Goal: Task Accomplishment & Management: Use online tool/utility

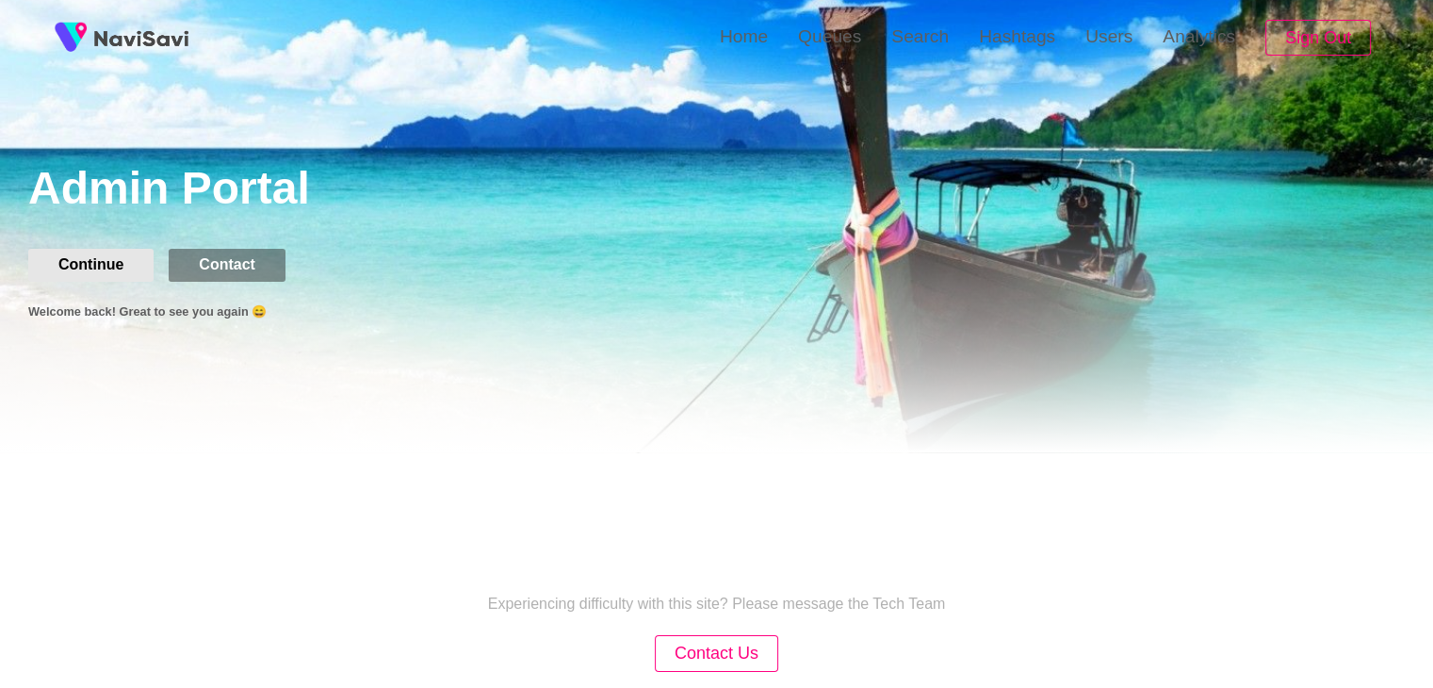
click at [60, 253] on button "Continue" at bounding box center [90, 265] width 125 height 32
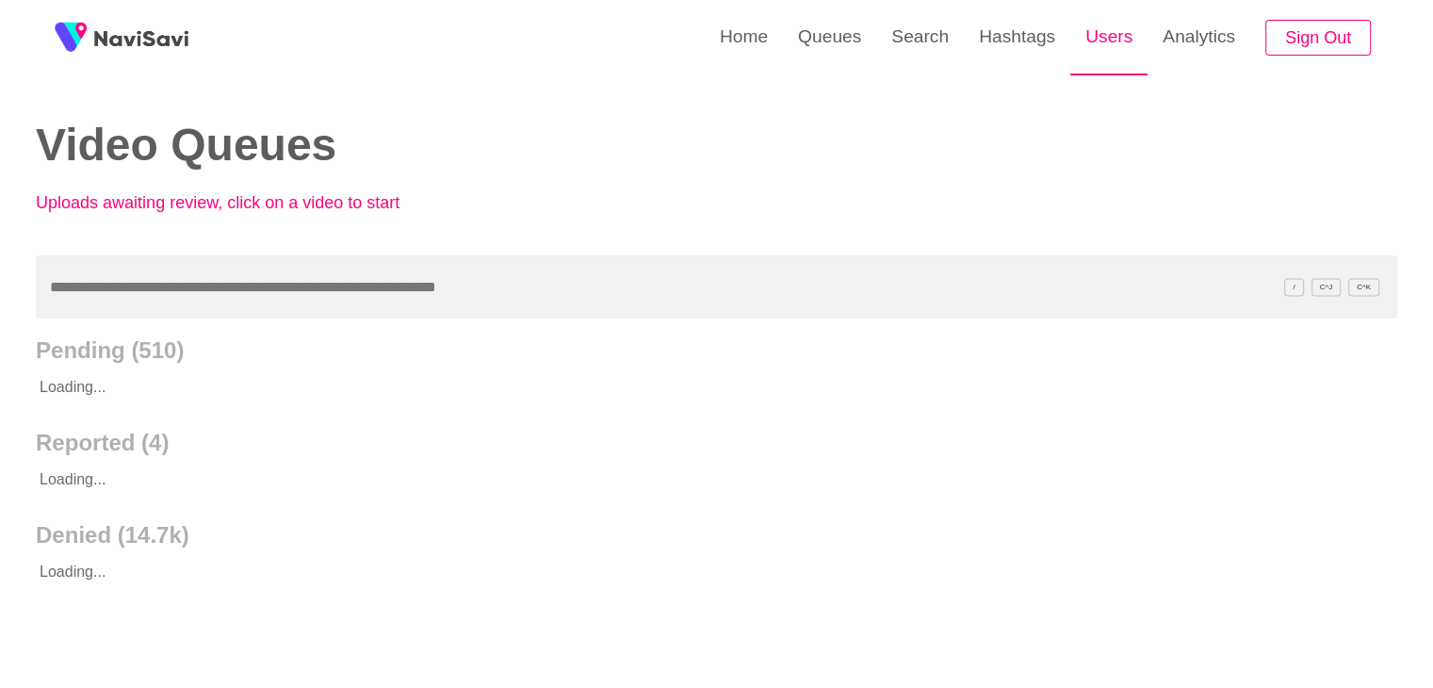
click at [1127, 35] on link "Users" at bounding box center [1108, 36] width 77 height 73
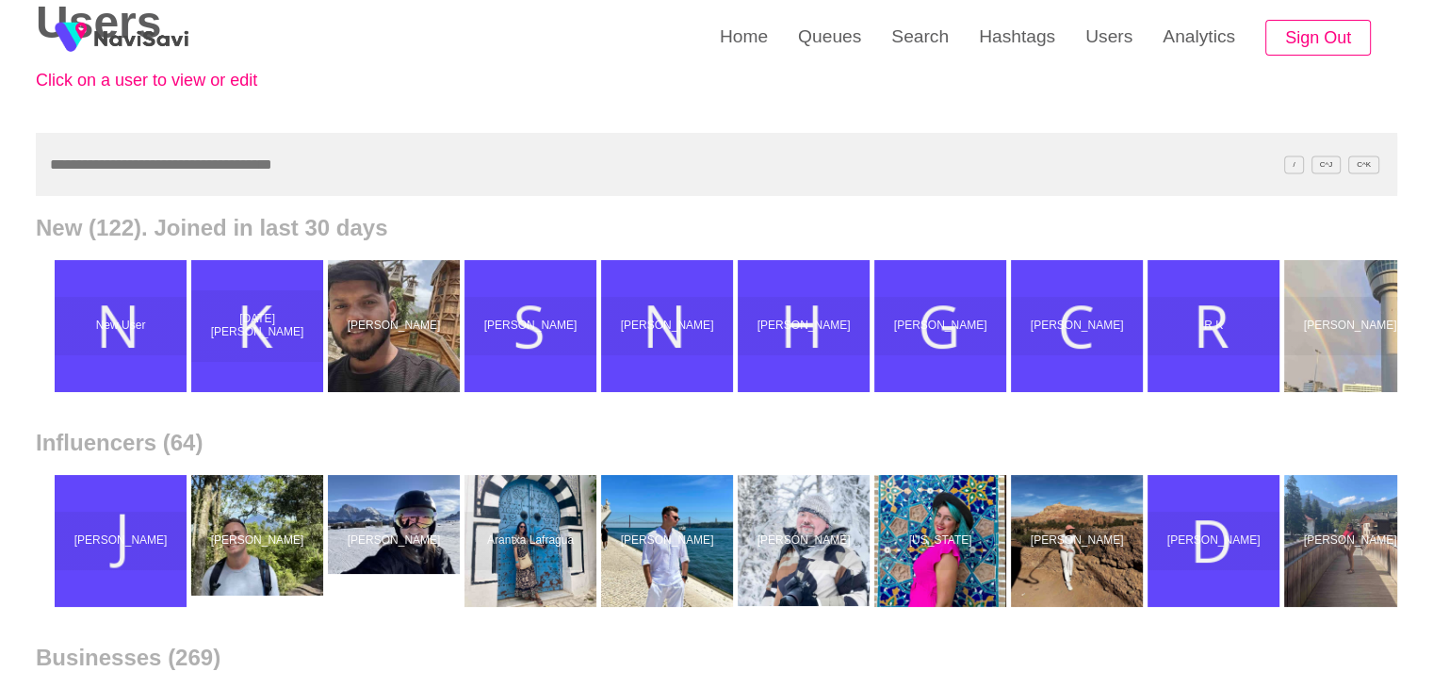
scroll to position [48, 0]
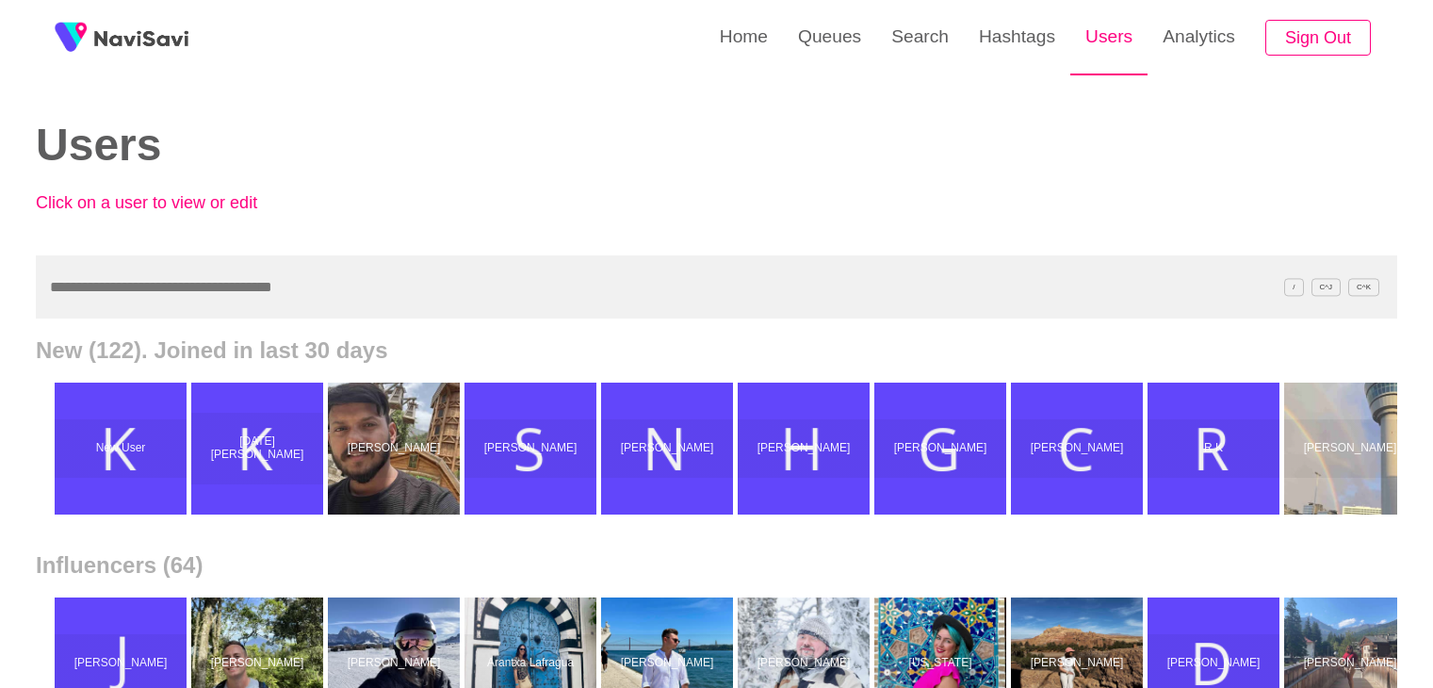
scroll to position [48, 0]
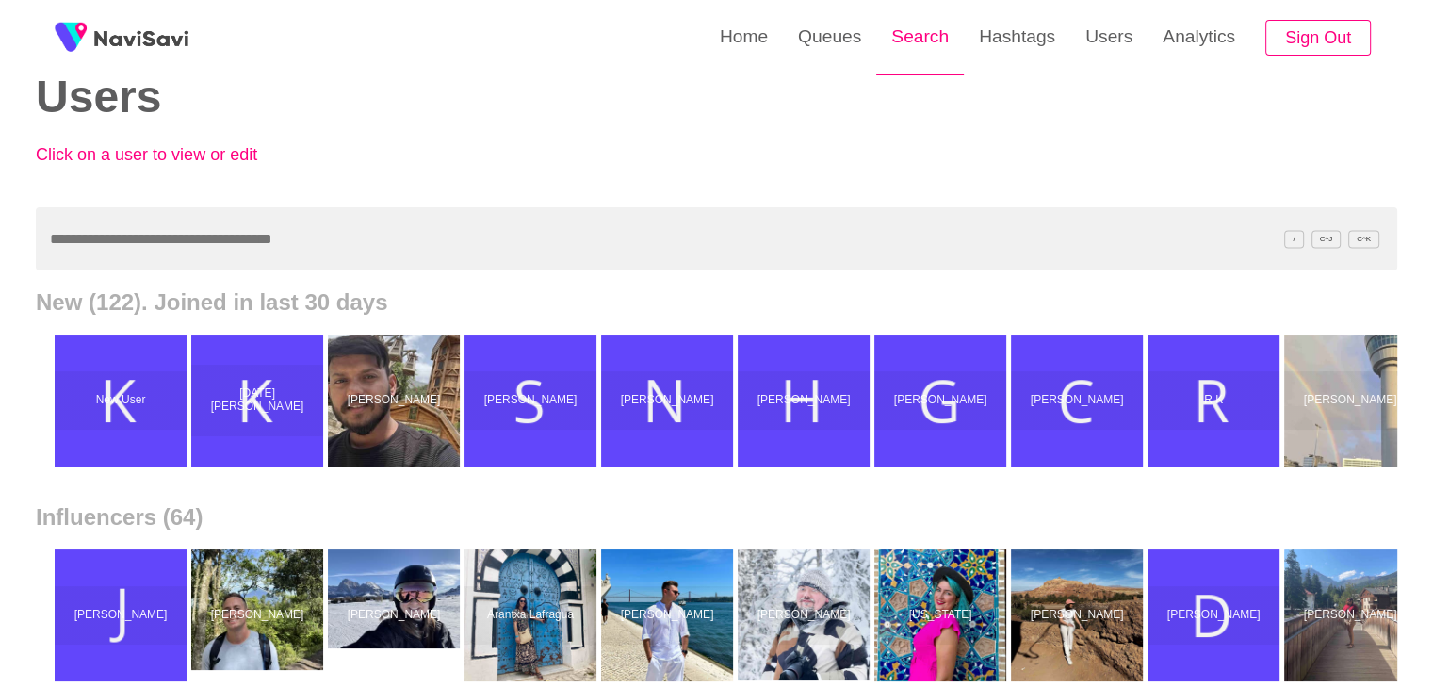
click at [902, 69] on link "Search" at bounding box center [920, 36] width 88 height 73
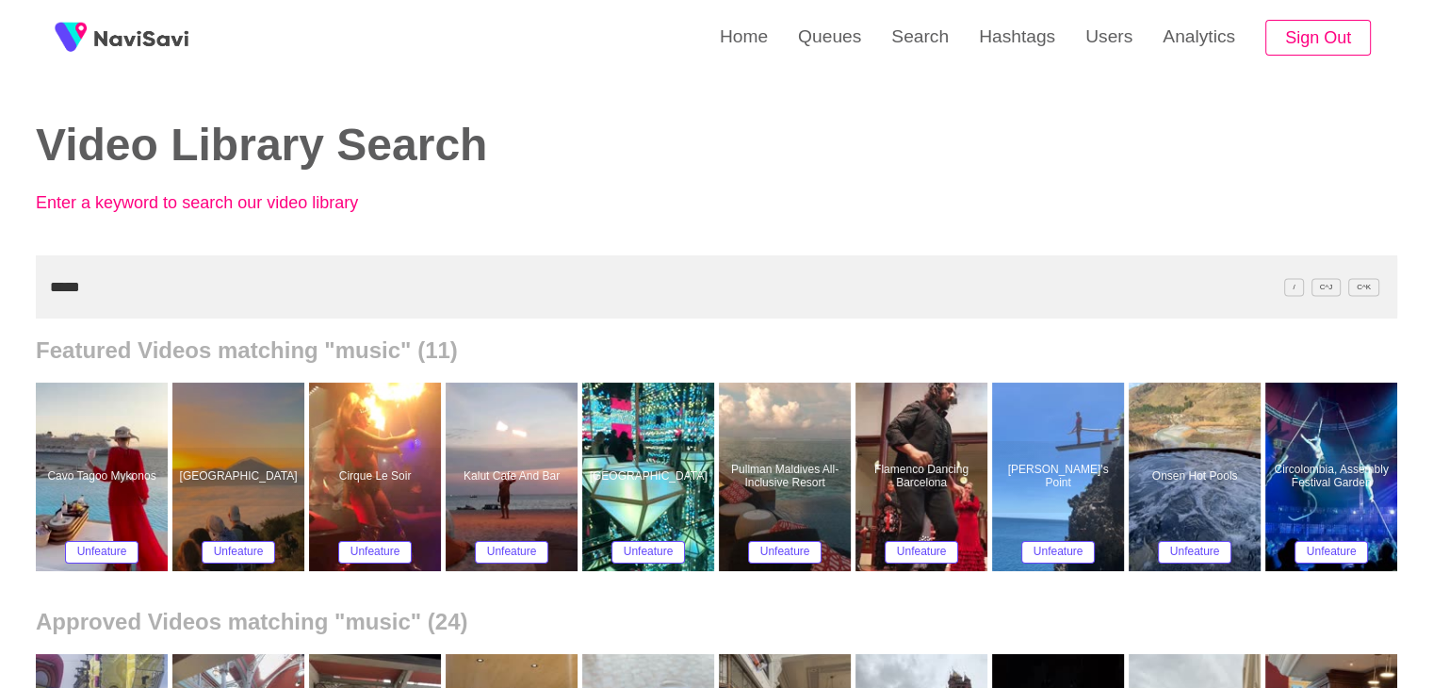
click at [398, 277] on input "*****" at bounding box center [716, 286] width 1361 height 63
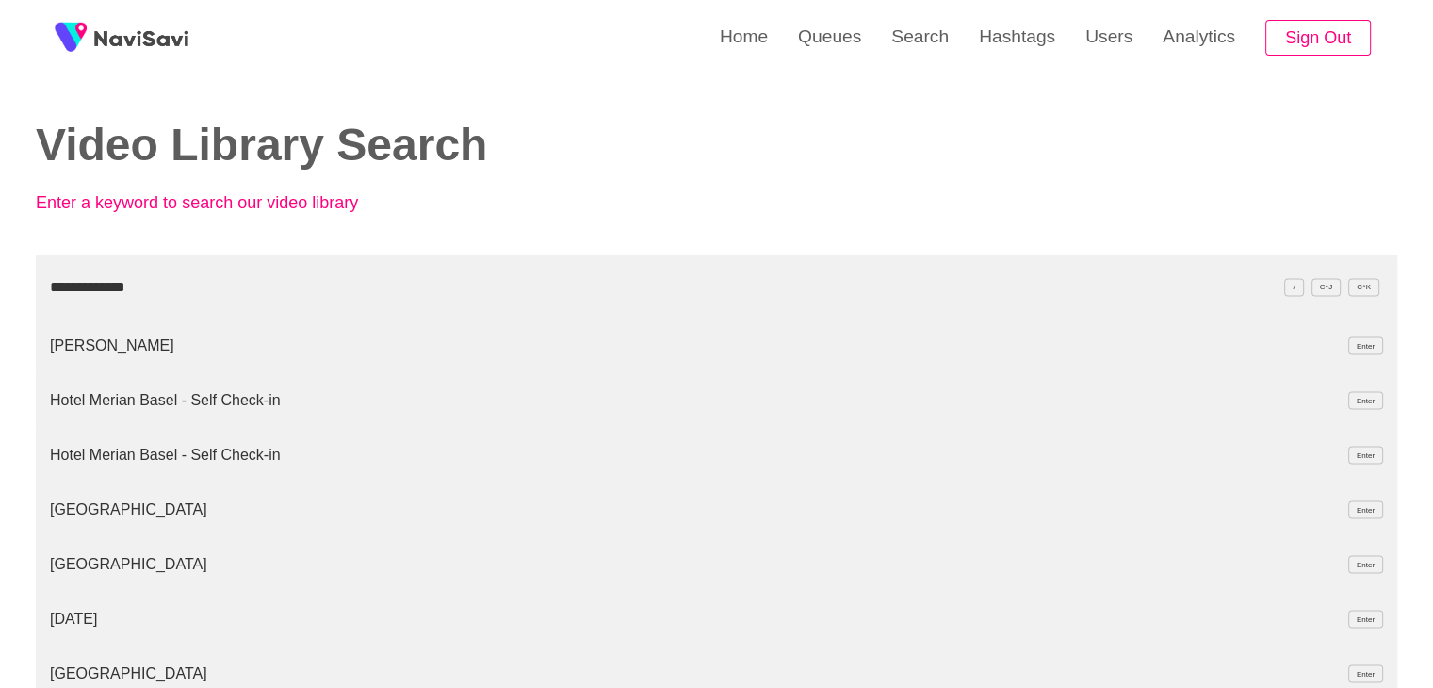
type input "**********"
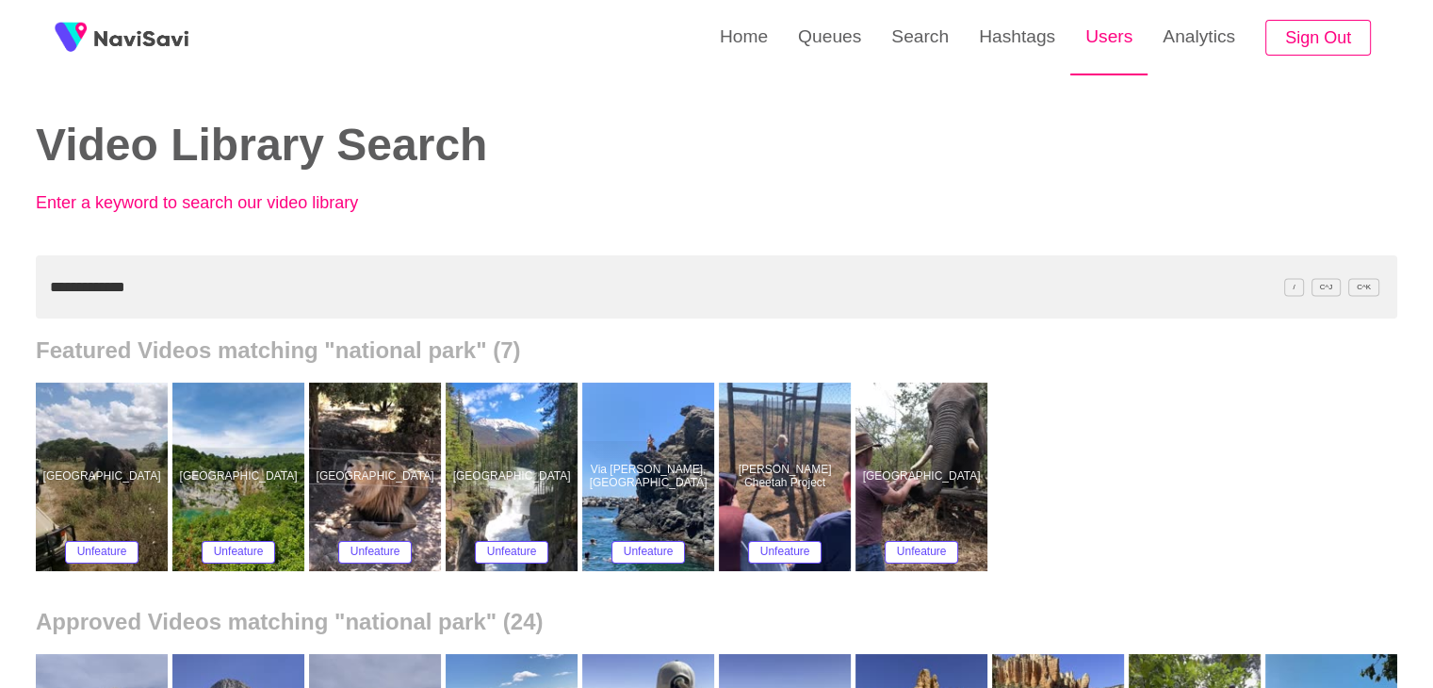
click at [1101, 55] on link "Users" at bounding box center [1108, 36] width 77 height 73
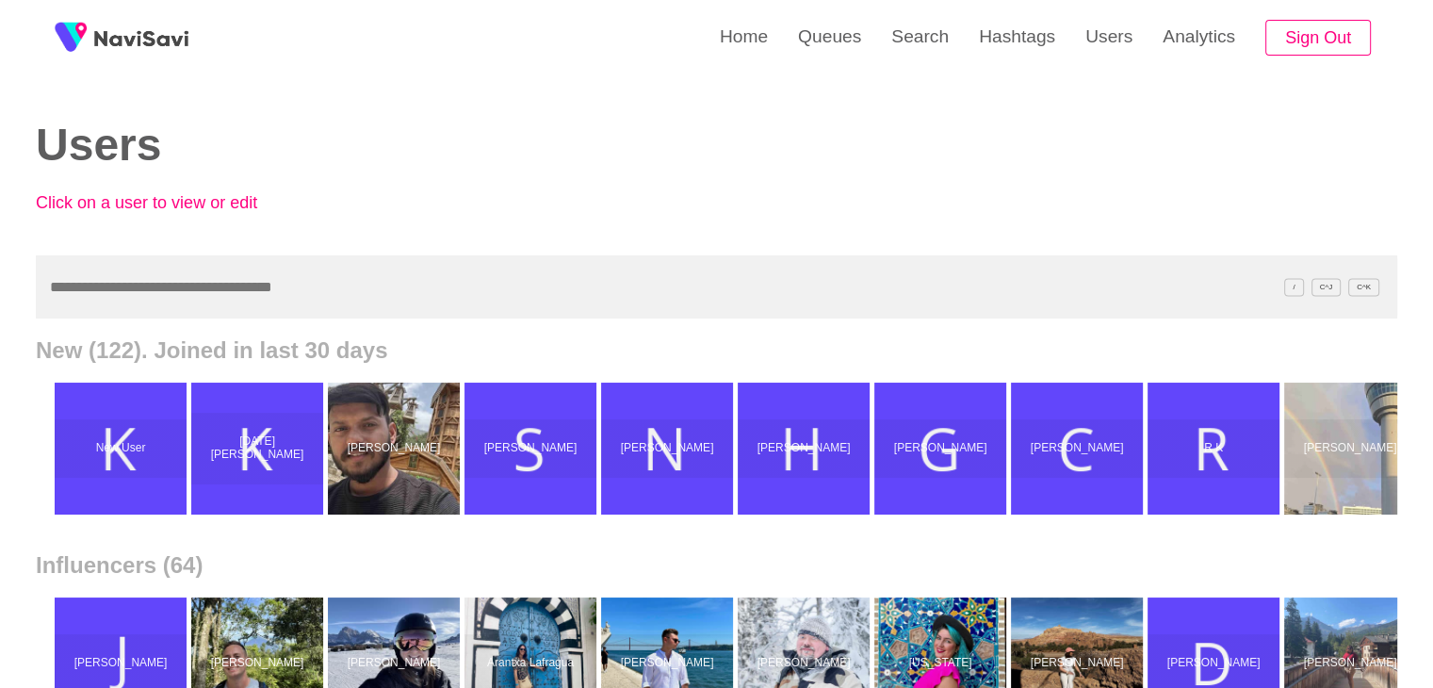
scroll to position [221, 0]
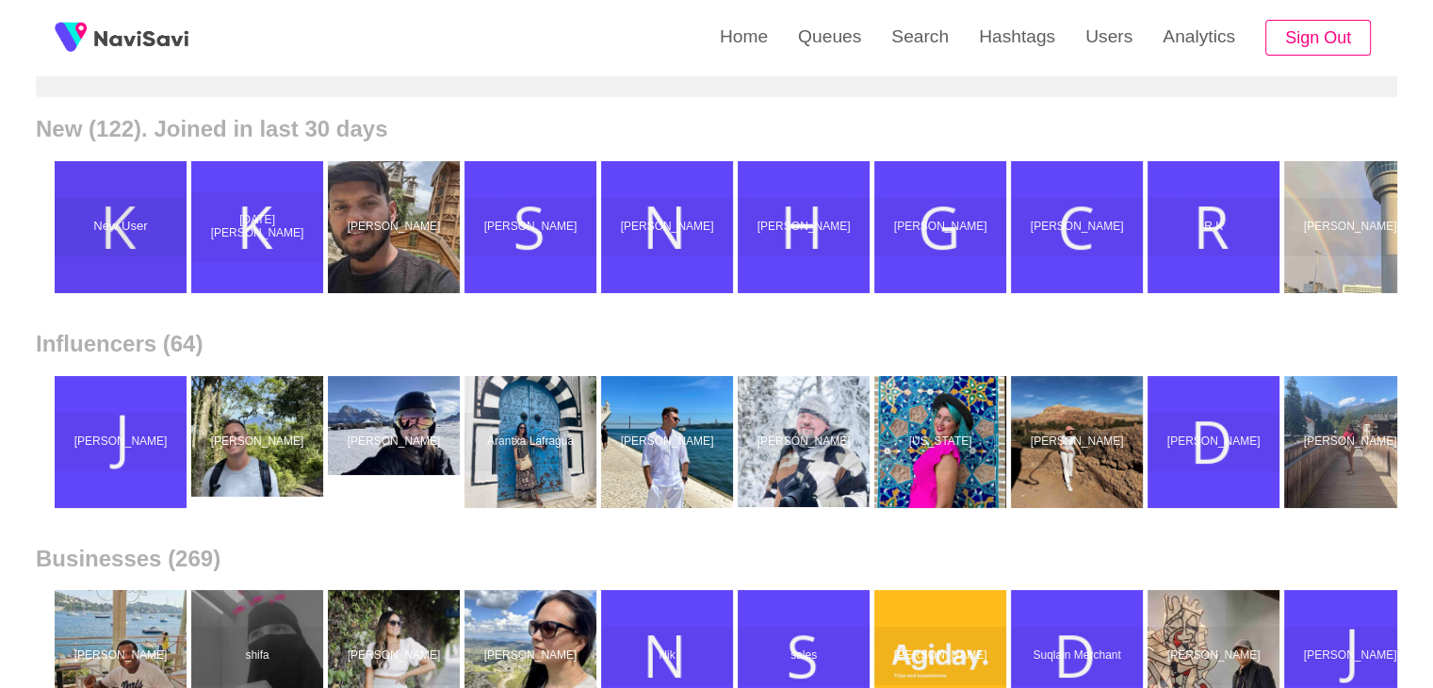
click at [154, 227] on p "New User" at bounding box center [121, 227] width 136 height 14
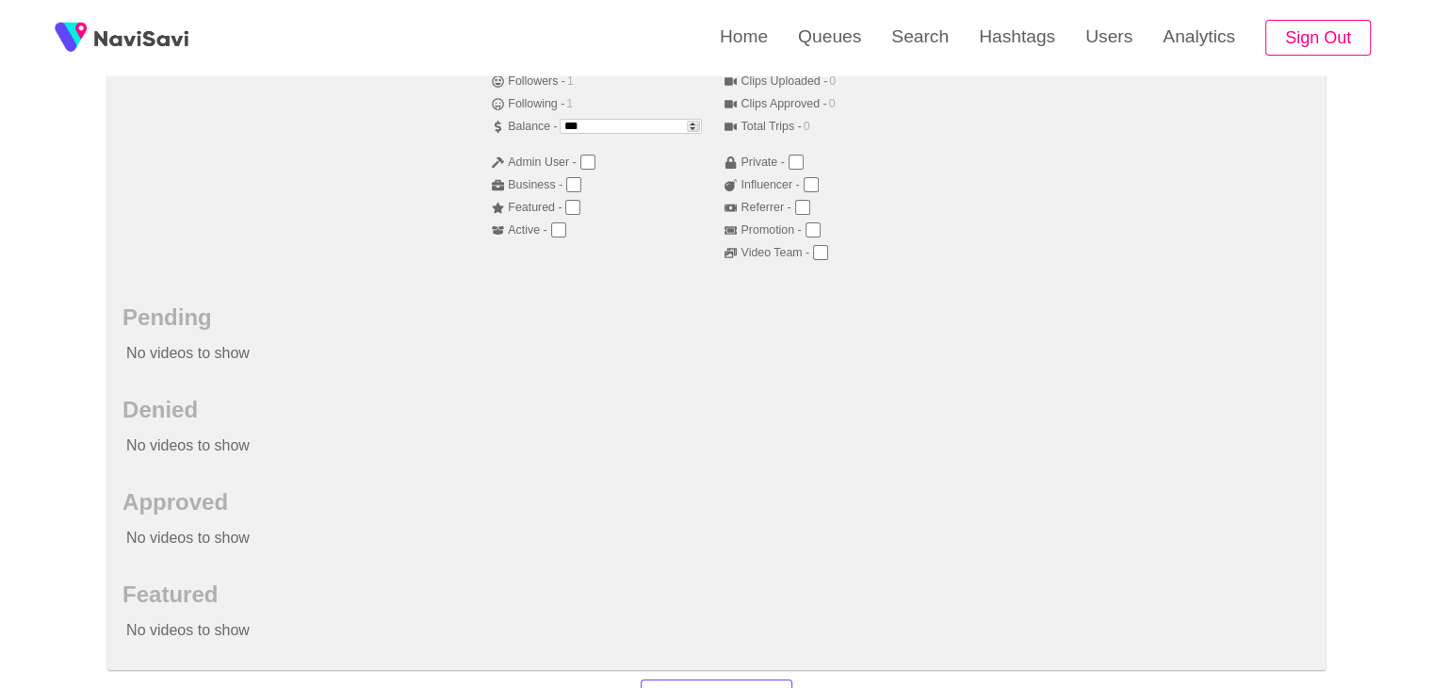
scroll to position [293, 0]
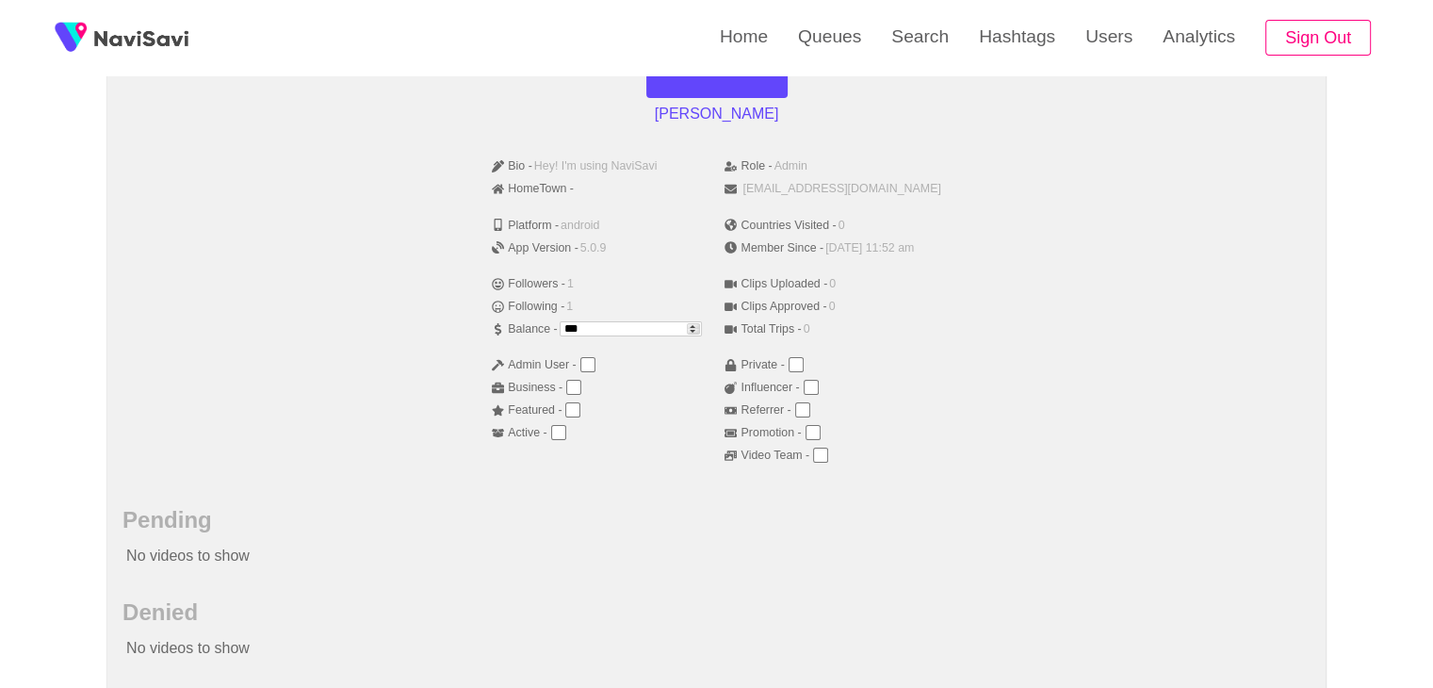
scroll to position [221, 0]
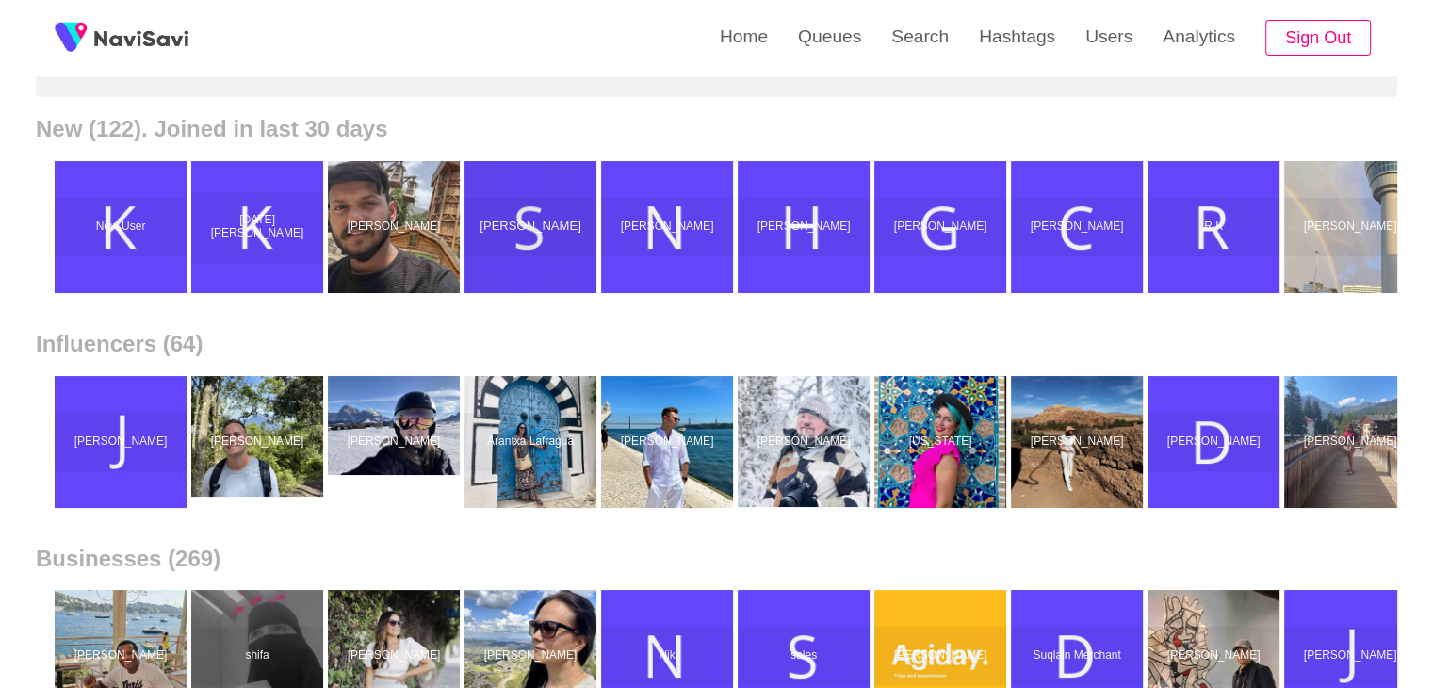
click at [515, 218] on div "[PERSON_NAME]" at bounding box center [530, 227] width 132 height 58
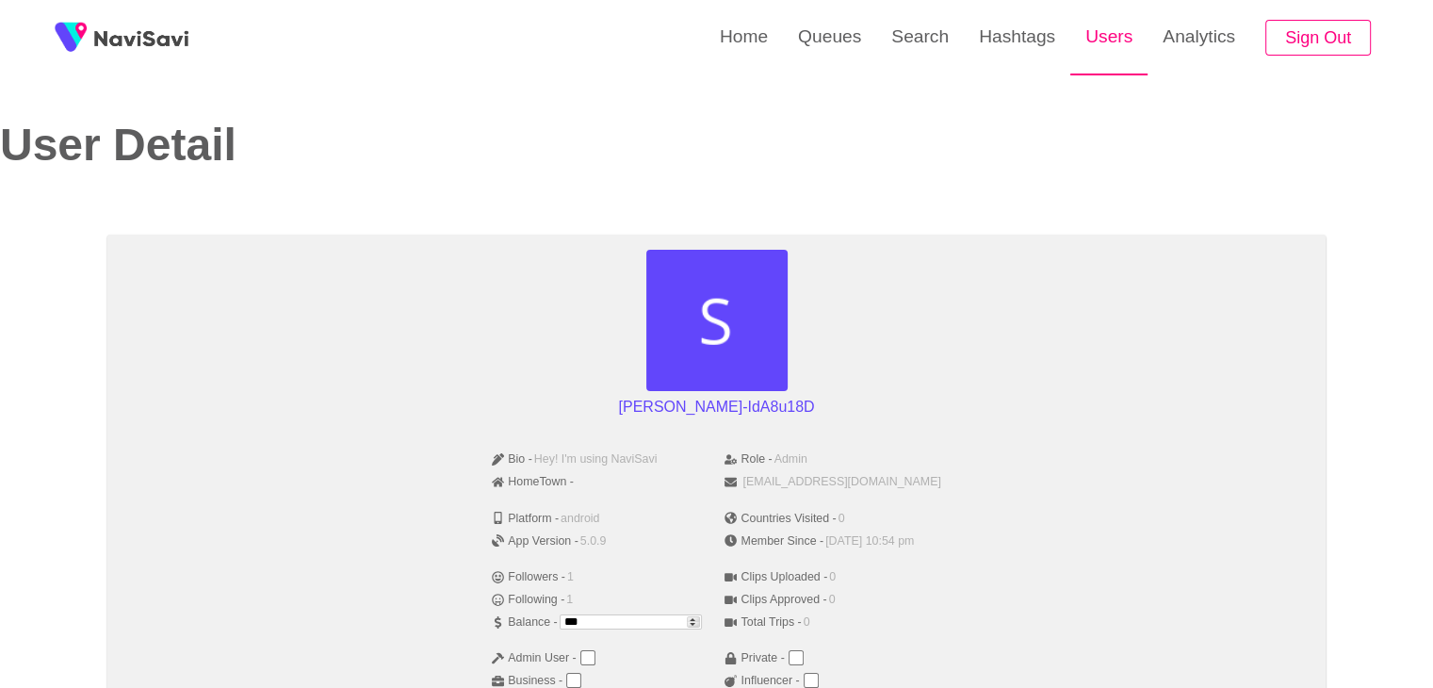
click at [1080, 48] on link "Users" at bounding box center [1108, 36] width 77 height 73
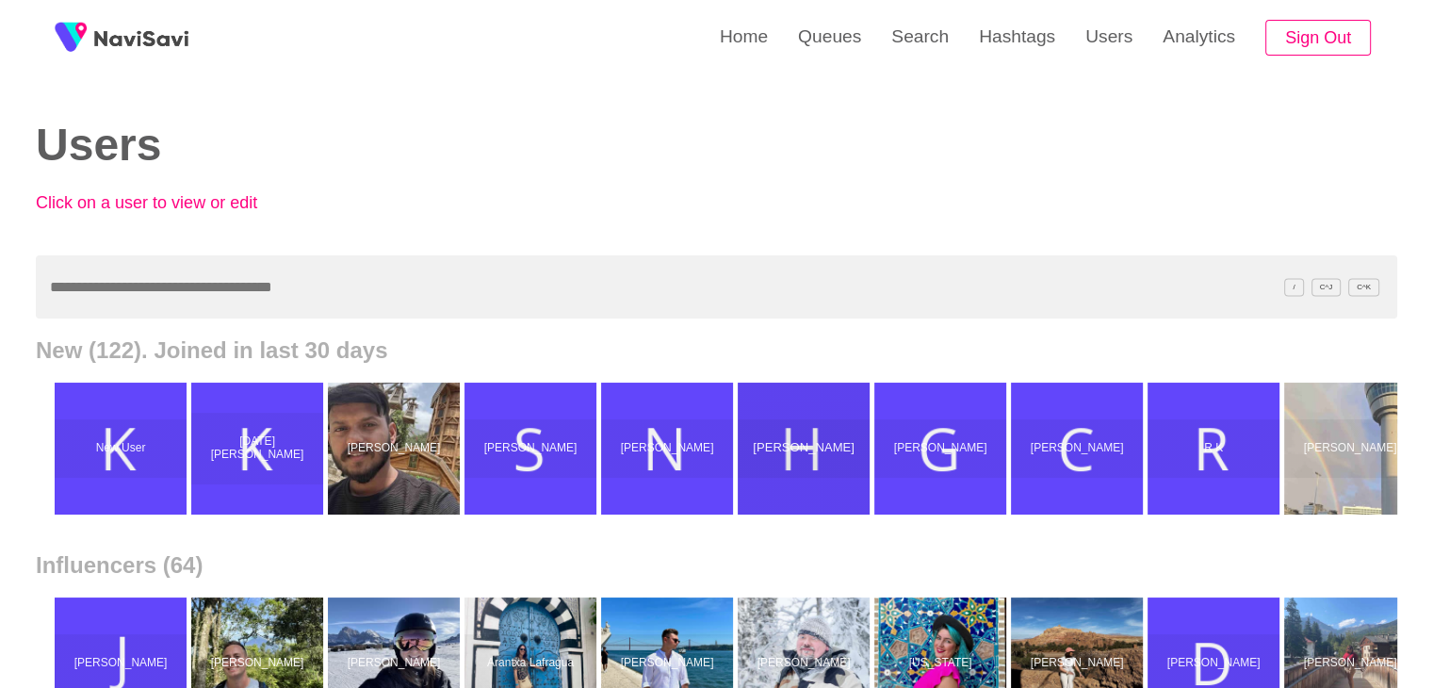
click at [784, 457] on div "Harman Singh" at bounding box center [804, 448] width 132 height 58
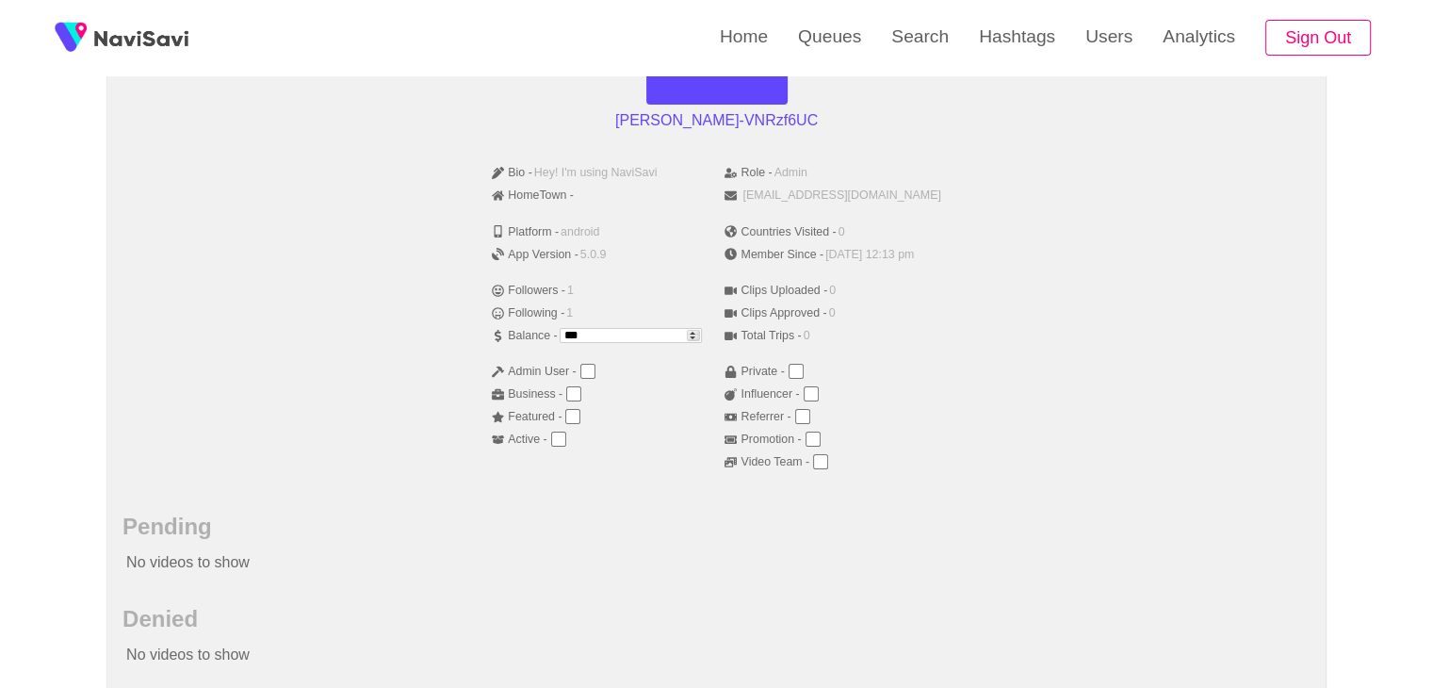
scroll to position [290, 0]
click at [844, 184] on li "manmeet9868@gmail.com" at bounding box center [832, 192] width 216 height 23
click at [868, 425] on li "Promotion -" at bounding box center [832, 435] width 216 height 23
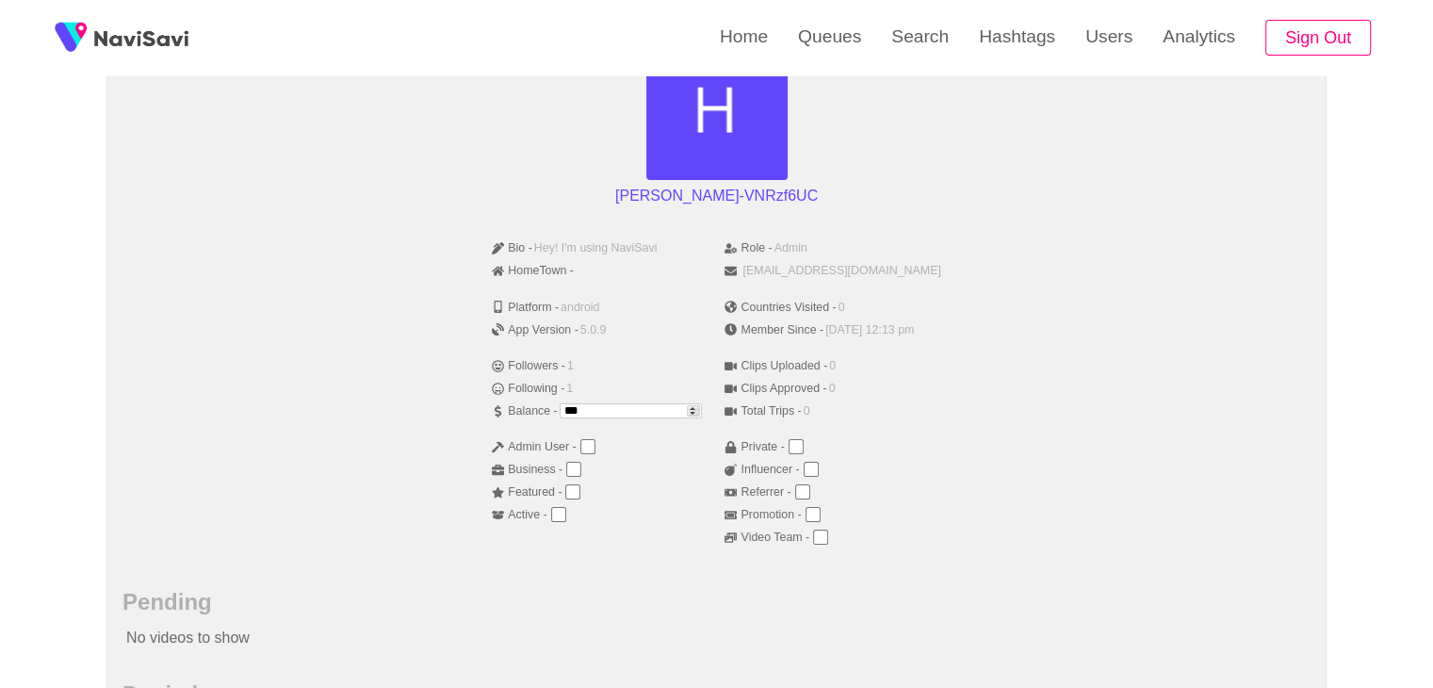
scroll to position [206, 0]
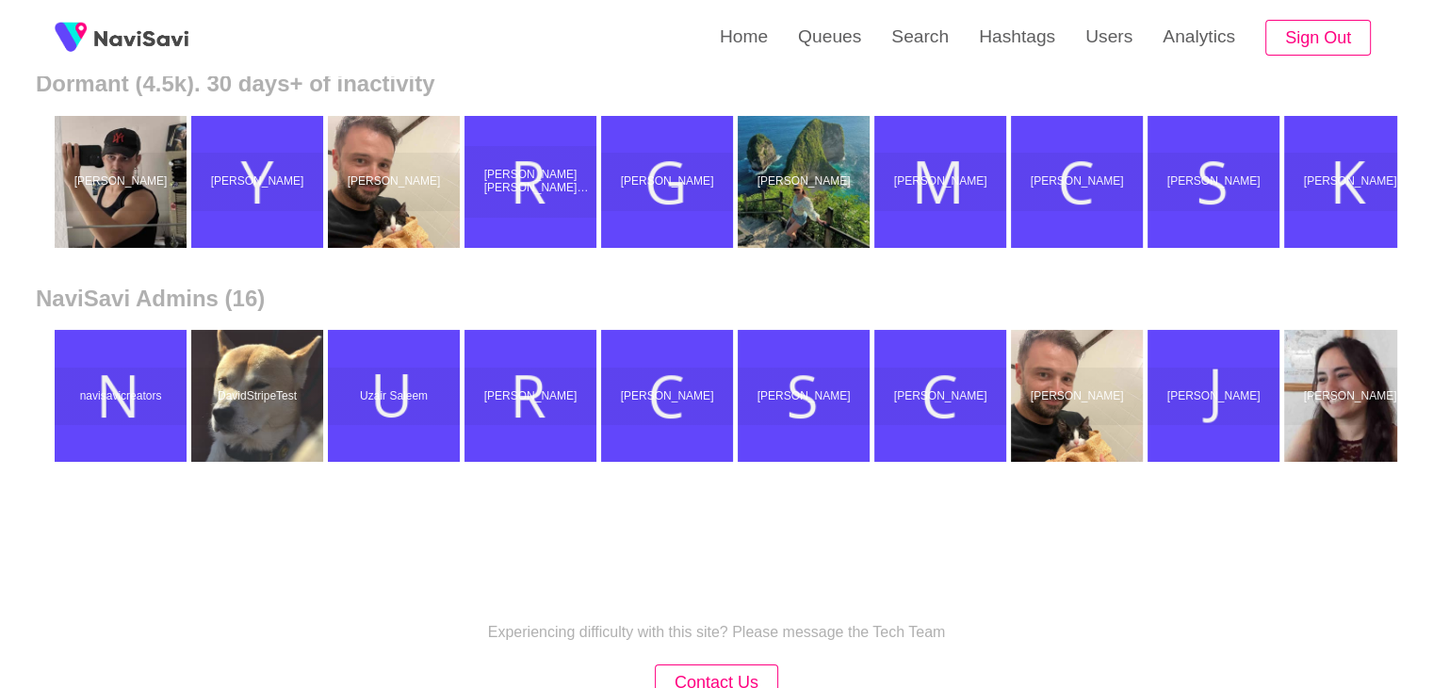
scroll to position [908, 0]
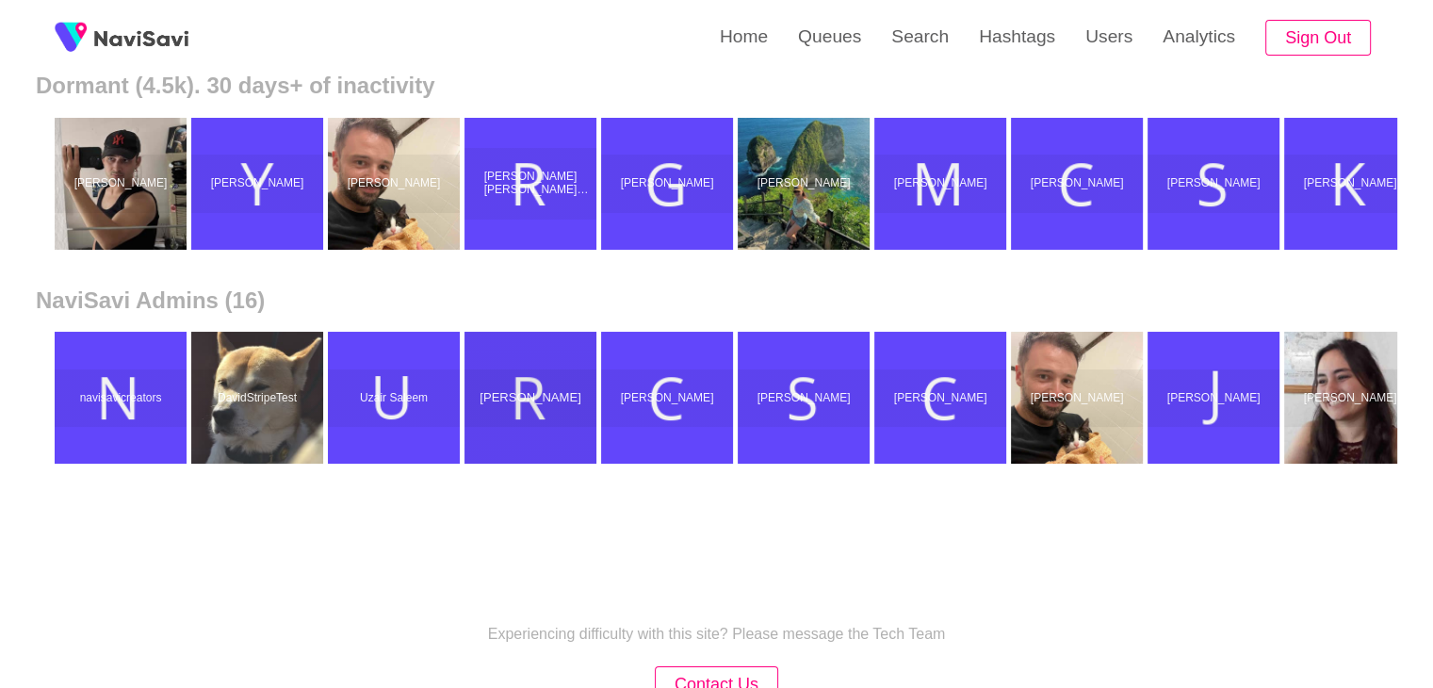
click at [548, 383] on div "Rutvi shah" at bounding box center [530, 398] width 132 height 58
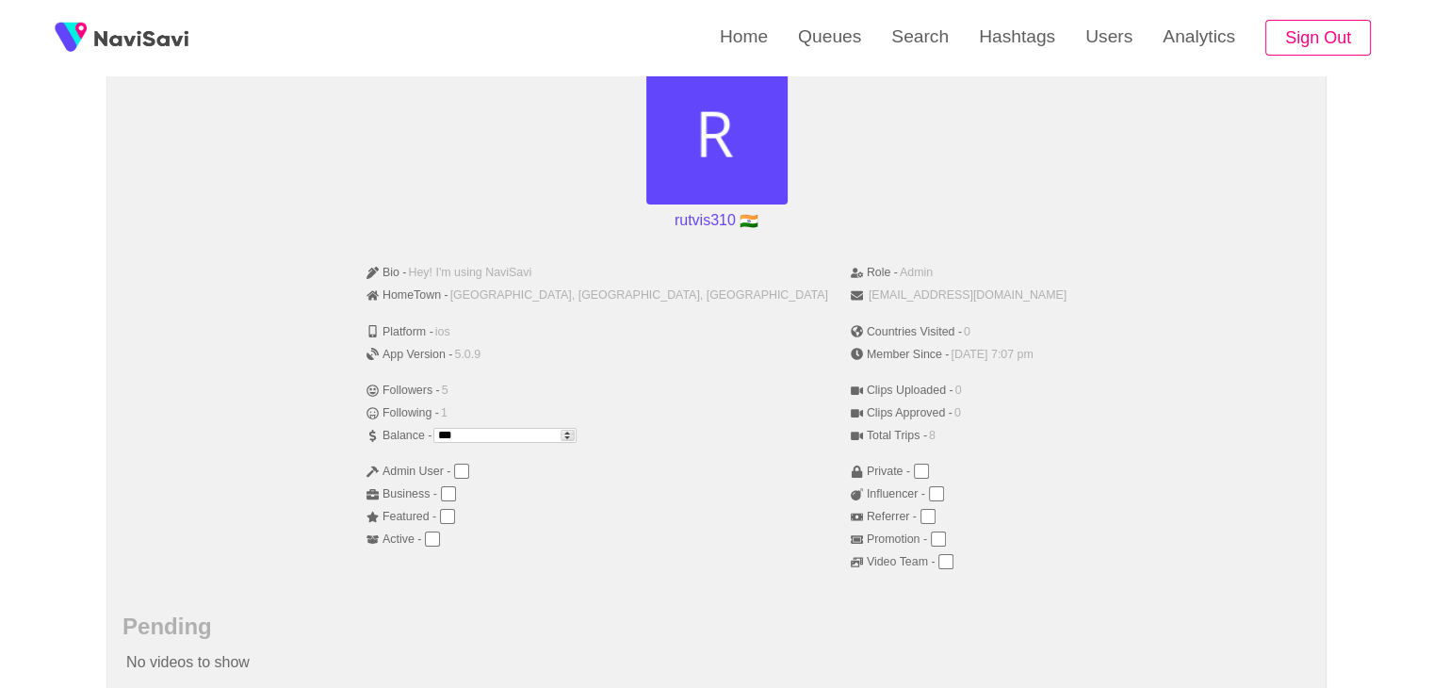
scroll to position [191, 0]
click at [929, 427] on span "8" at bounding box center [932, 430] width 7 height 13
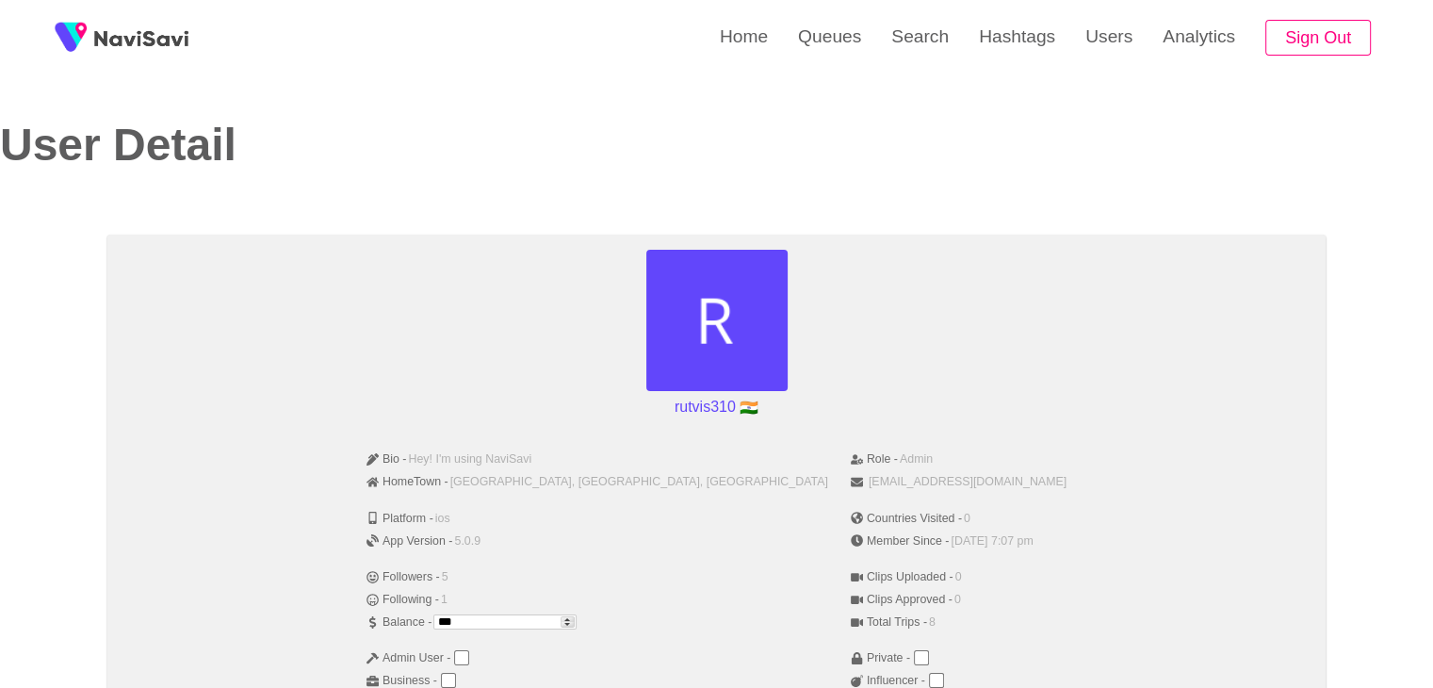
scroll to position [0, 0]
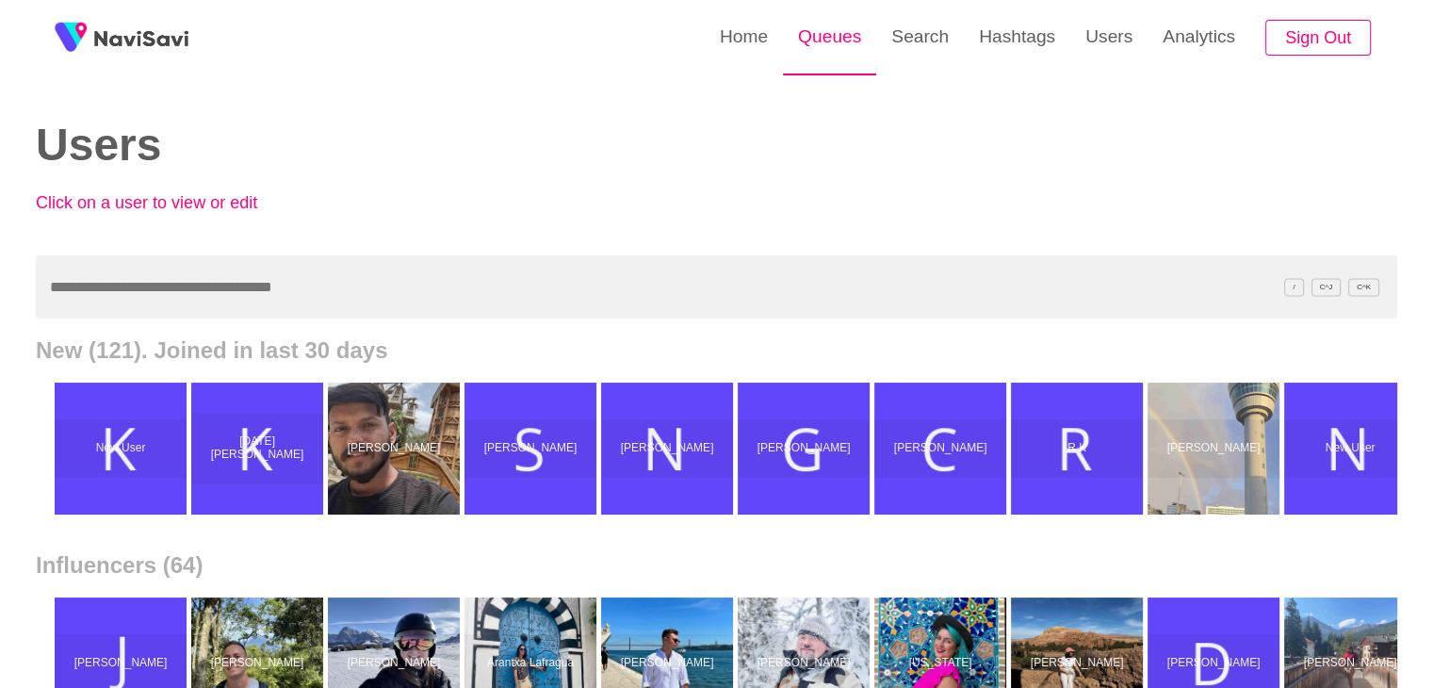
click at [823, 45] on link "Queues" at bounding box center [829, 36] width 93 height 73
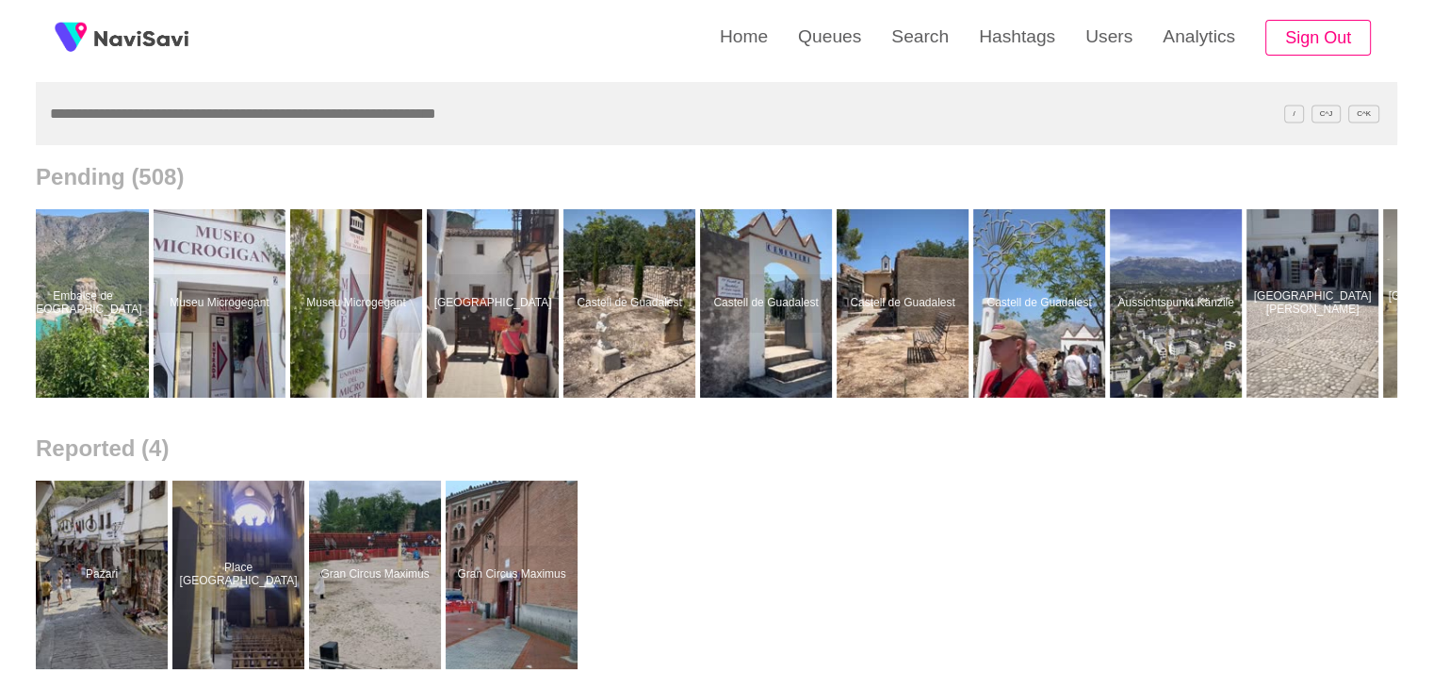
scroll to position [0, 21586]
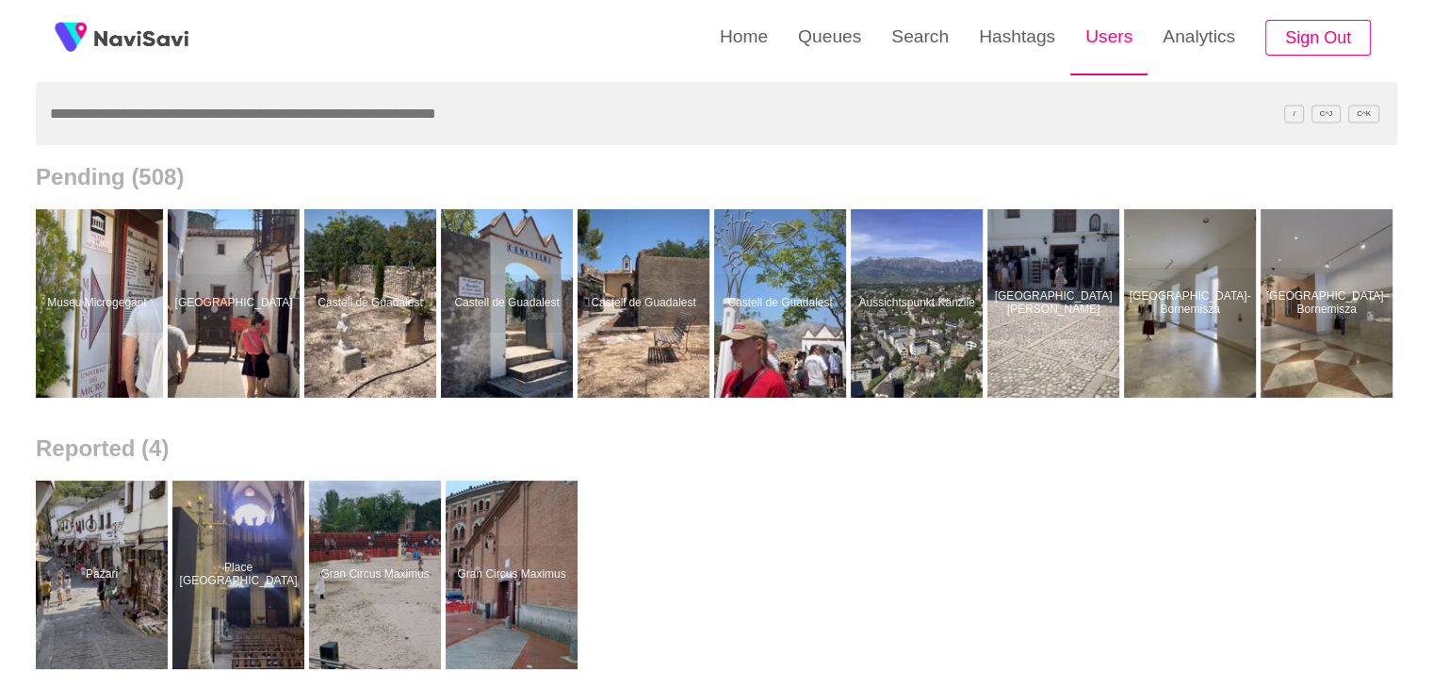
click at [1071, 51] on link "Users" at bounding box center [1108, 36] width 77 height 73
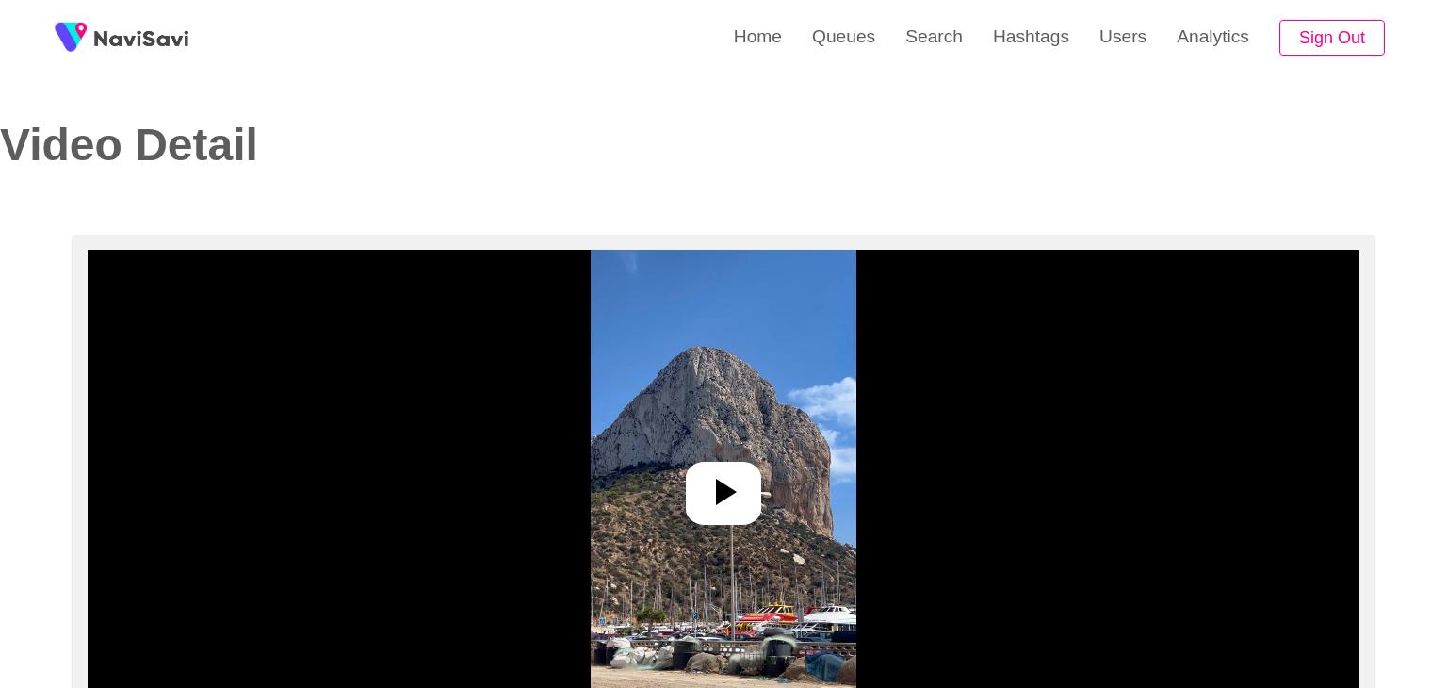
select select "**"
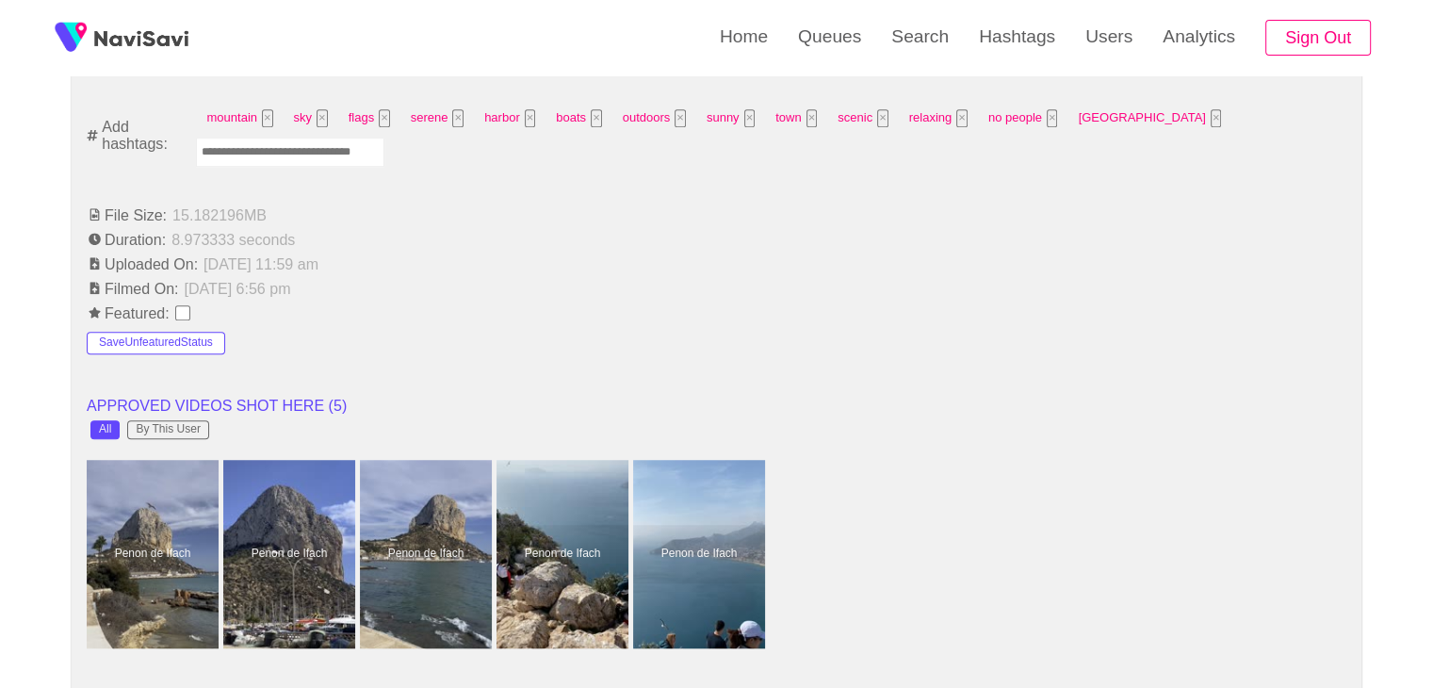
select select "**********"
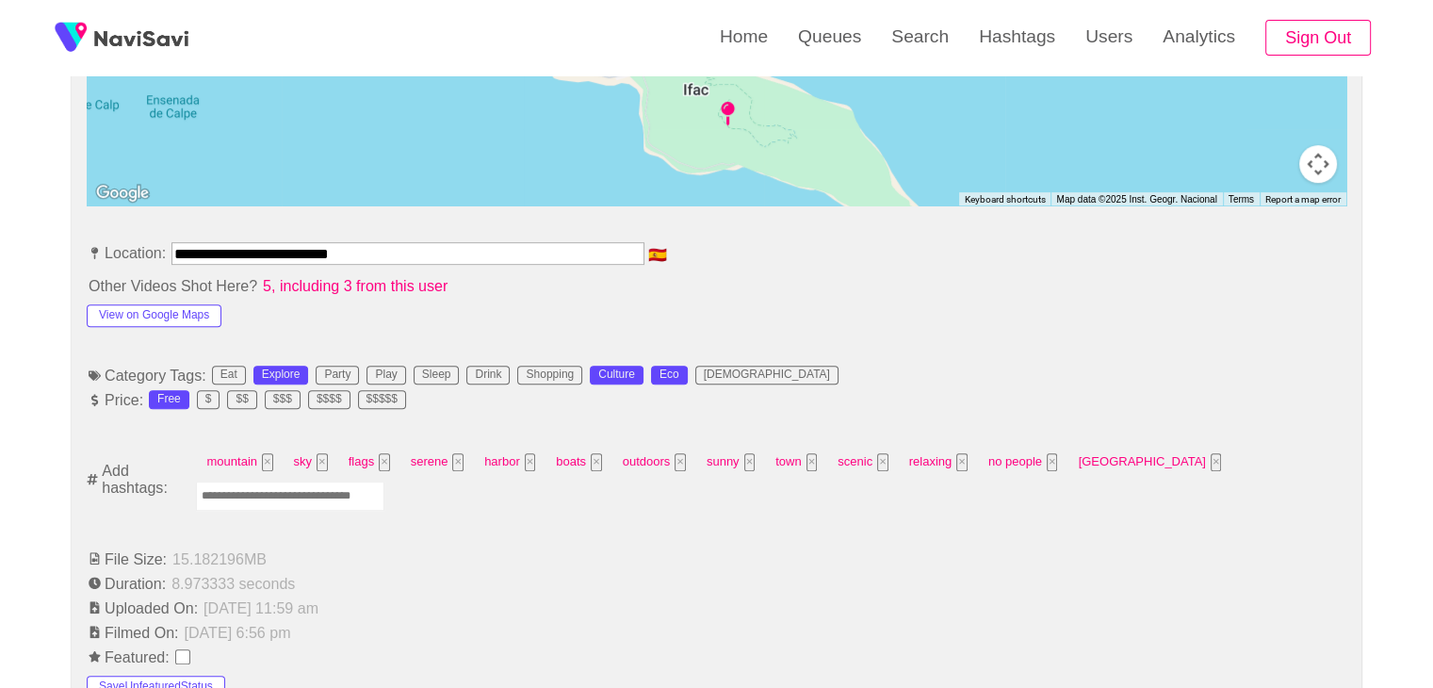
scroll to position [940, 0]
click at [182, 314] on button "View on Google Maps" at bounding box center [154, 316] width 135 height 23
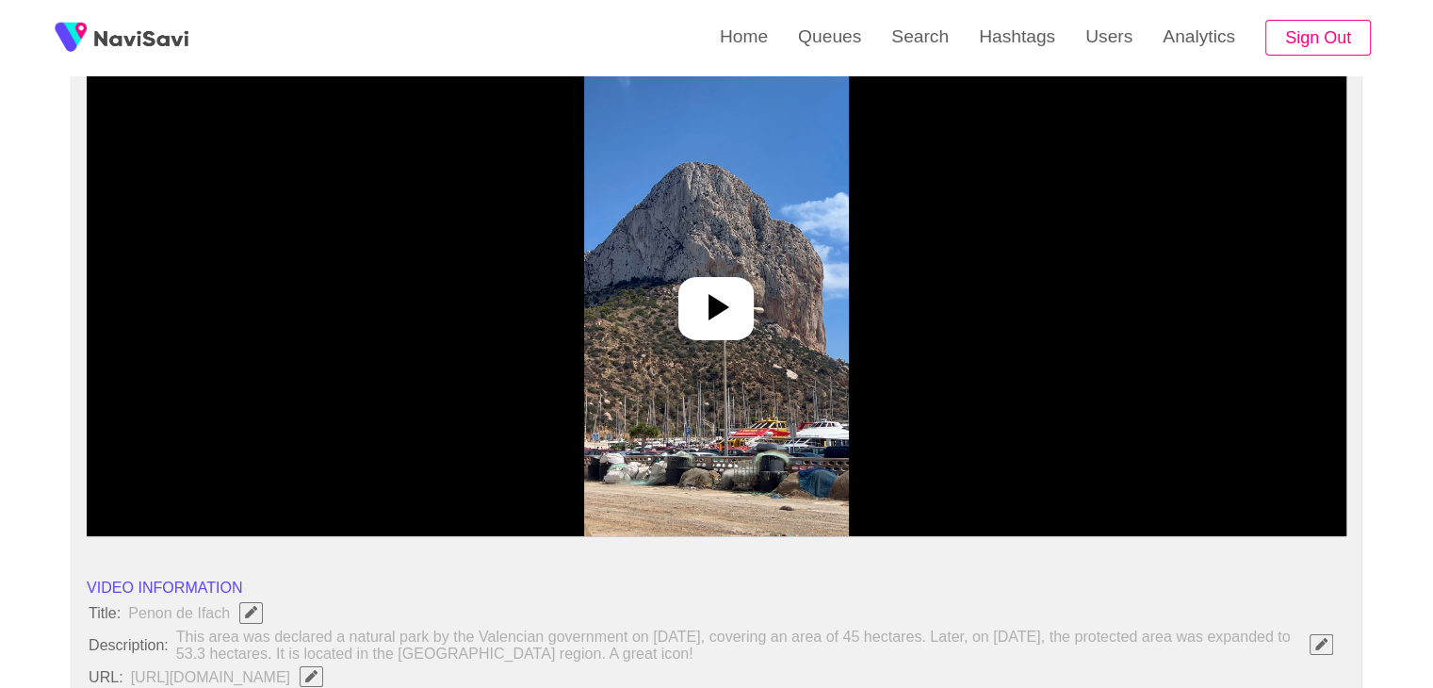
scroll to position [169, 0]
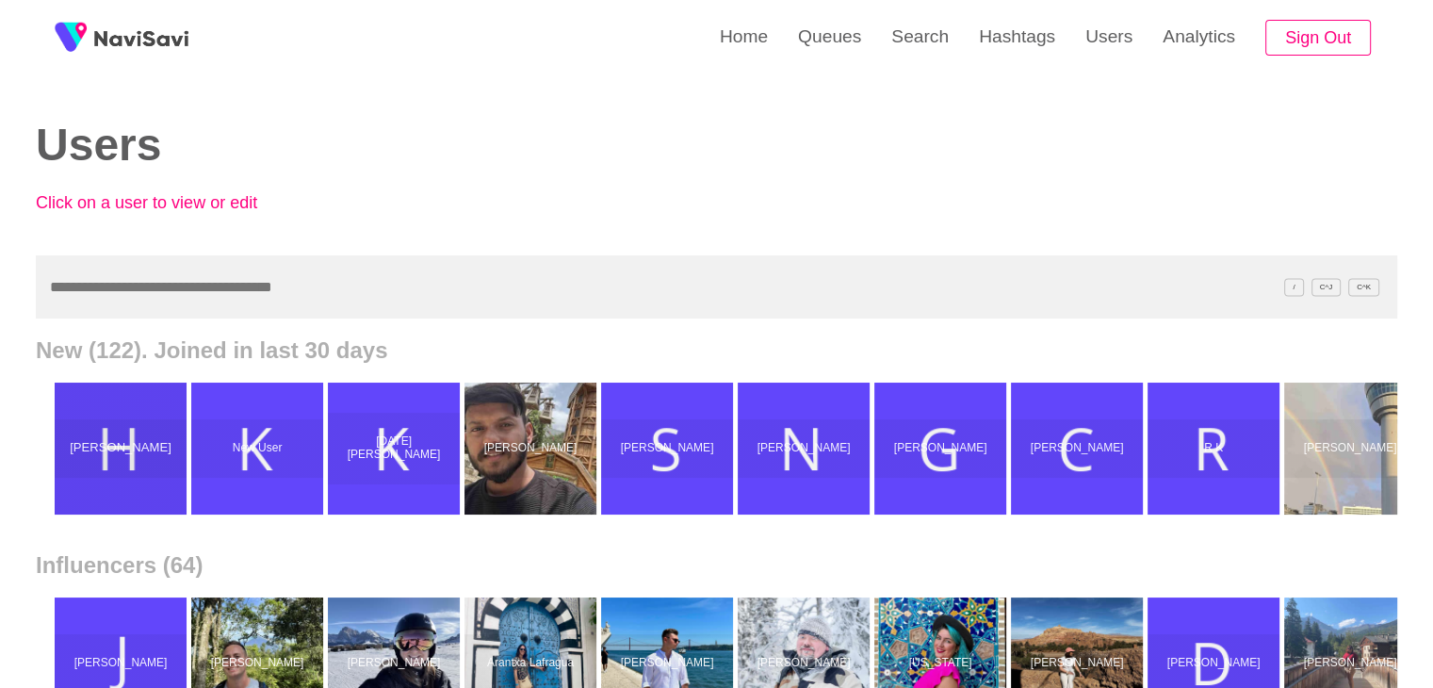
click at [109, 434] on div "[PERSON_NAME]" at bounding box center [121, 448] width 132 height 58
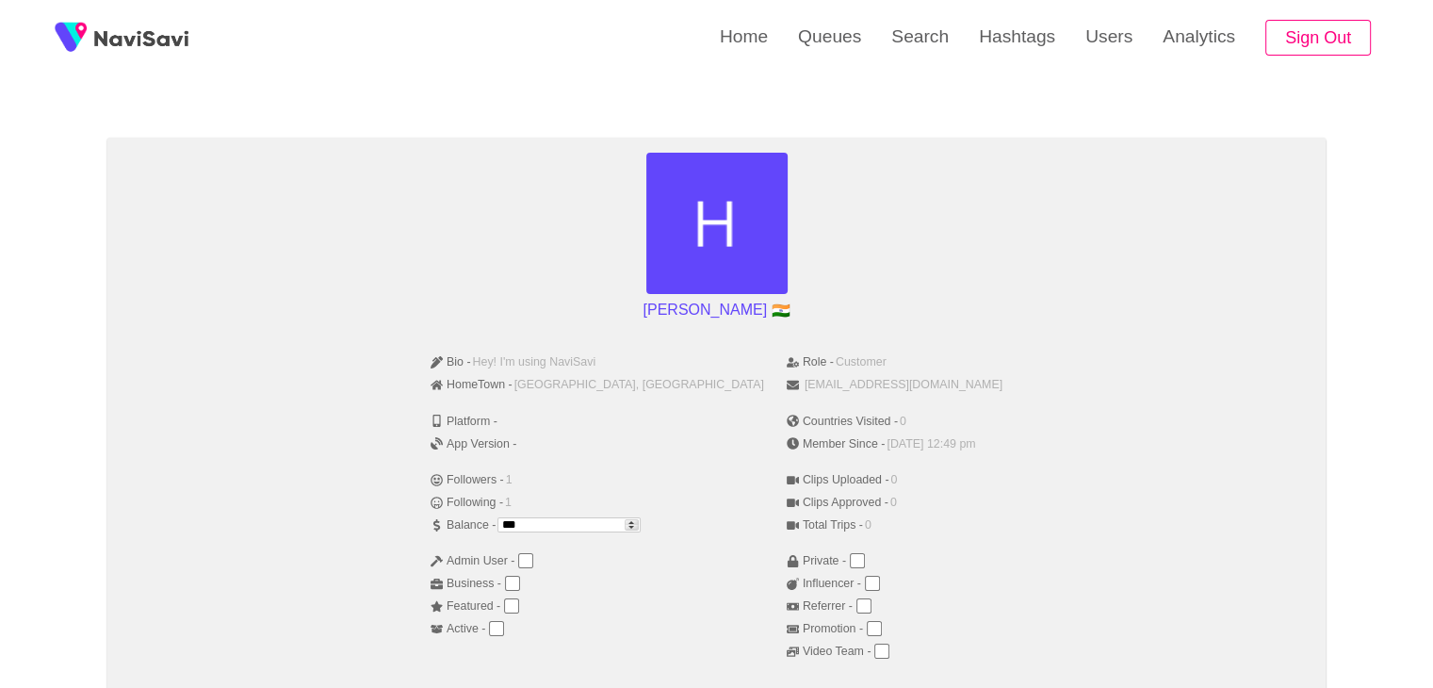
scroll to position [96, 0]
click at [1099, 36] on link "Users" at bounding box center [1108, 36] width 77 height 73
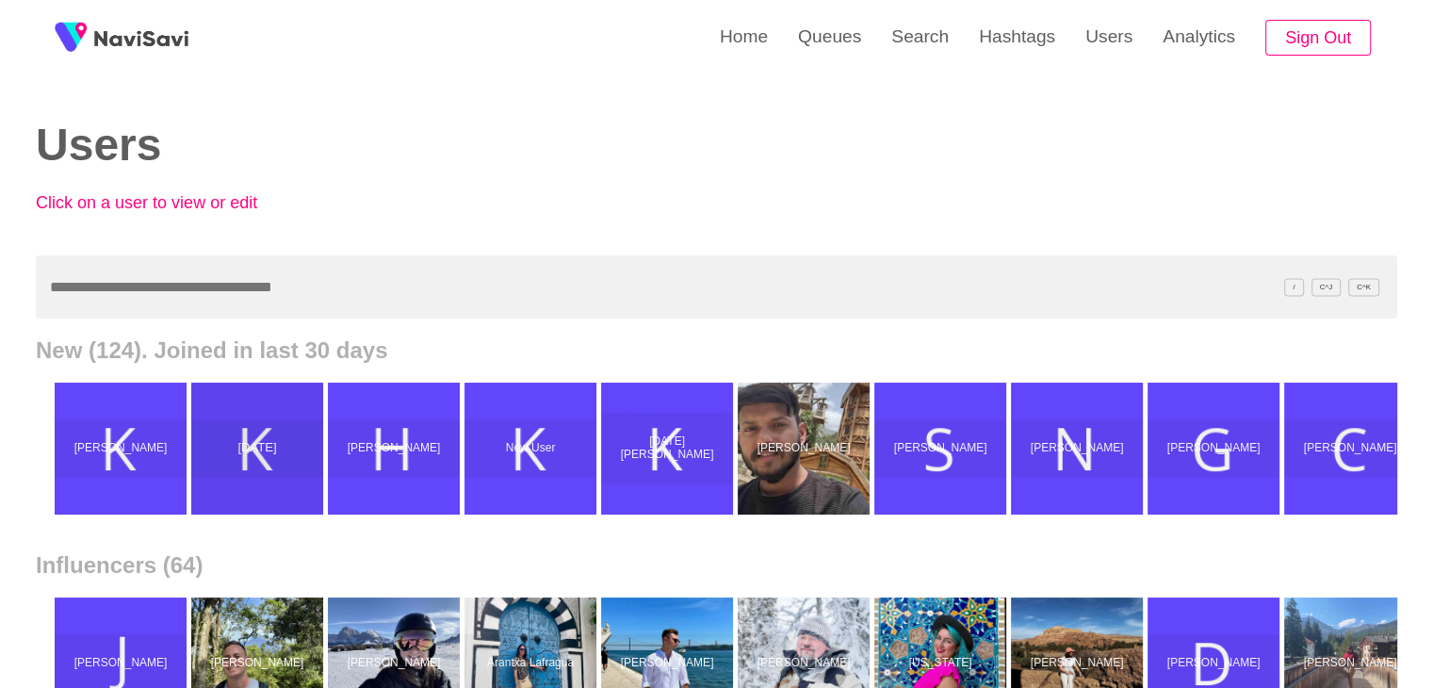
click at [264, 454] on p "Kartik" at bounding box center [257, 449] width 136 height 14
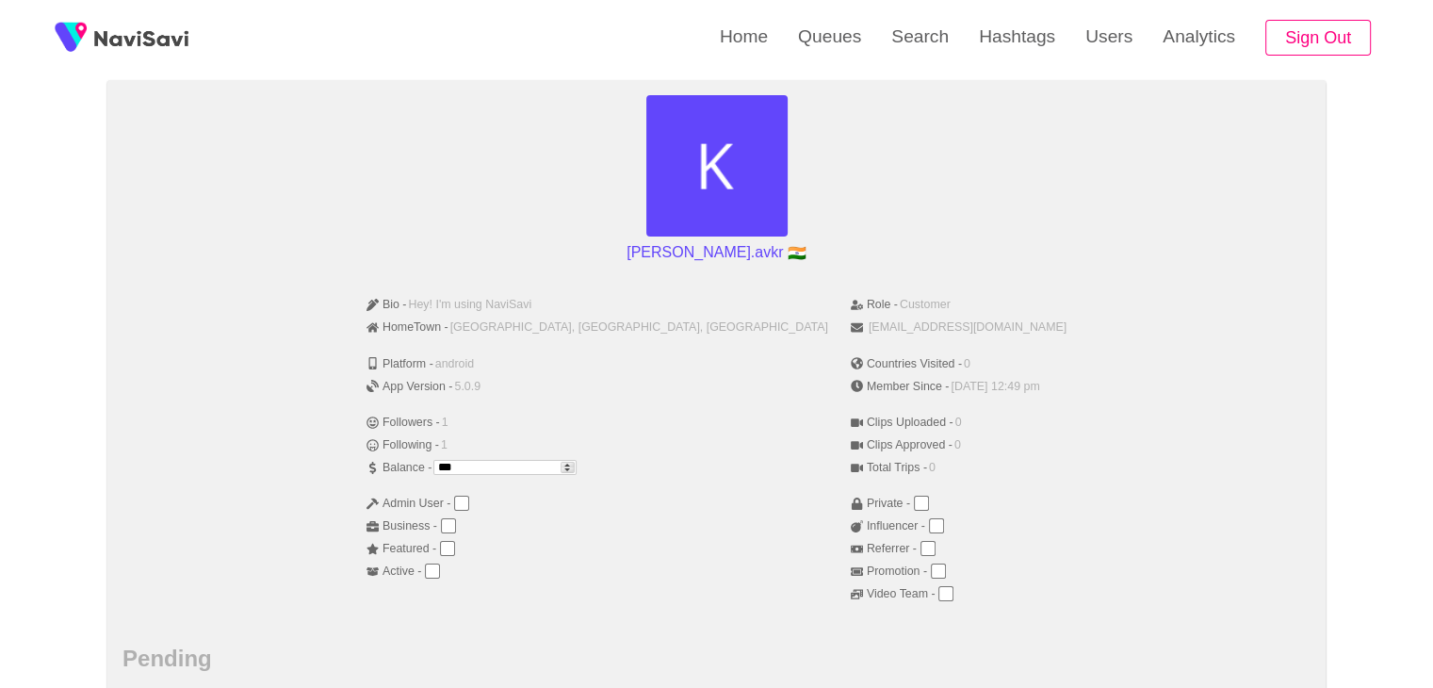
scroll to position [15, 0]
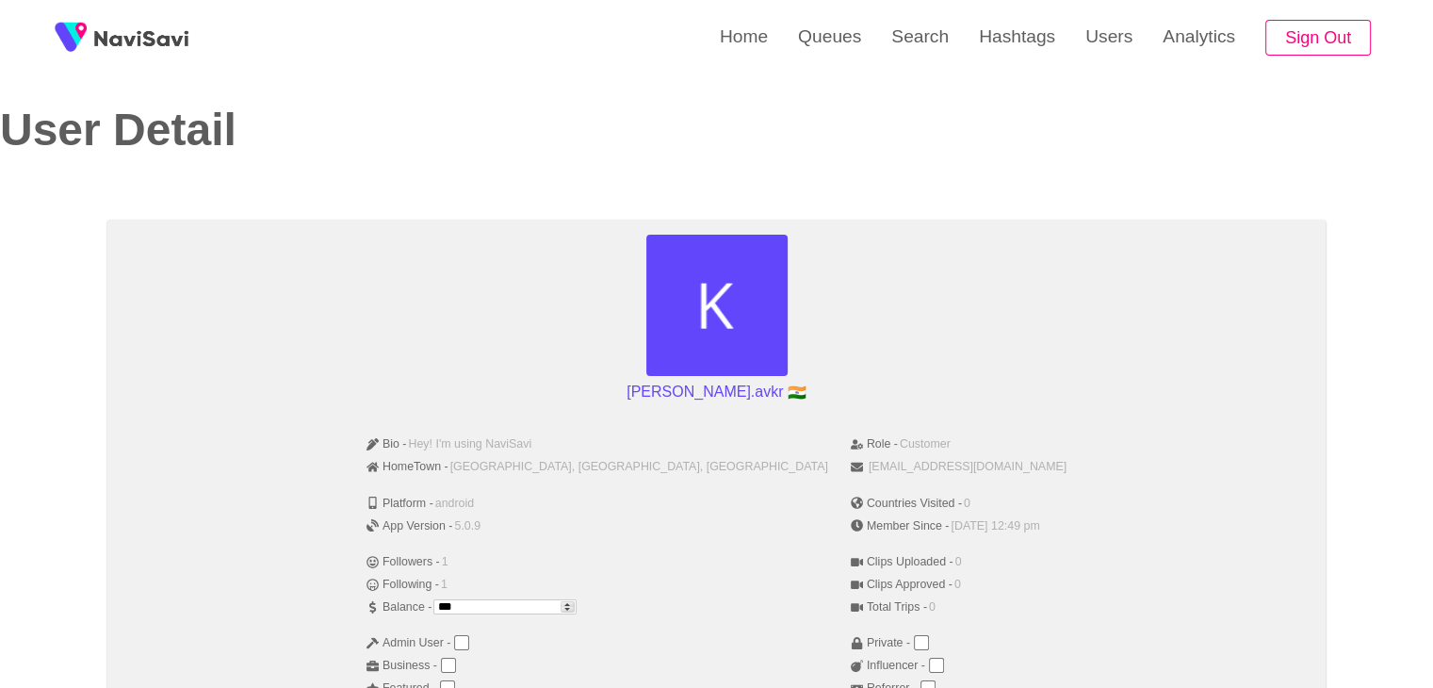
click at [869, 466] on span "kitu0801.avkr@gmail.com" at bounding box center [968, 466] width 198 height 13
click at [934, 396] on div "kartikkumar.avkr 🇮🇳" at bounding box center [716, 321] width 1188 height 173
click at [1090, 57] on link "Users" at bounding box center [1108, 36] width 77 height 73
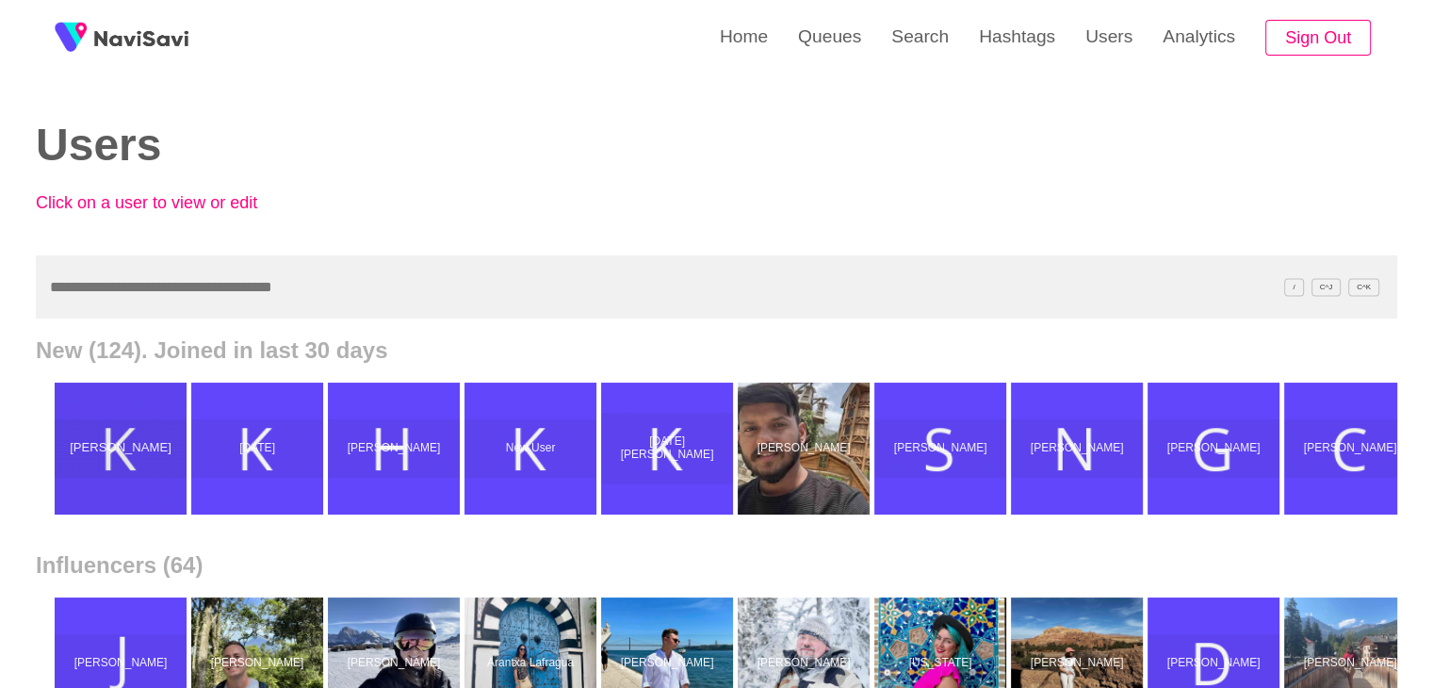
click at [126, 459] on div "Kanishk" at bounding box center [121, 448] width 132 height 58
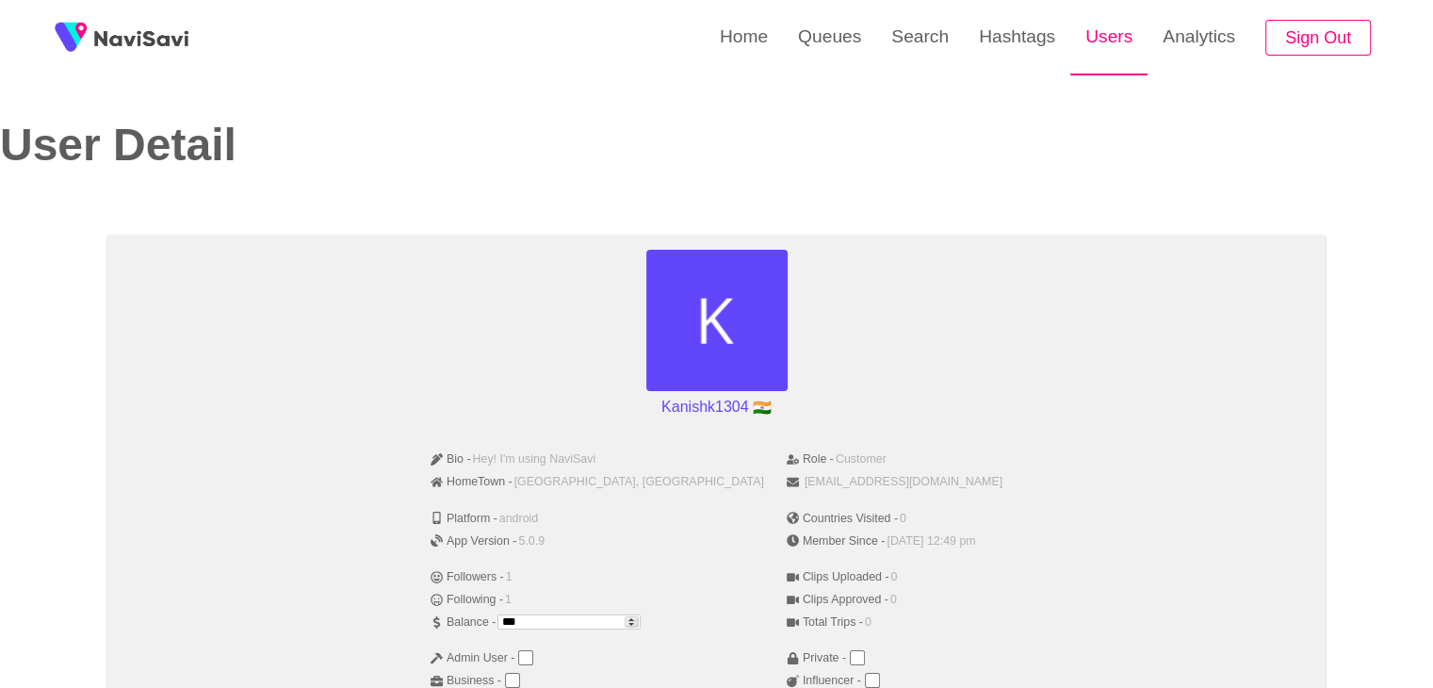
click at [1102, 41] on link "Users" at bounding box center [1108, 36] width 77 height 73
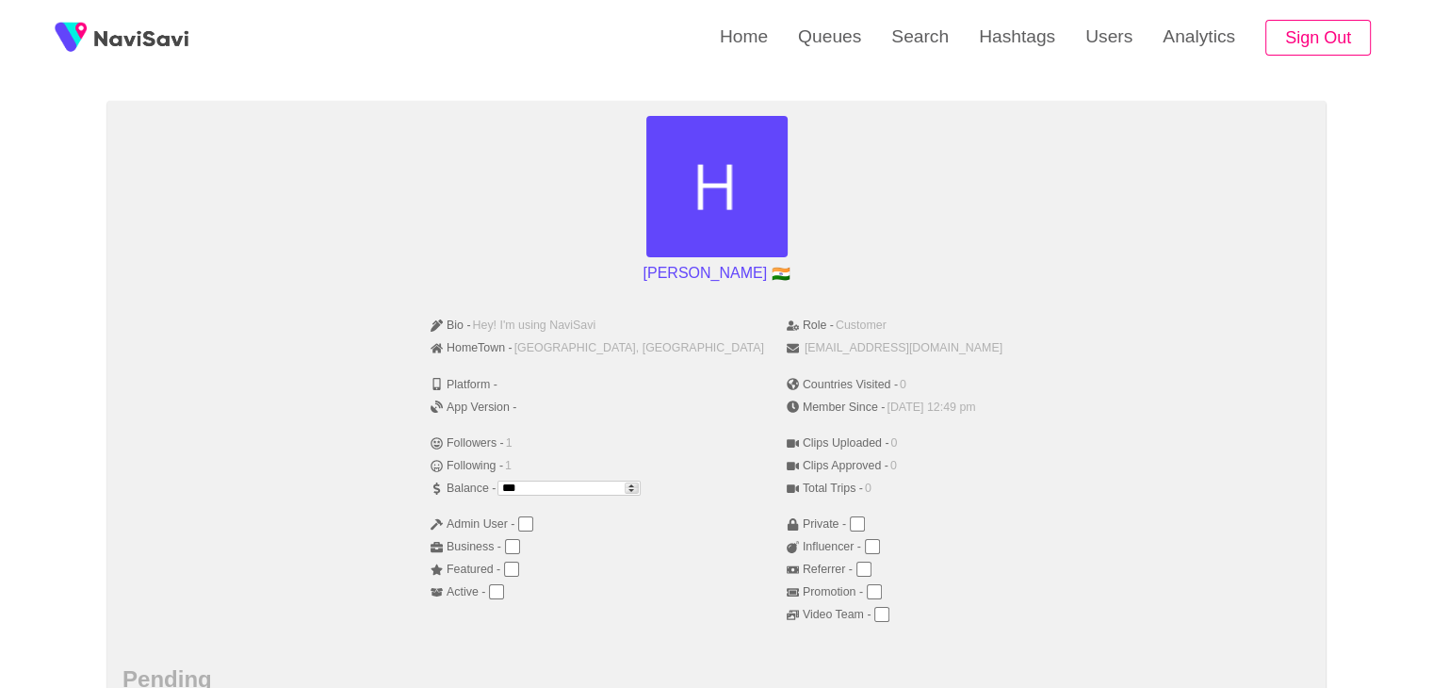
scroll to position [132, 0]
drag, startPoint x: 733, startPoint y: 350, endPoint x: 902, endPoint y: 348, distance: 168.6
click at [902, 348] on li "[EMAIL_ADDRESS][DOMAIN_NAME]" at bounding box center [895, 350] width 216 height 23
copy span "[EMAIL_ADDRESS][DOMAIN_NAME]"
click at [967, 295] on div "[PERSON_NAME] 🇮🇳 Bio - Hey! I'm using NaviSavi HomeTown - [GEOGRAPHIC_DATA], [G…" at bounding box center [716, 568] width 1218 height 931
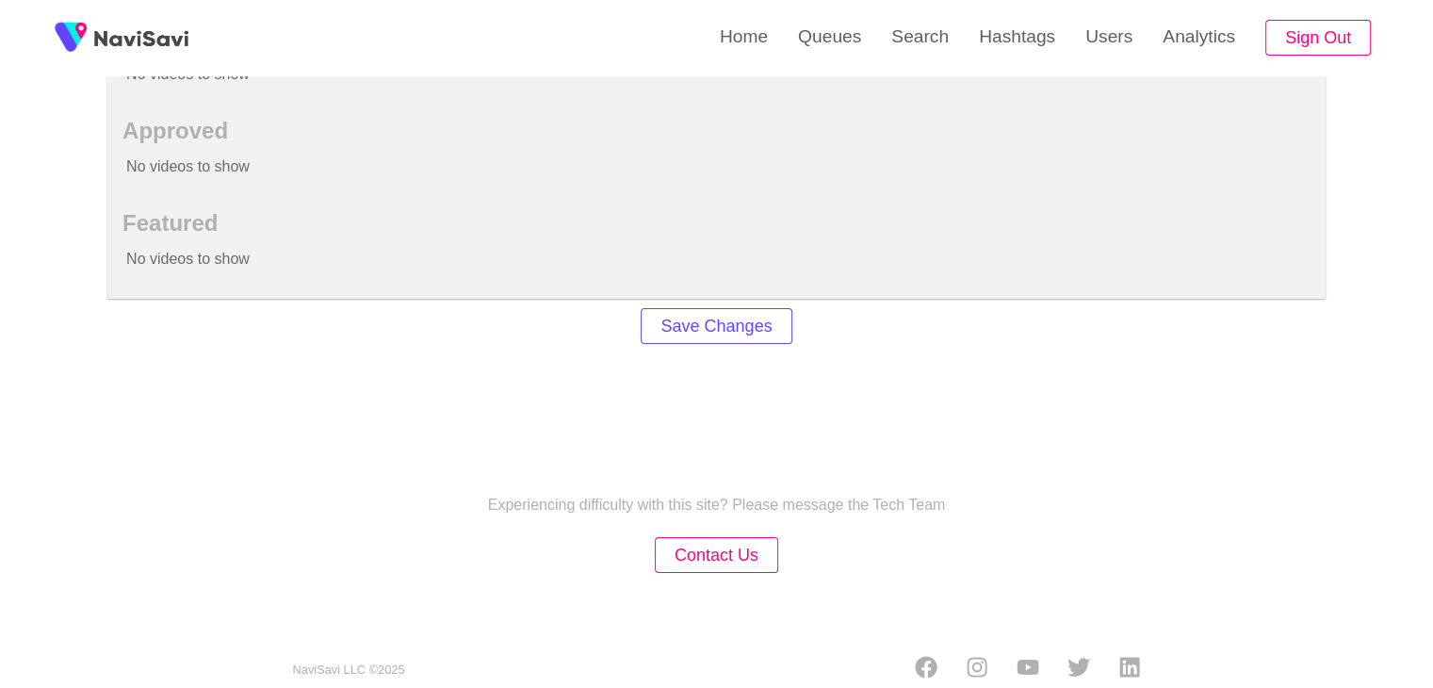
scroll to position [893, 0]
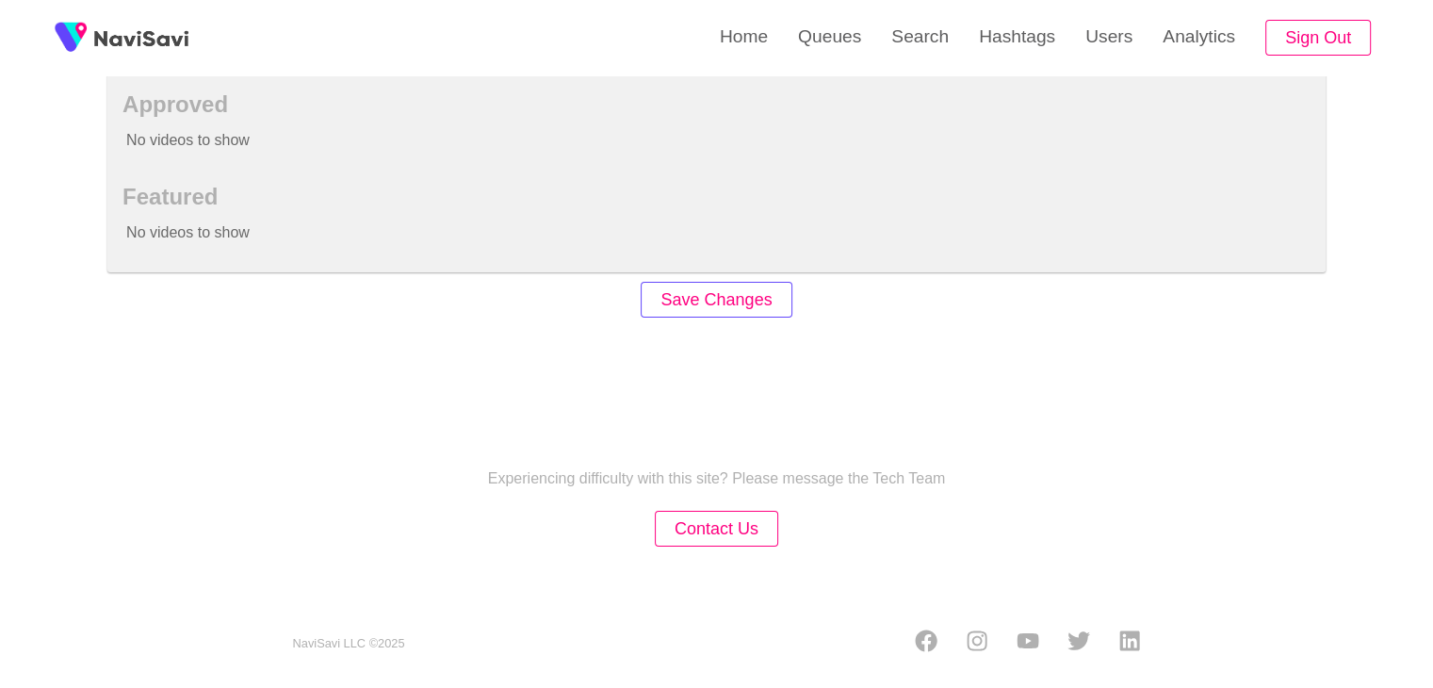
click at [720, 300] on button "Save Changes" at bounding box center [716, 300] width 151 height 37
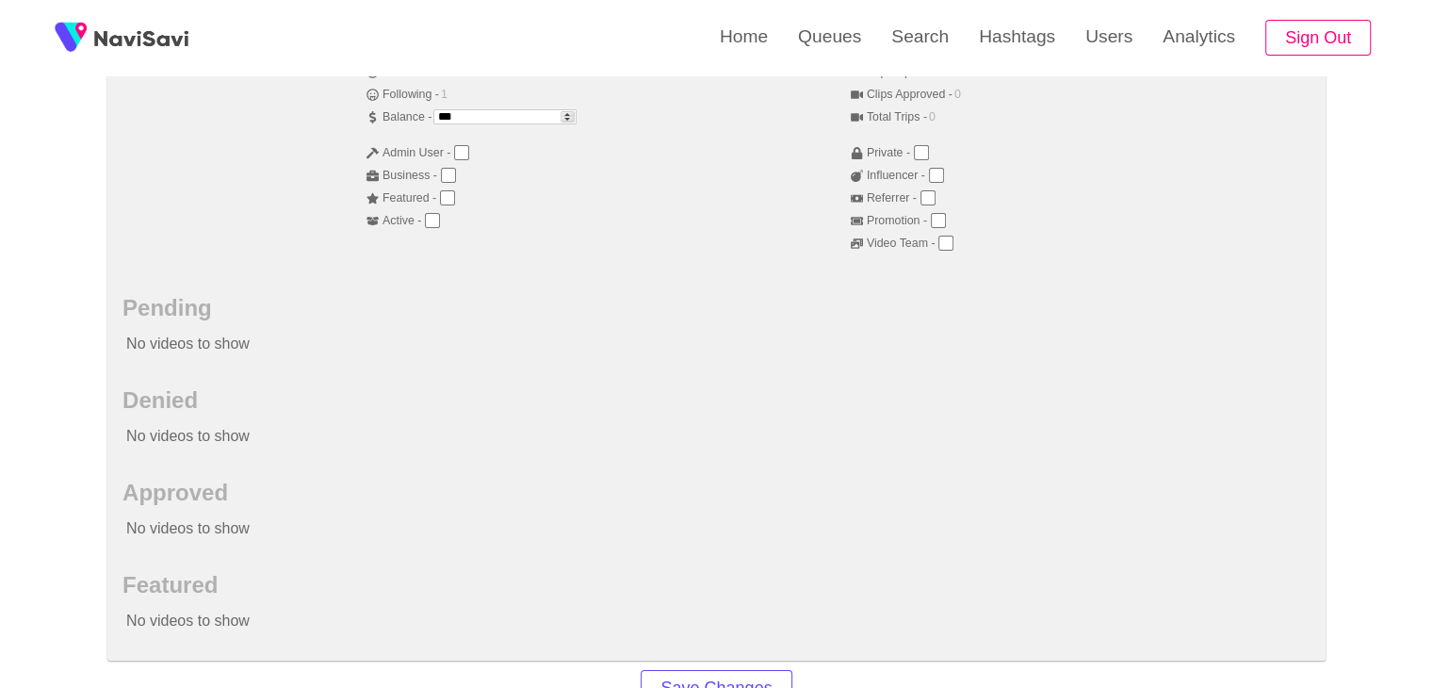
scroll to position [75, 0]
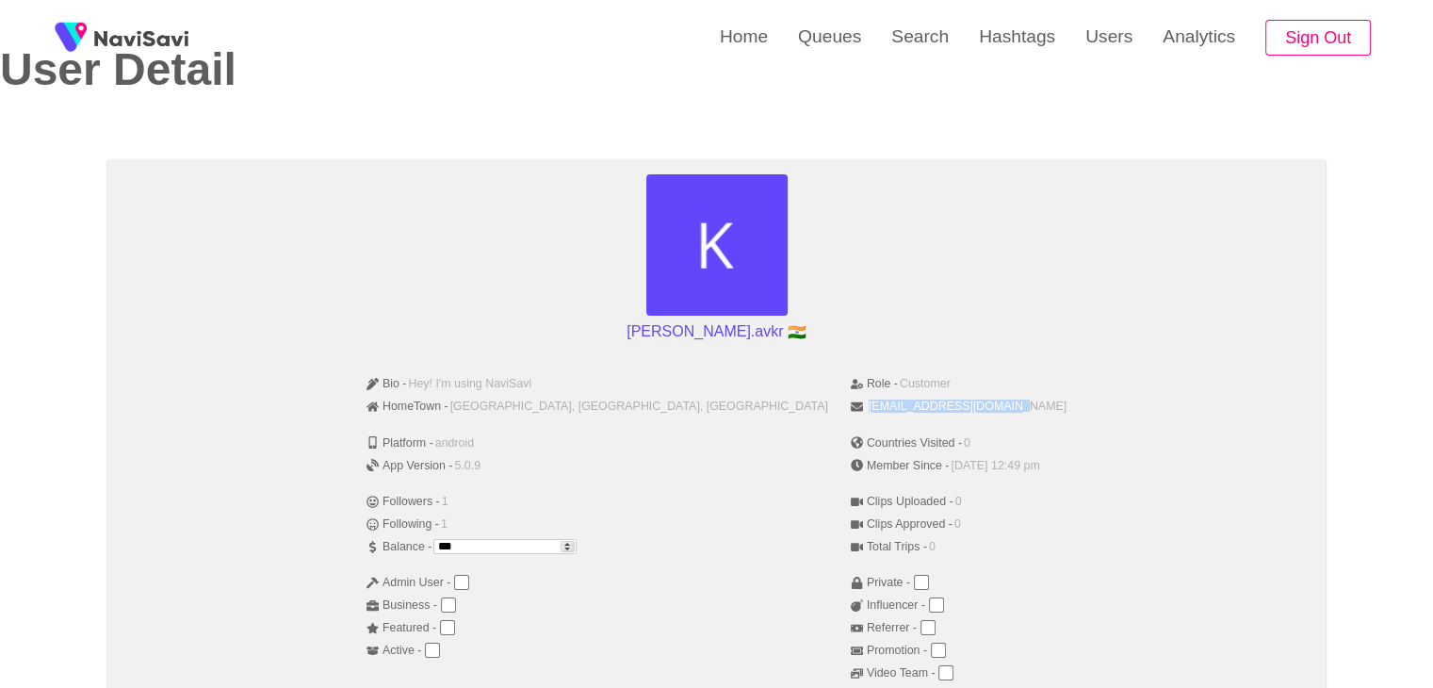
drag, startPoint x: 734, startPoint y: 408, endPoint x: 863, endPoint y: 410, distance: 129.1
click at [869, 410] on span "[EMAIL_ADDRESS][DOMAIN_NAME]" at bounding box center [968, 405] width 198 height 13
copy span "[EMAIL_ADDRESS][DOMAIN_NAME]"
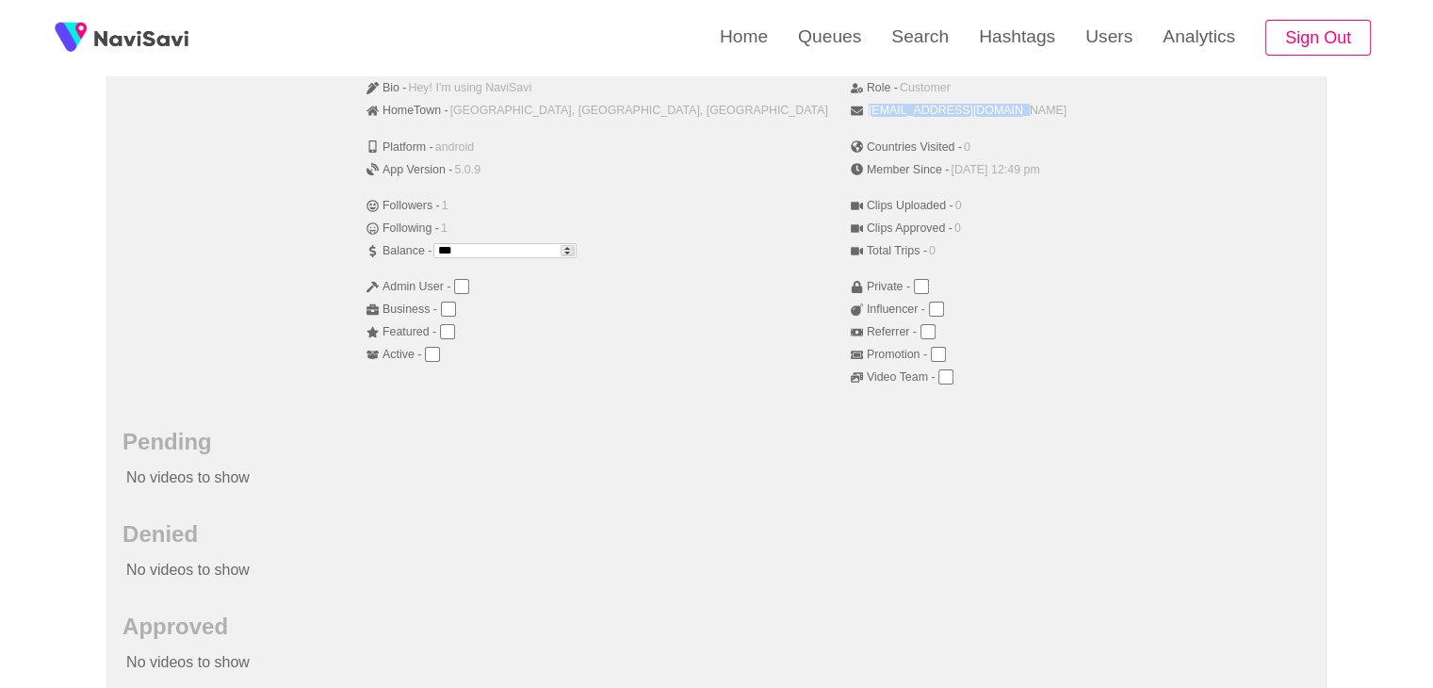
scroll to position [893, 0]
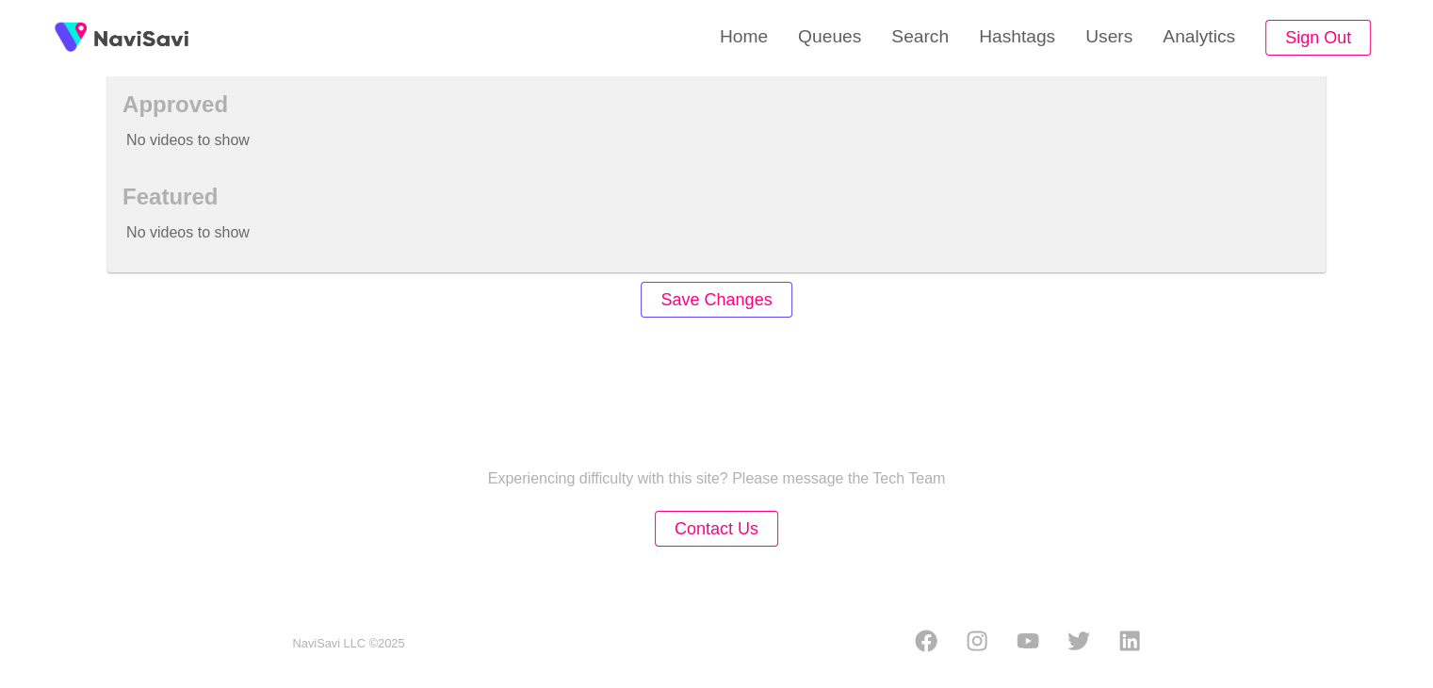
click at [723, 313] on button "Save Changes" at bounding box center [716, 300] width 151 height 37
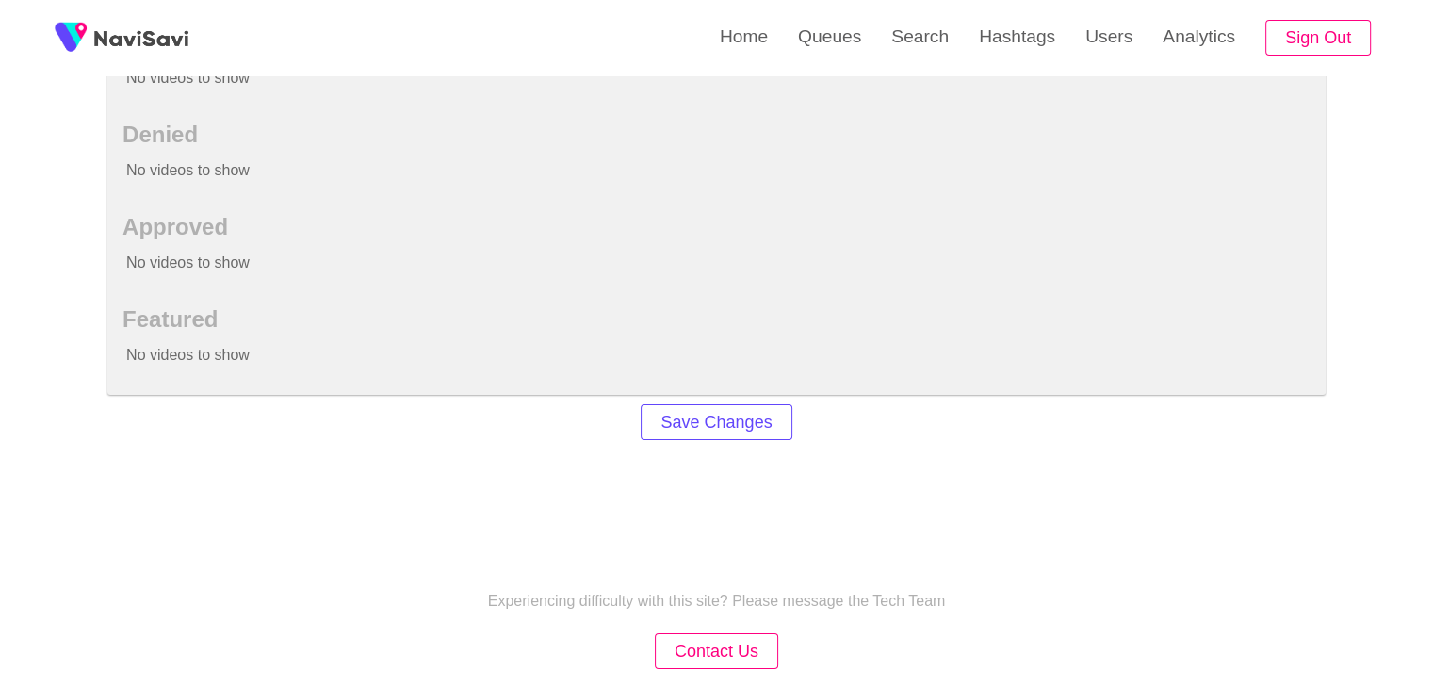
scroll to position [772, 0]
click at [697, 433] on button "Save Changes" at bounding box center [716, 421] width 151 height 37
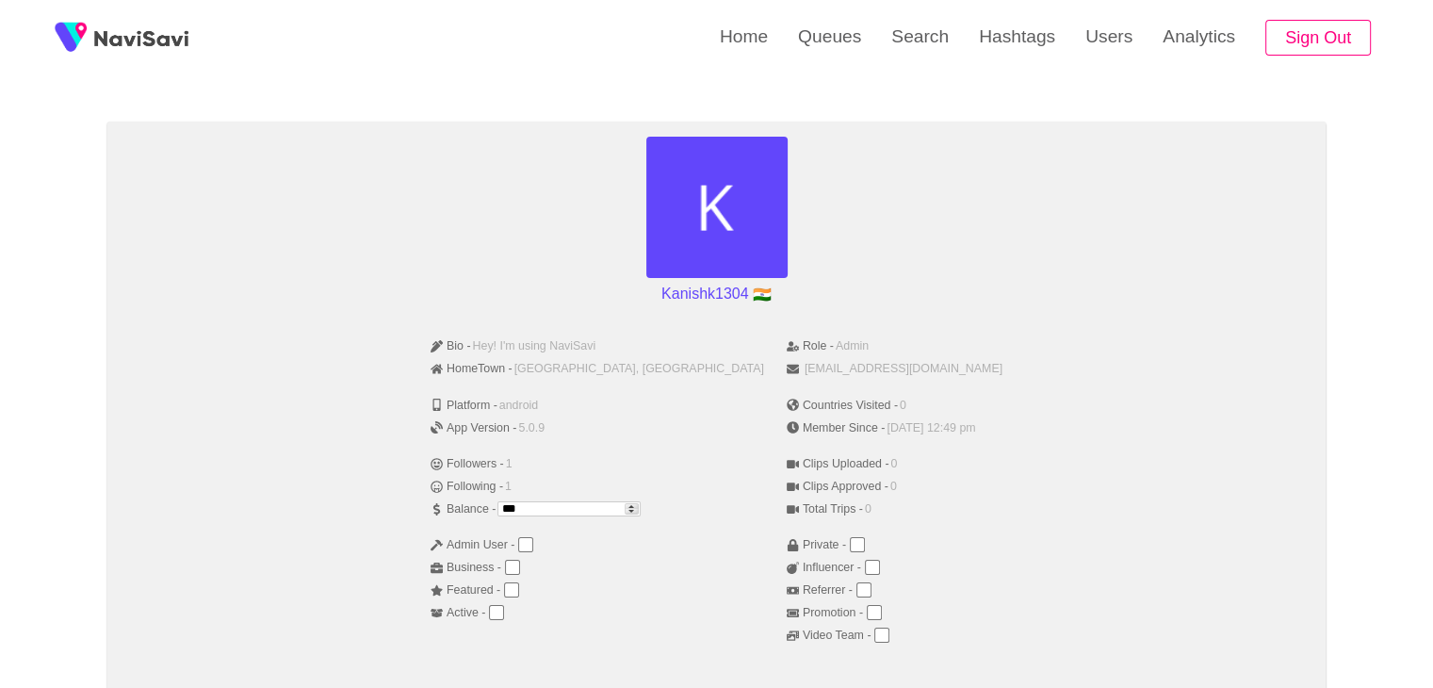
scroll to position [0, 0]
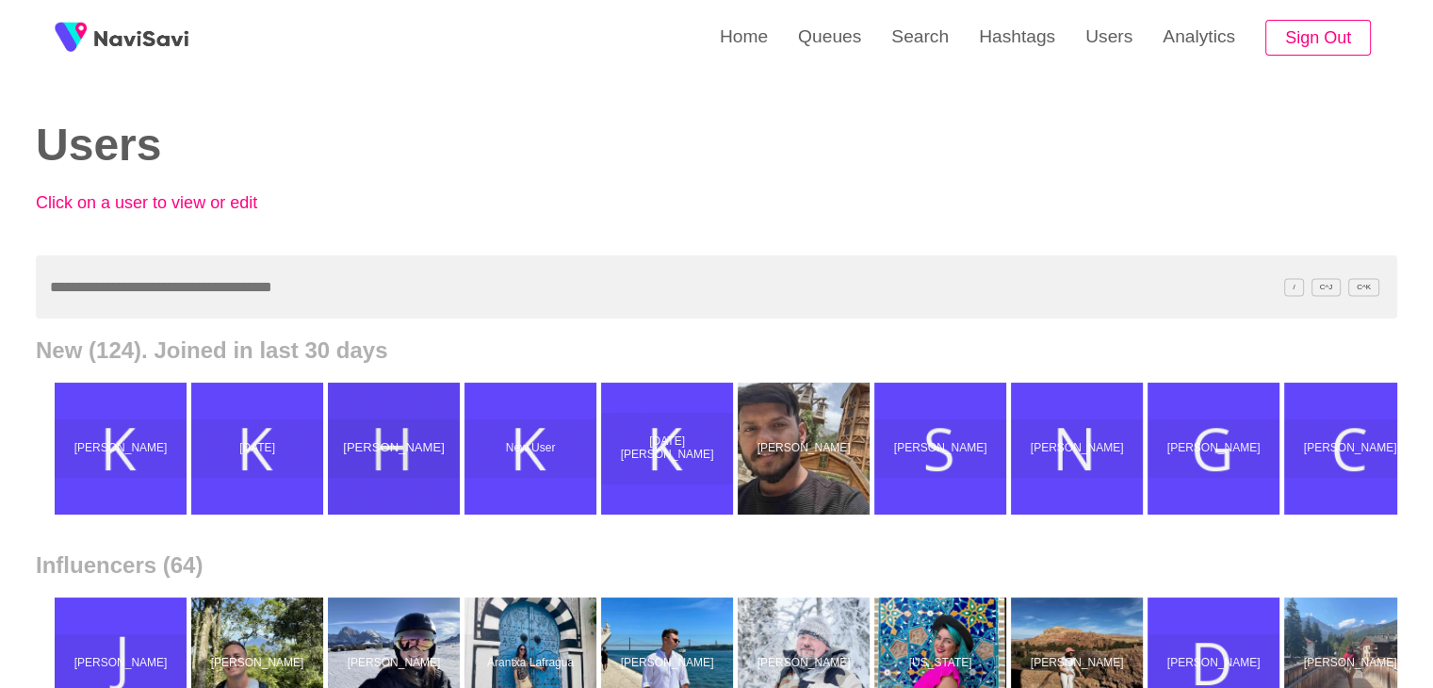
click at [393, 442] on p "Harman" at bounding box center [394, 449] width 136 height 14
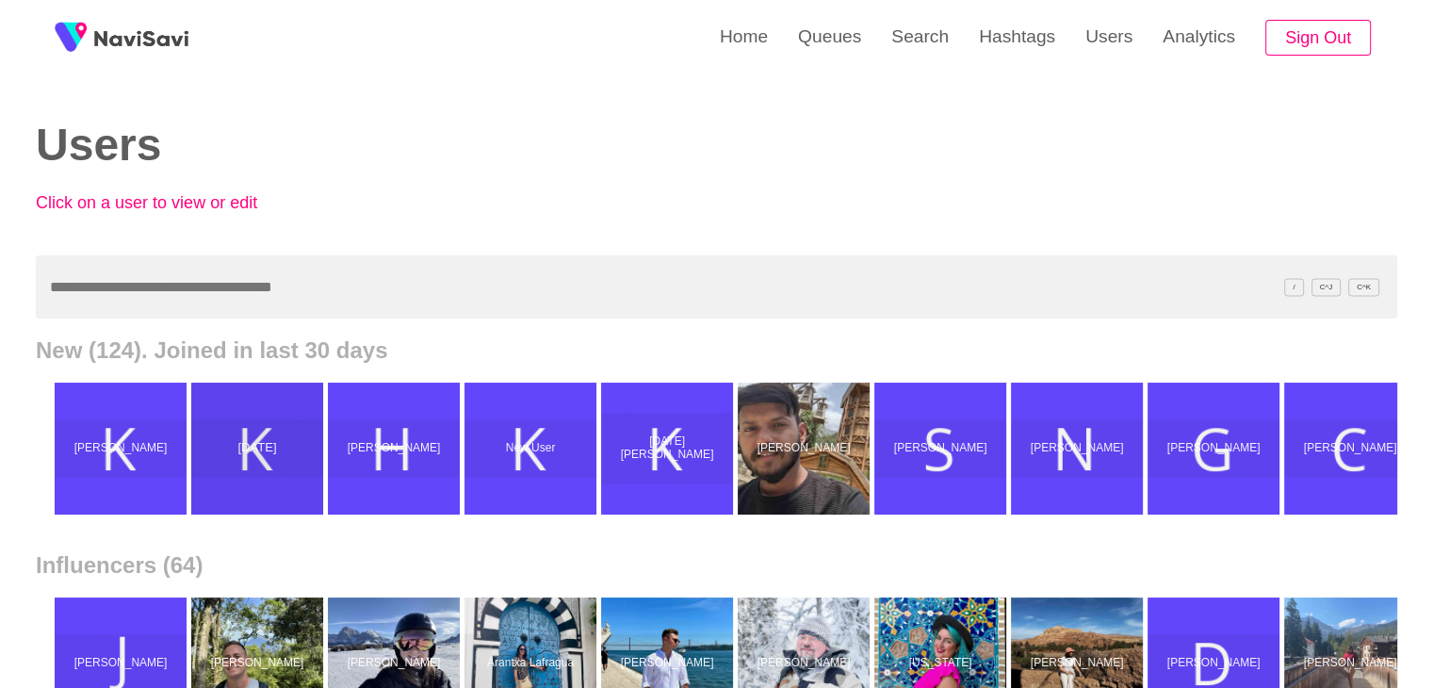
click at [303, 446] on p "Kartik" at bounding box center [257, 449] width 136 height 14
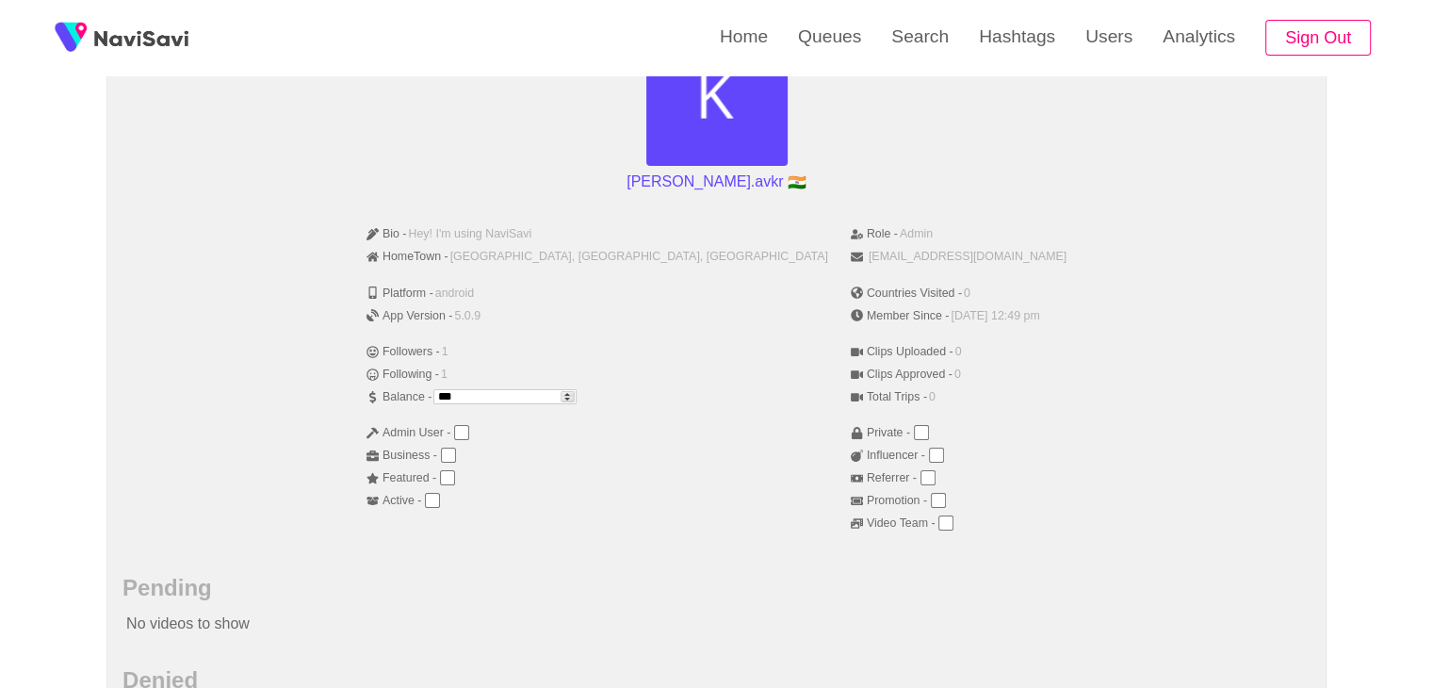
scroll to position [230, 0]
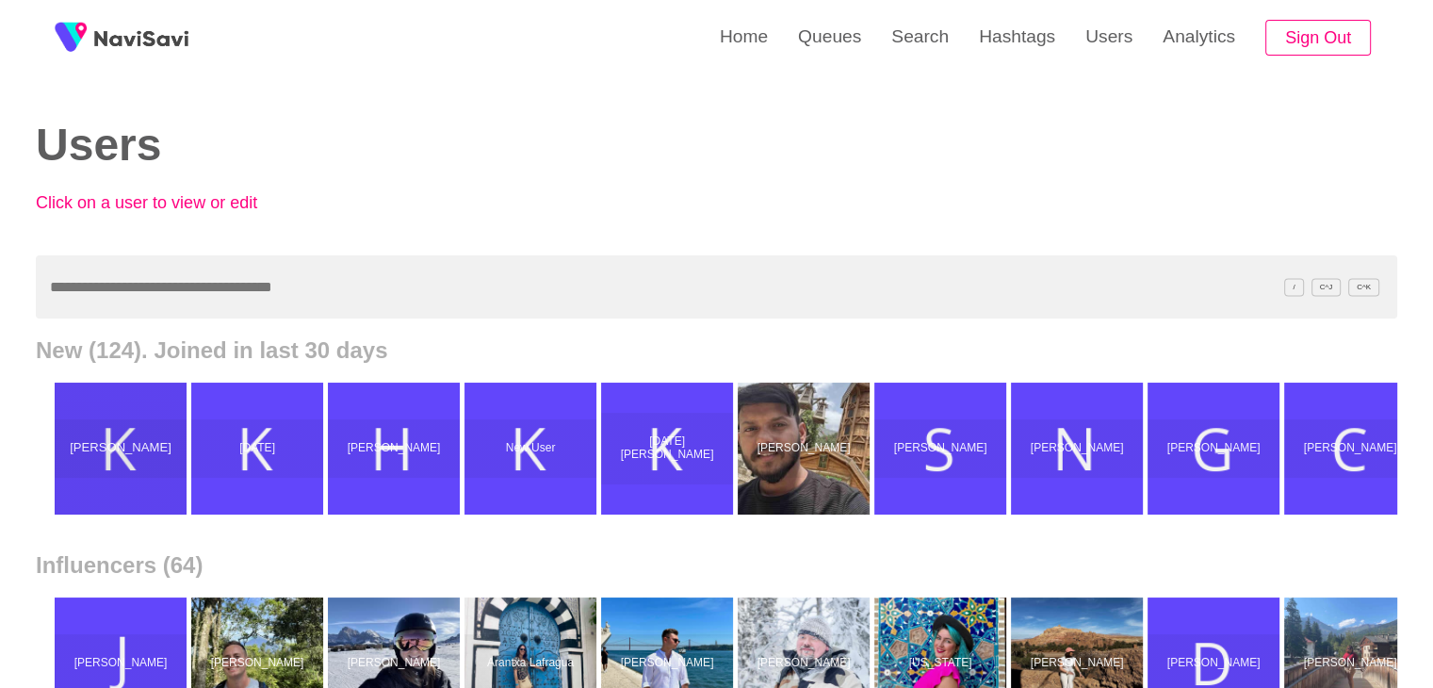
click at [104, 444] on p "[PERSON_NAME]" at bounding box center [121, 449] width 136 height 14
drag, startPoint x: 689, startPoint y: 424, endPoint x: 704, endPoint y: 284, distance: 140.2
click at [704, 284] on input "text" at bounding box center [716, 286] width 1361 height 63
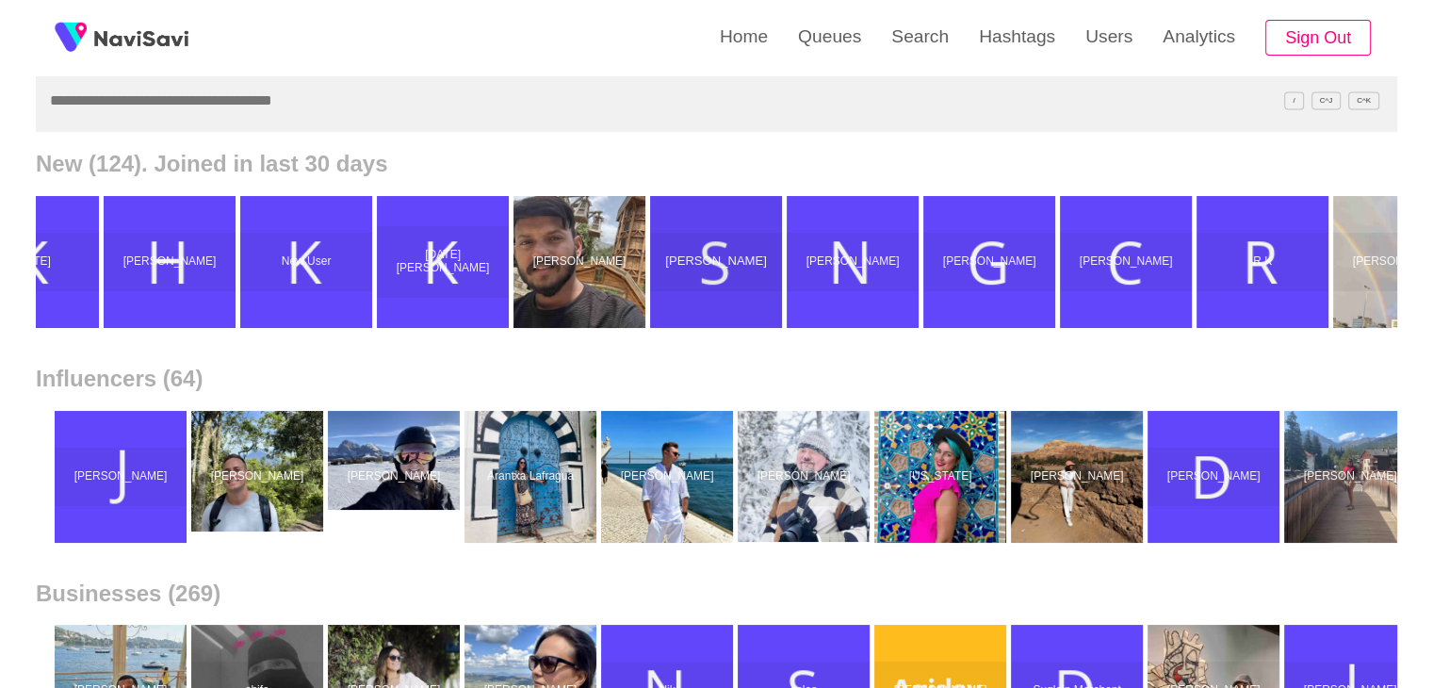
scroll to position [0, 226]
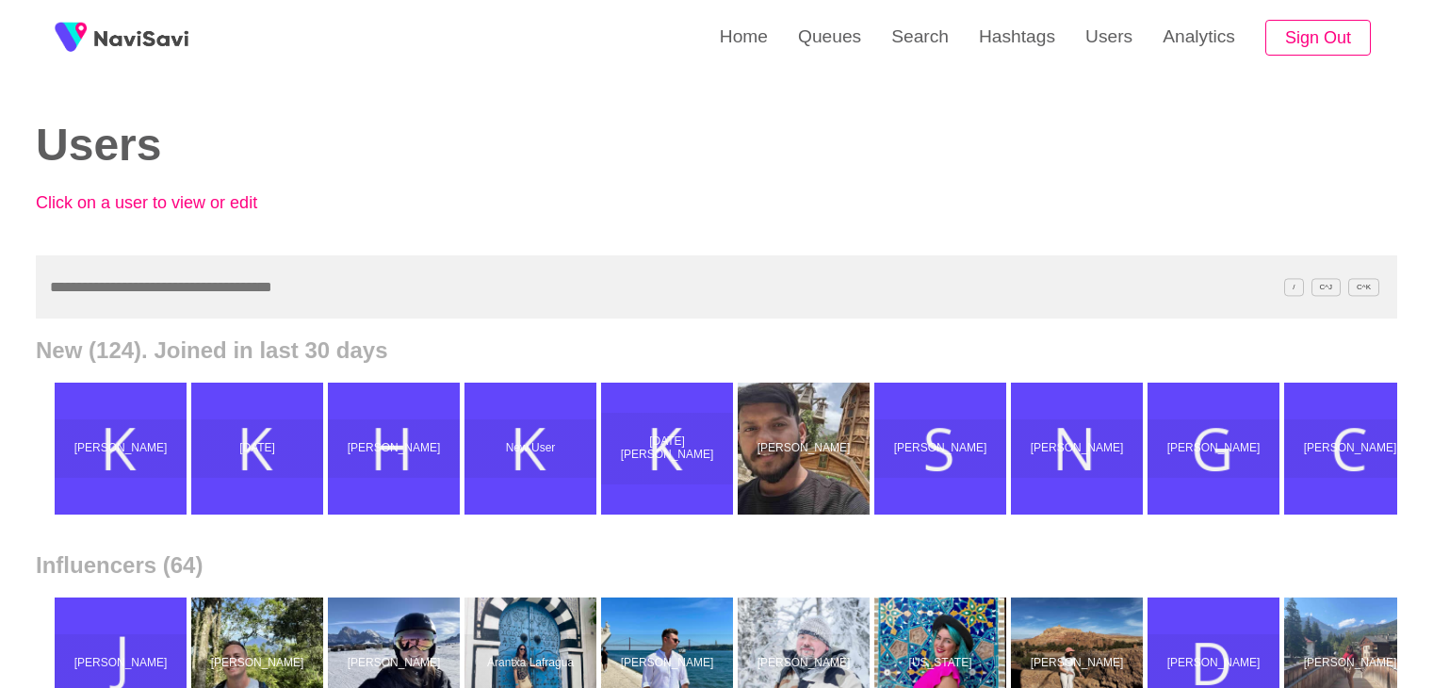
scroll to position [187, 0]
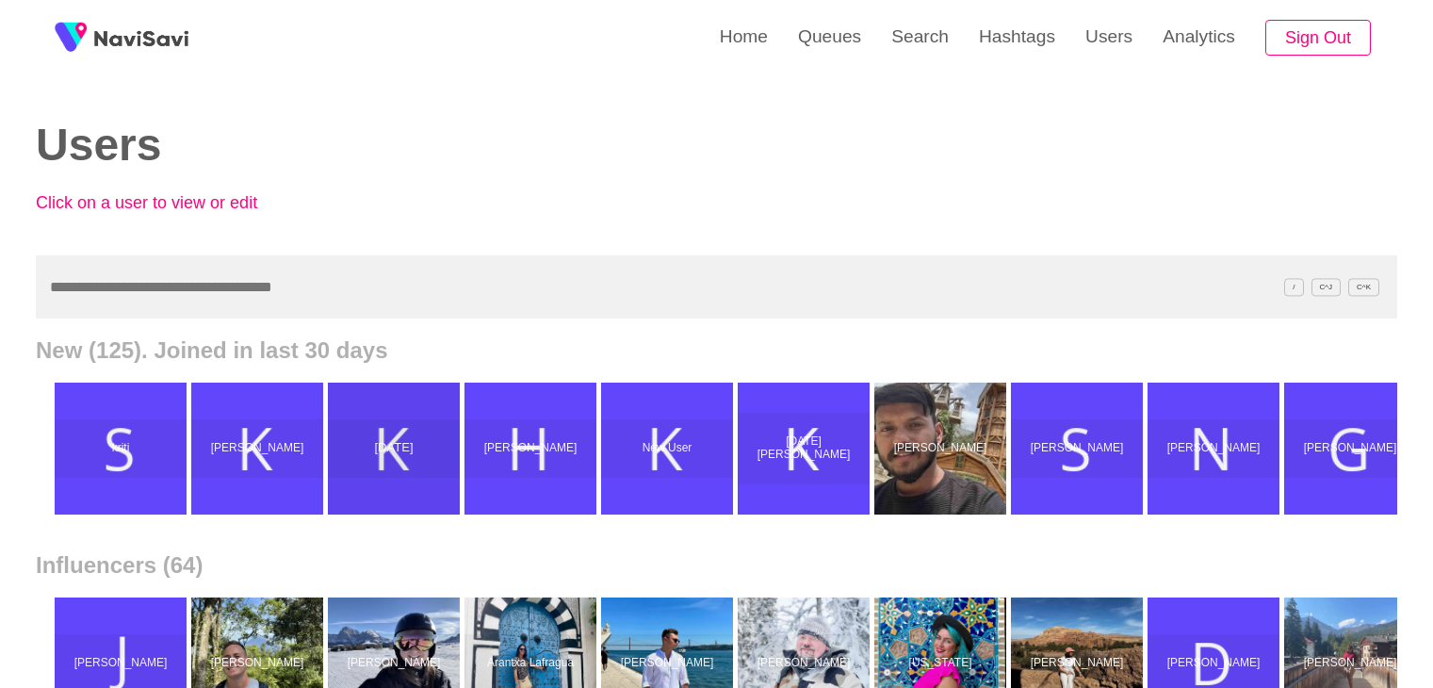
scroll to position [187, 0]
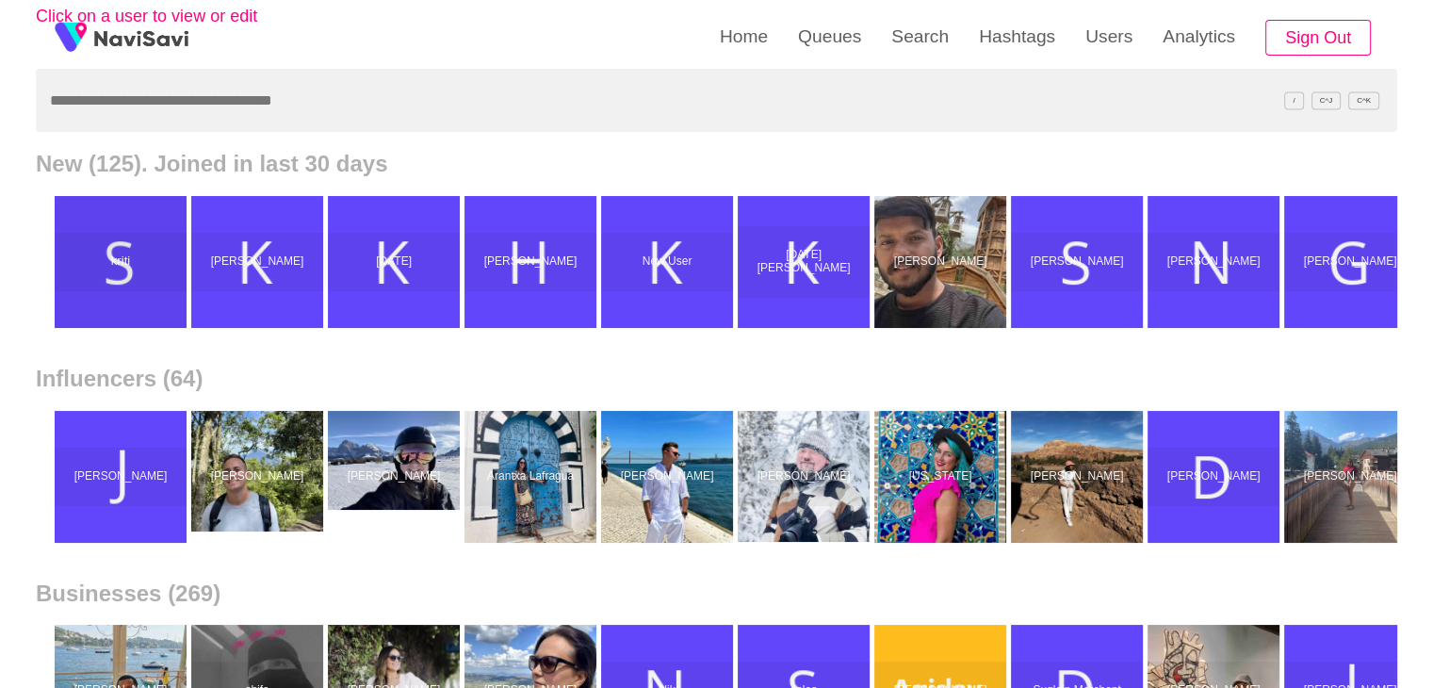
click at [151, 272] on div "kriti" at bounding box center [121, 262] width 132 height 58
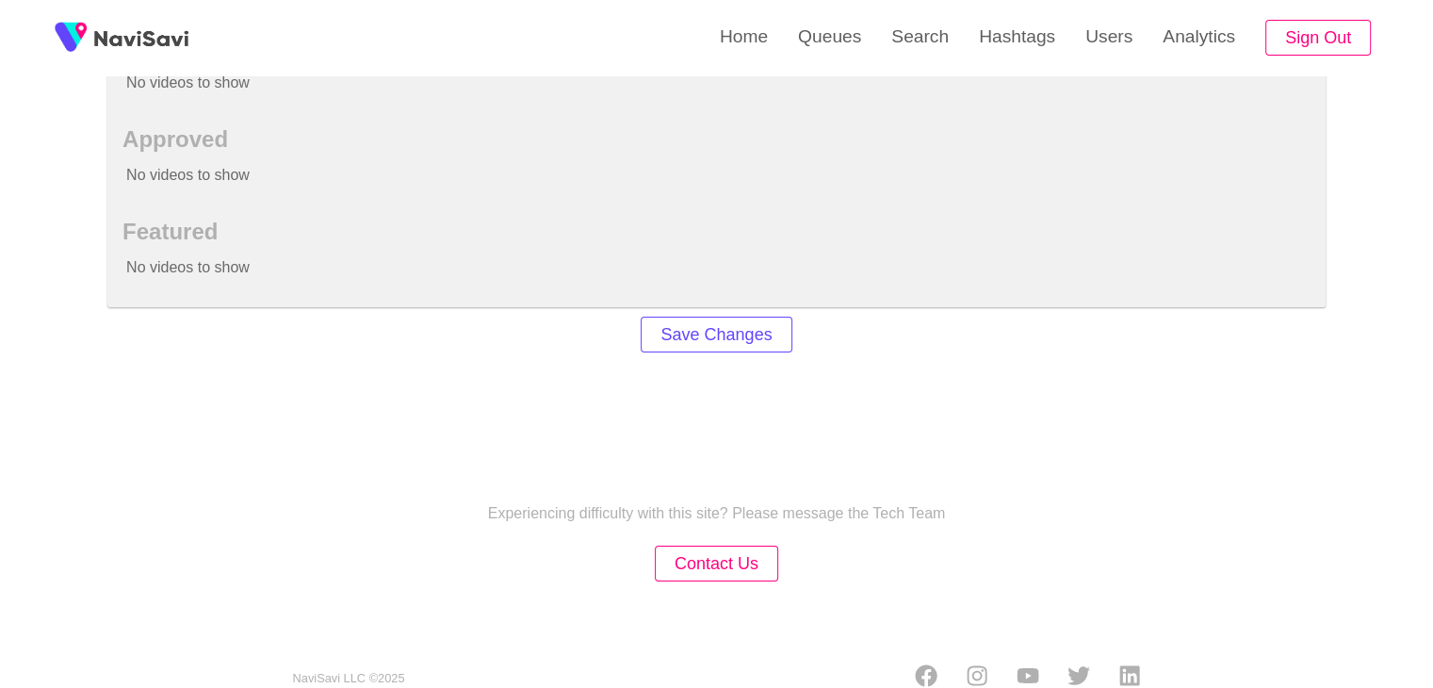
scroll to position [859, 0]
click at [668, 326] on button "Save Changes" at bounding box center [716, 334] width 151 height 37
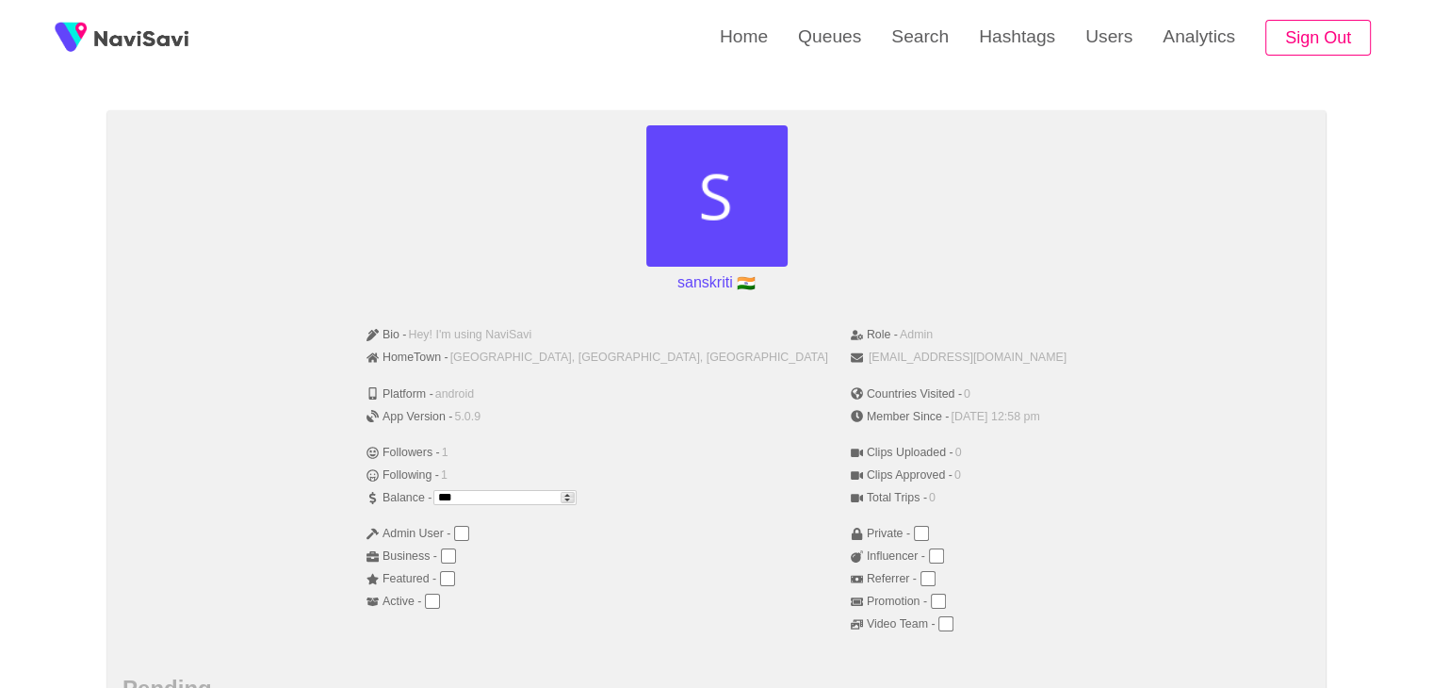
scroll to position [0, 0]
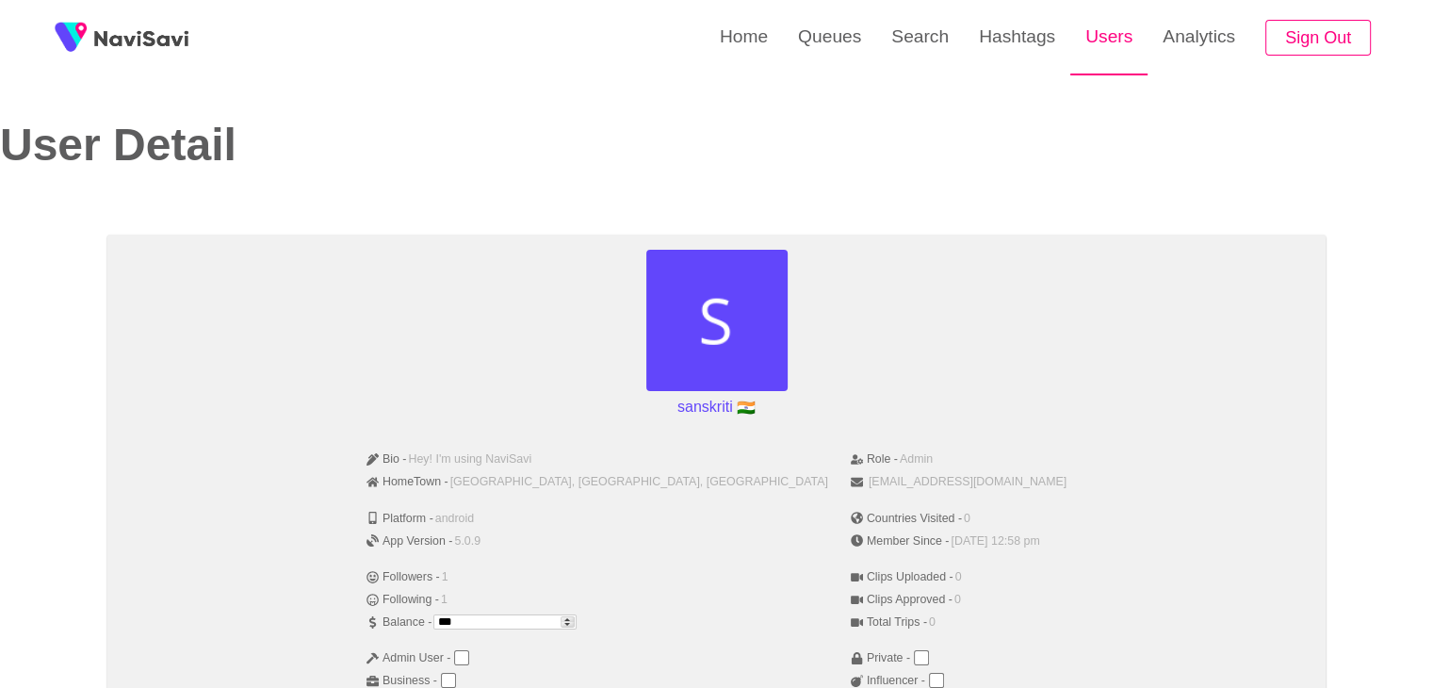
click at [1115, 58] on link "Users" at bounding box center [1108, 36] width 77 height 73
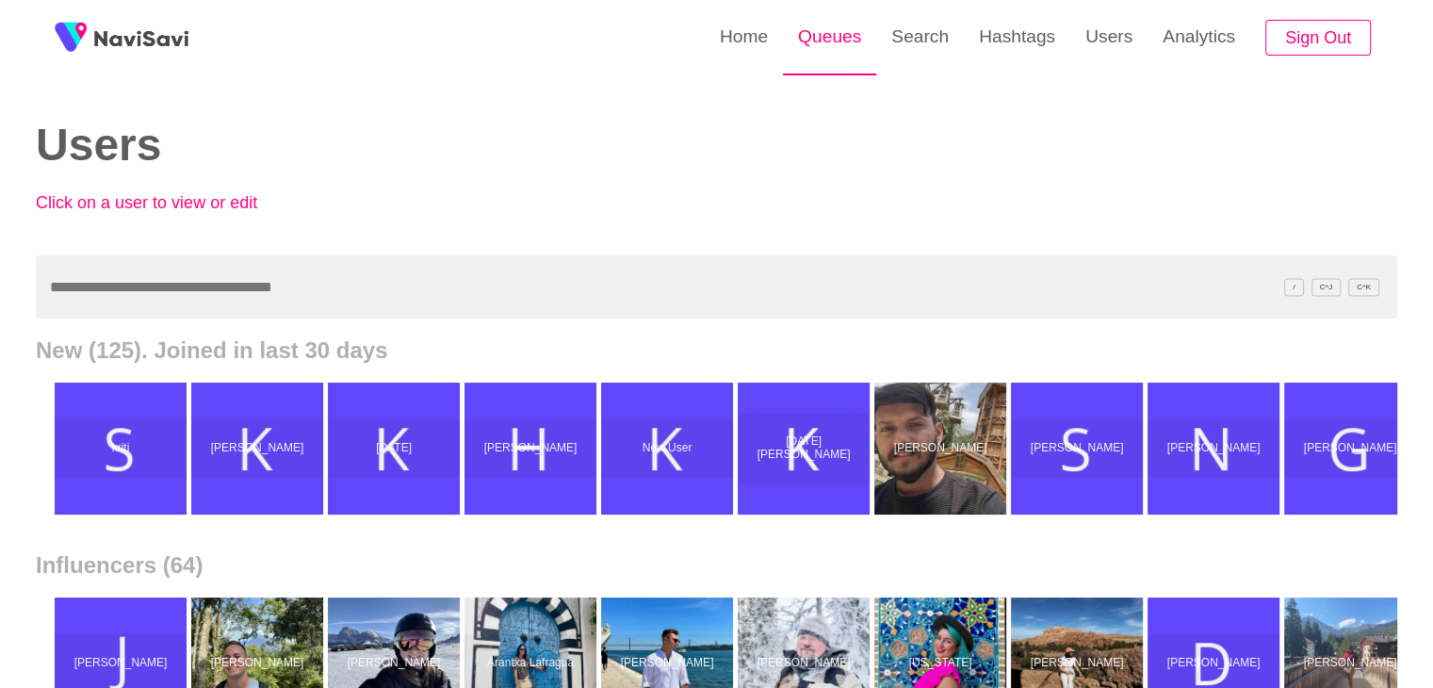
click at [810, 41] on link "Queues" at bounding box center [829, 36] width 93 height 73
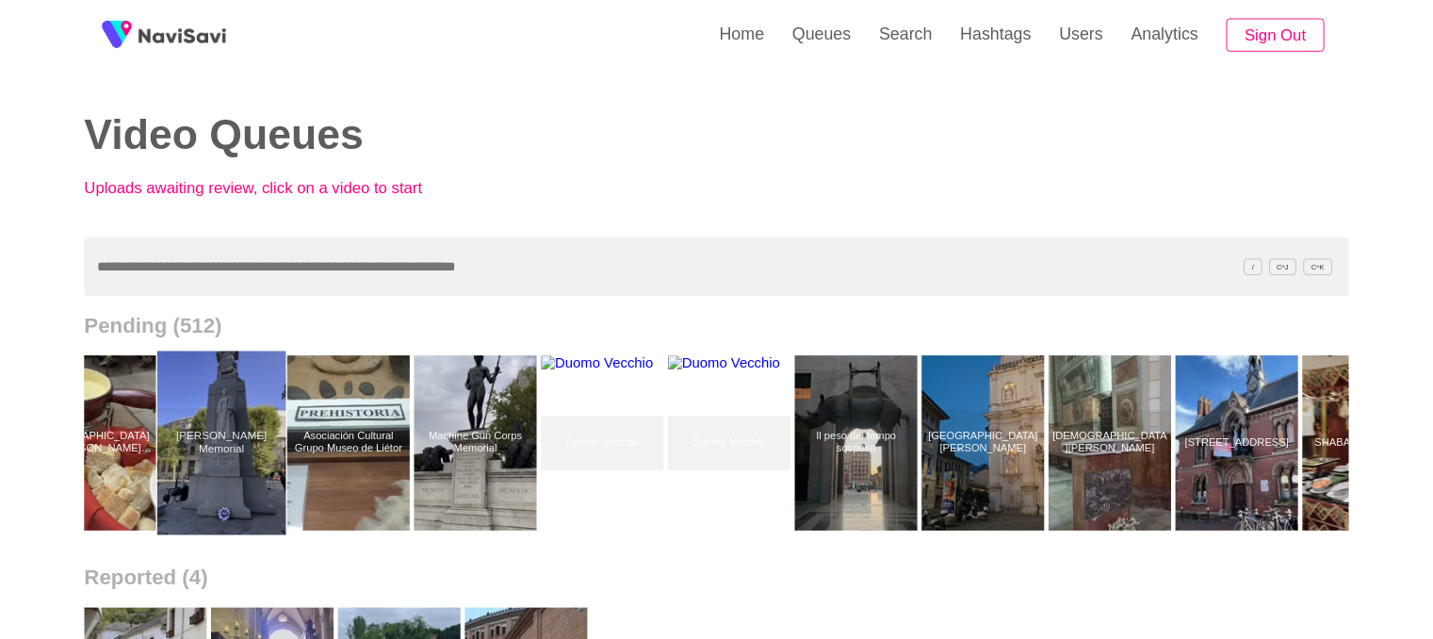
scroll to position [0, 3989]
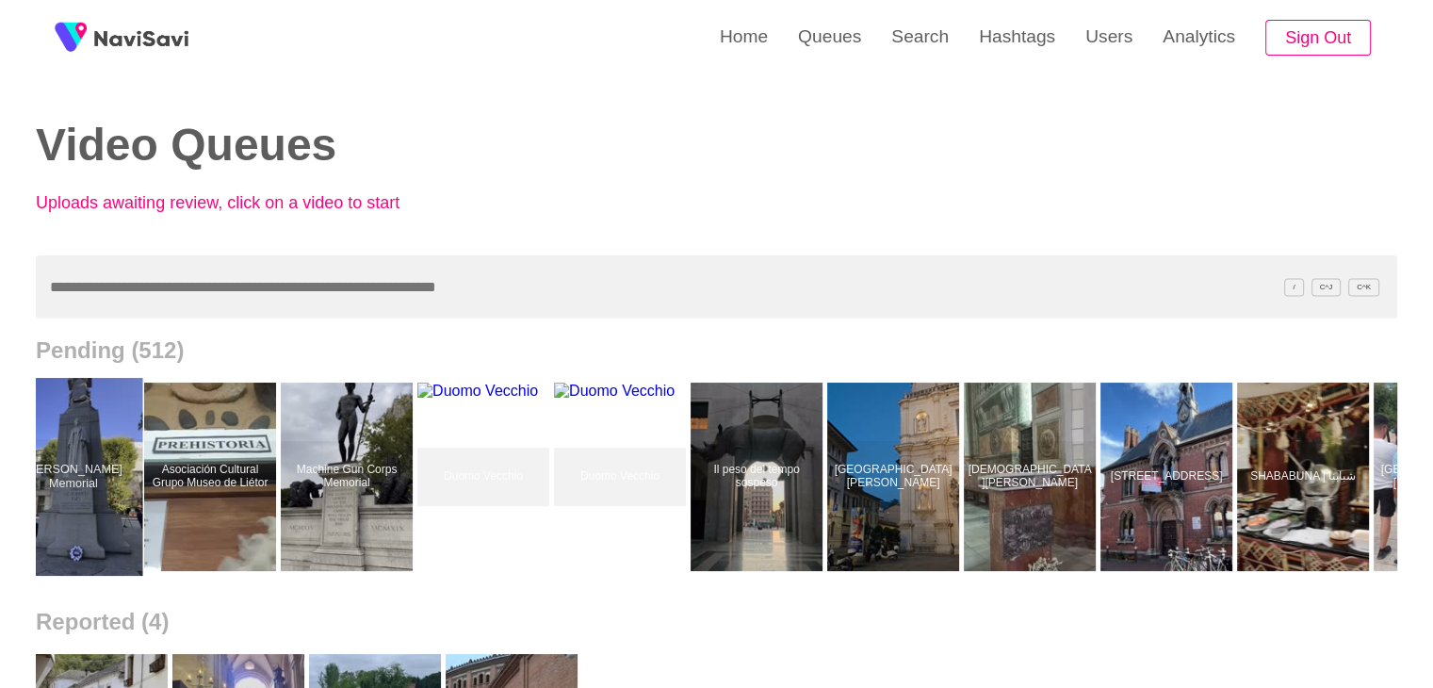
click at [958, 502] on div "W.M Juice Bar Paradise Beach Club View of Porto Moniz Honest Greens Caleido The…" at bounding box center [716, 477] width 1361 height 226
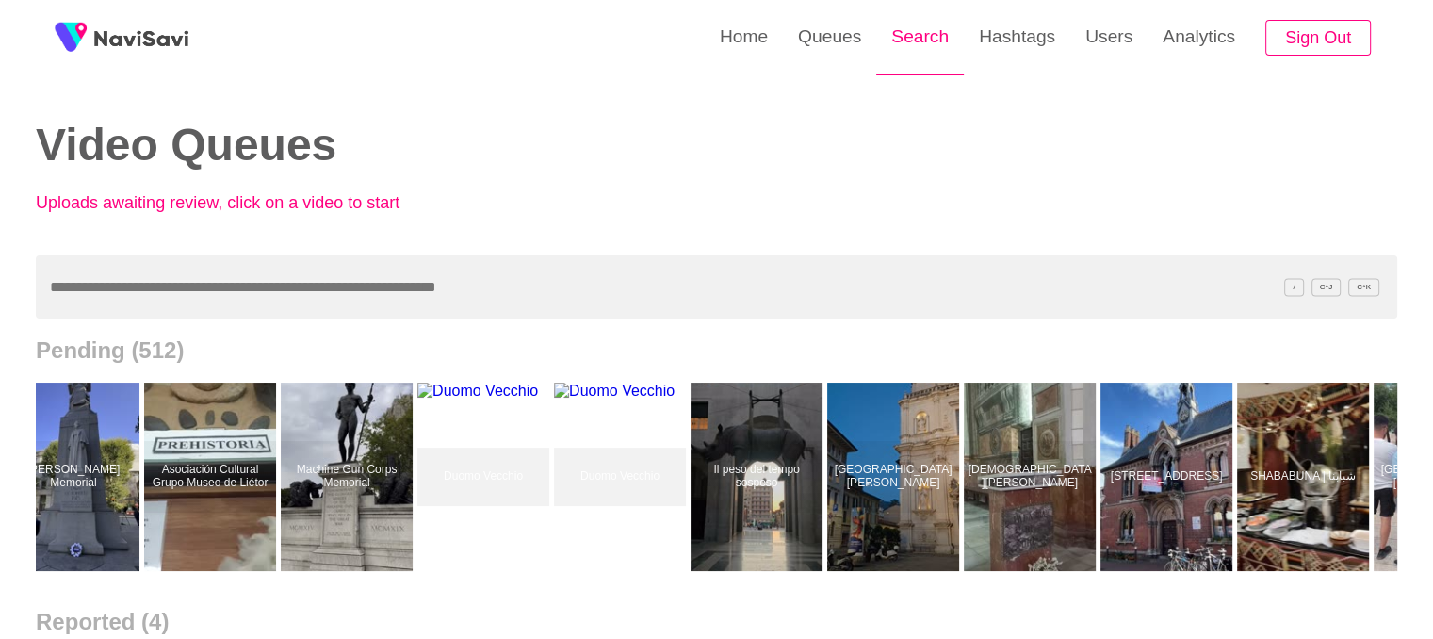
click at [921, 46] on link "Search" at bounding box center [920, 36] width 88 height 73
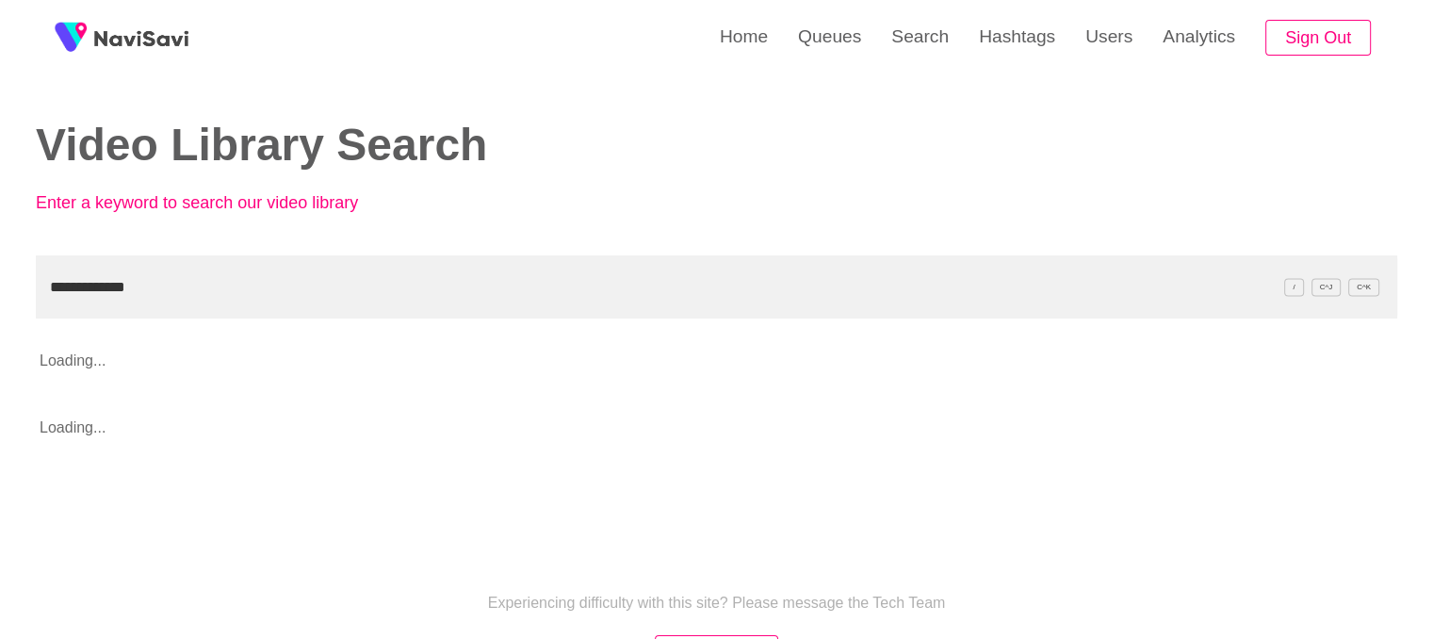
type input "**********"
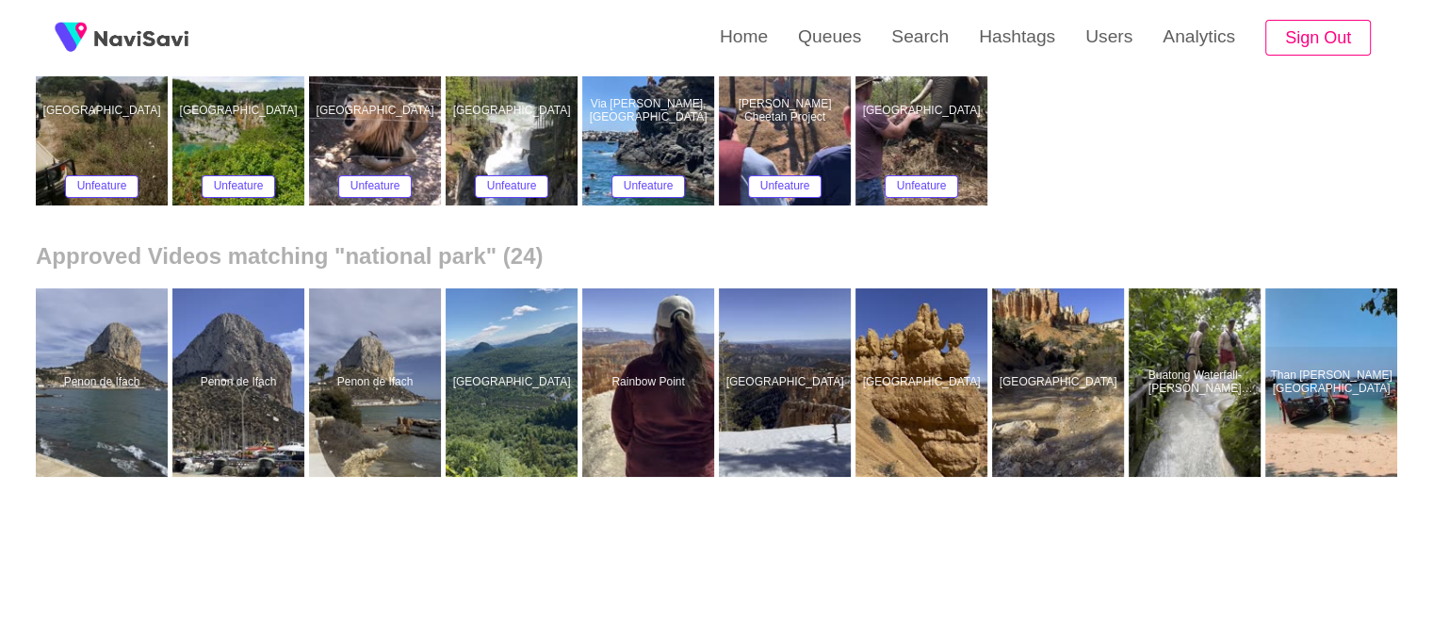
scroll to position [366, 0]
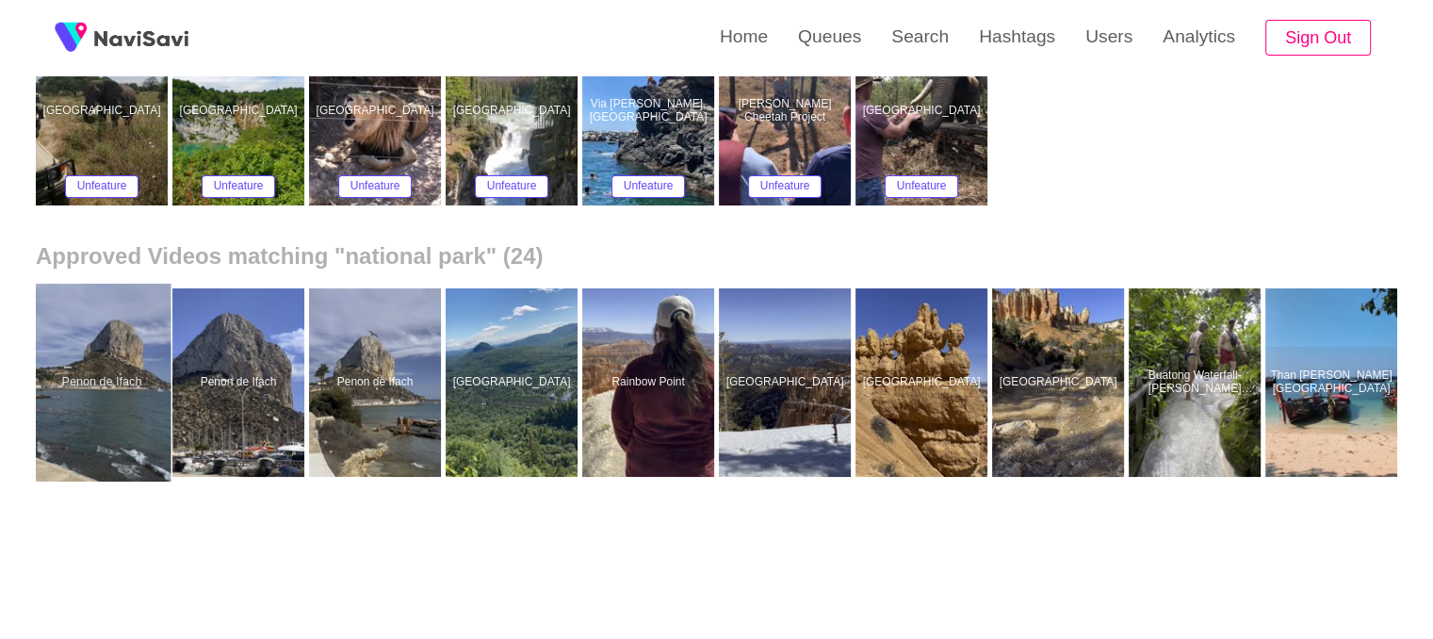
click at [83, 383] on div at bounding box center [102, 383] width 138 height 198
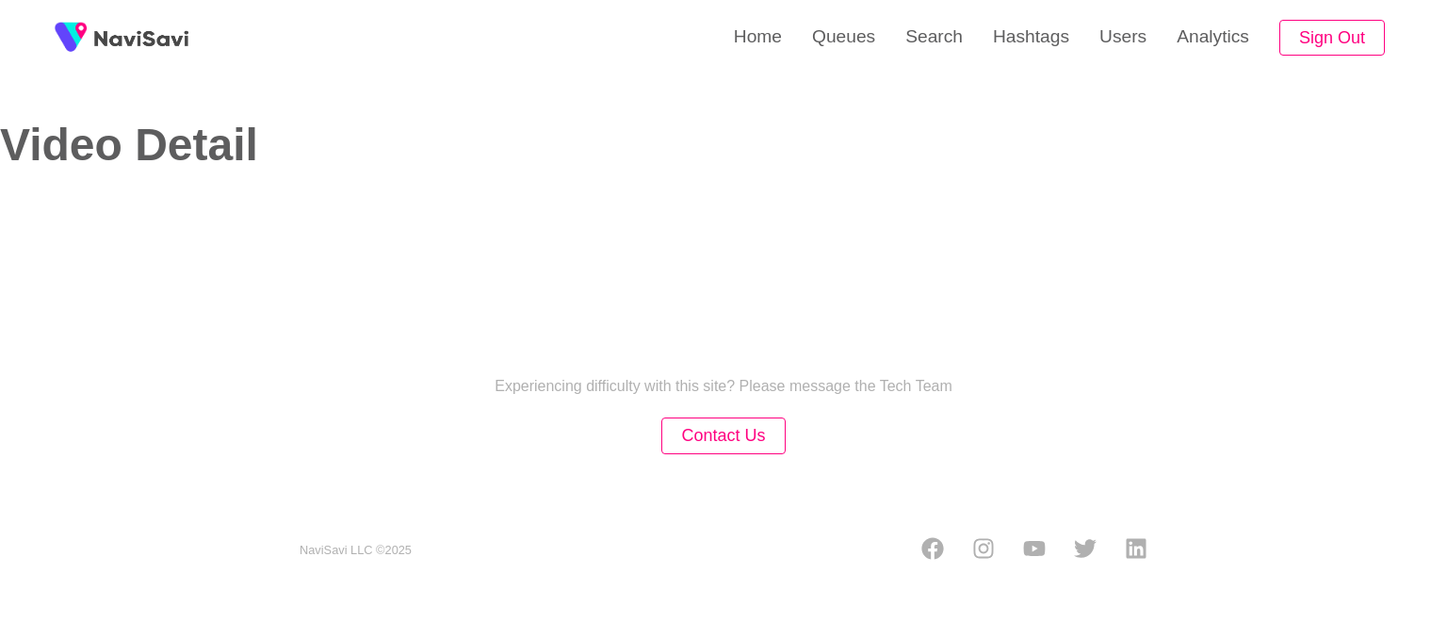
select select "**"
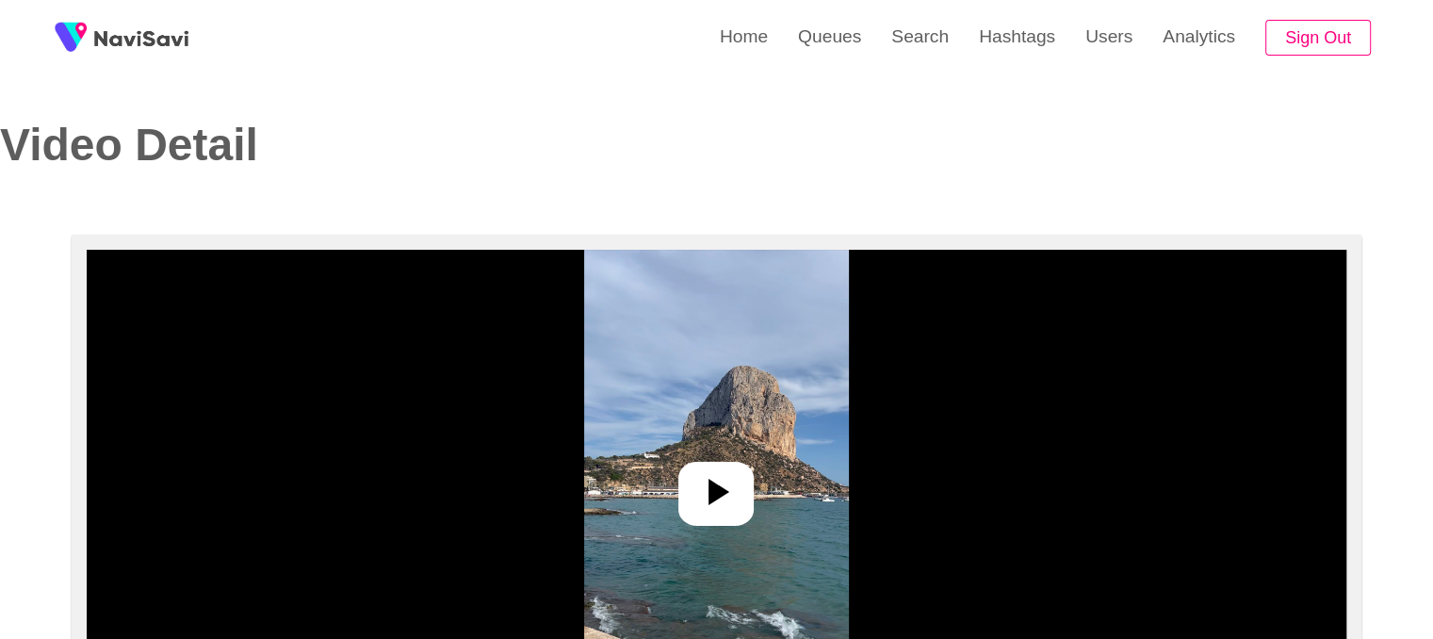
select select "**********"
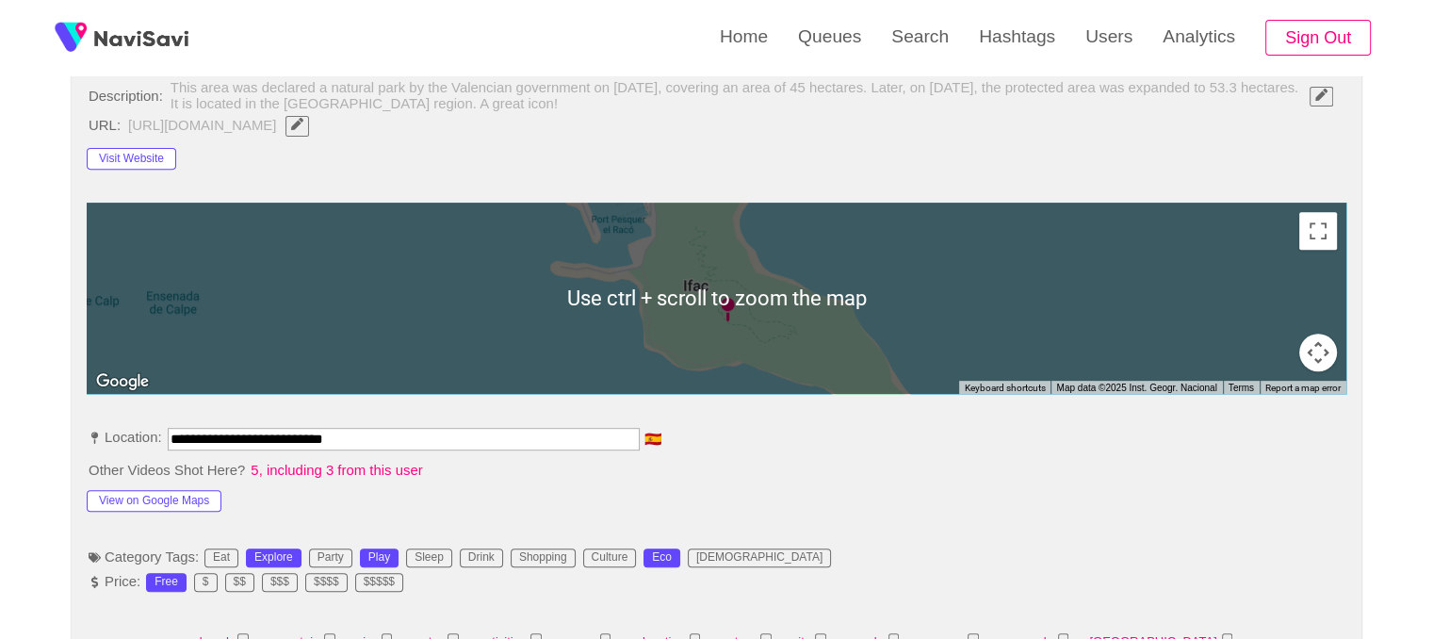
scroll to position [927, 0]
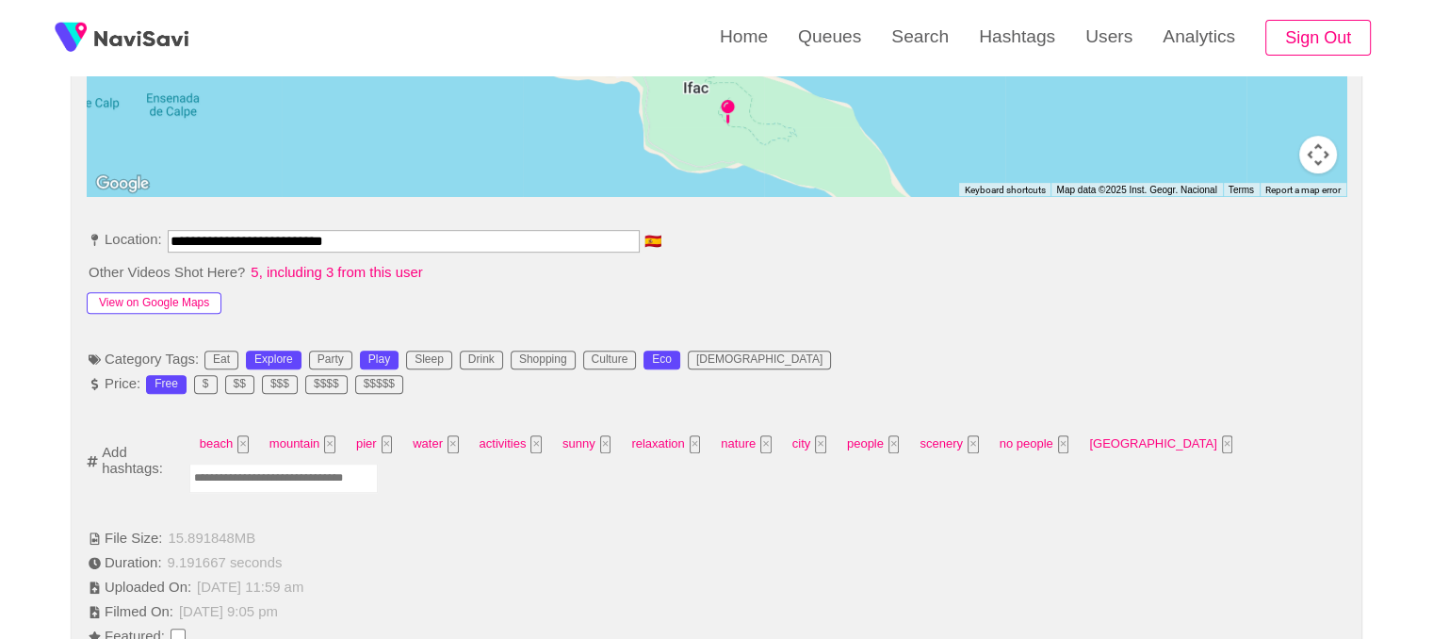
click at [199, 299] on button "View on Google Maps" at bounding box center [154, 303] width 135 height 23
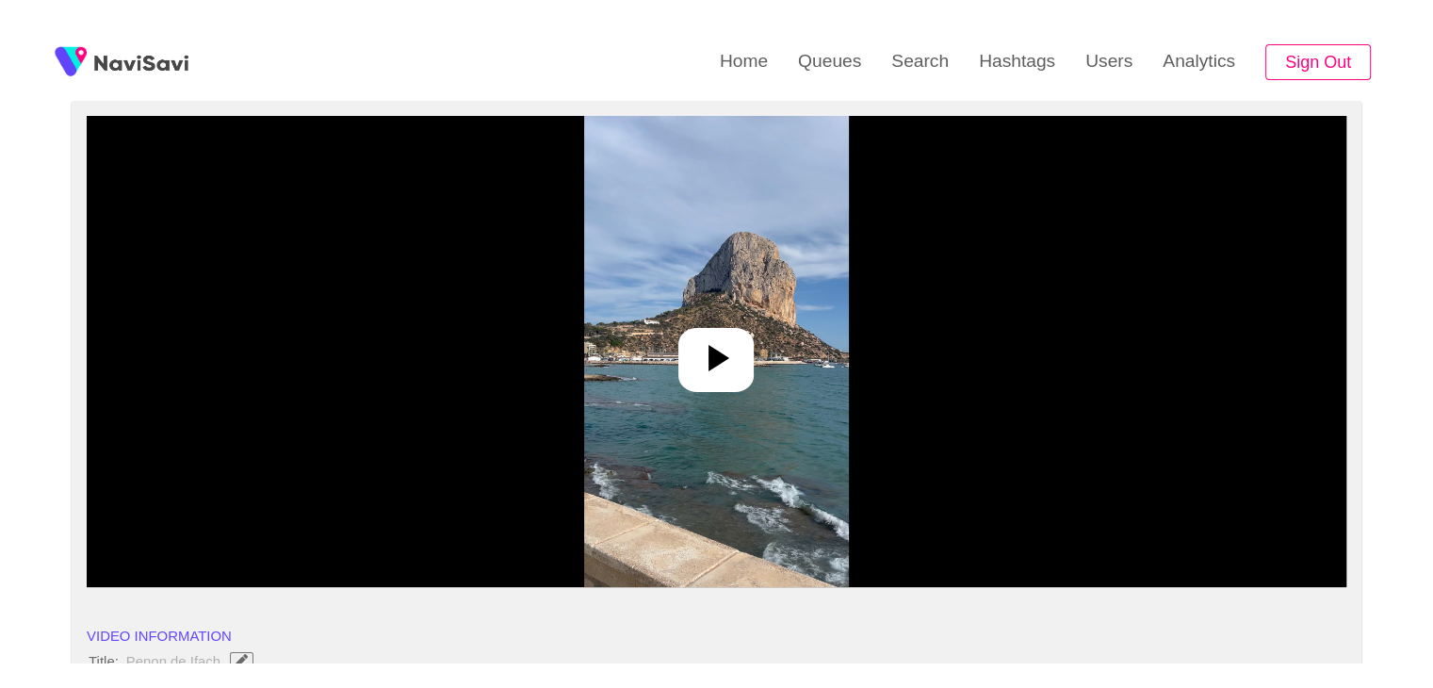
scroll to position [157, 0]
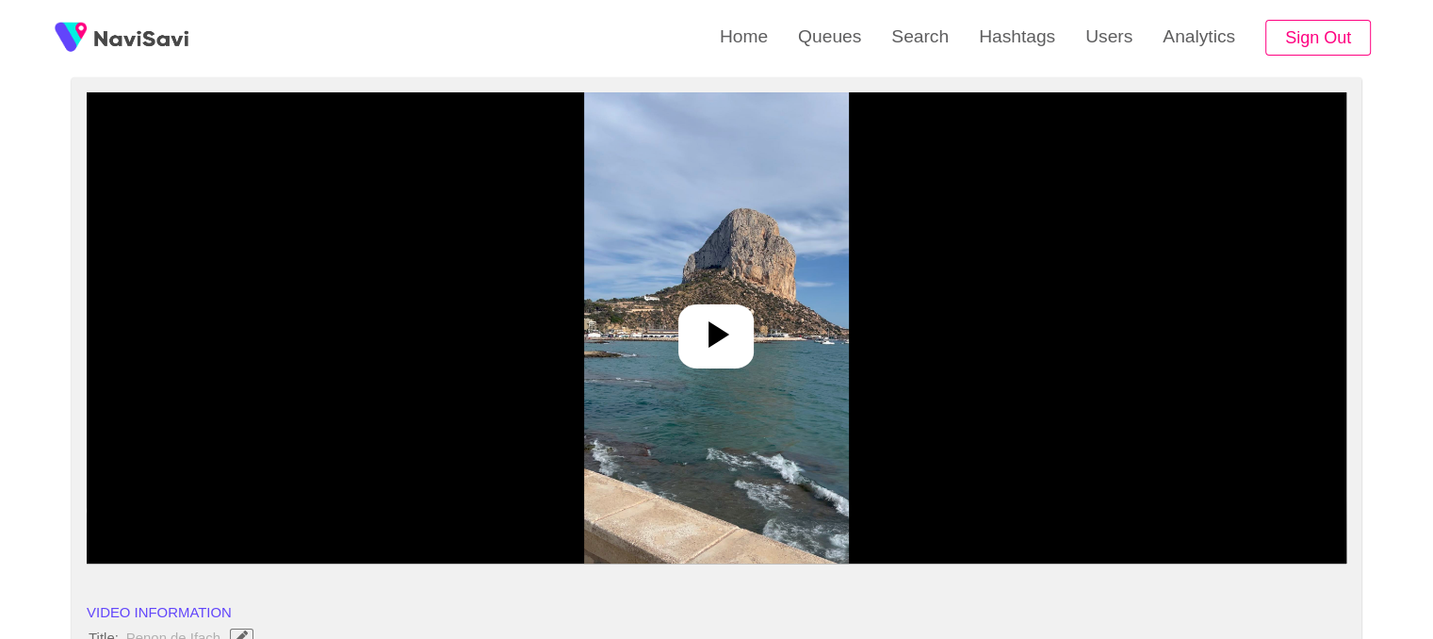
click at [658, 294] on img at bounding box center [716, 327] width 265 height 471
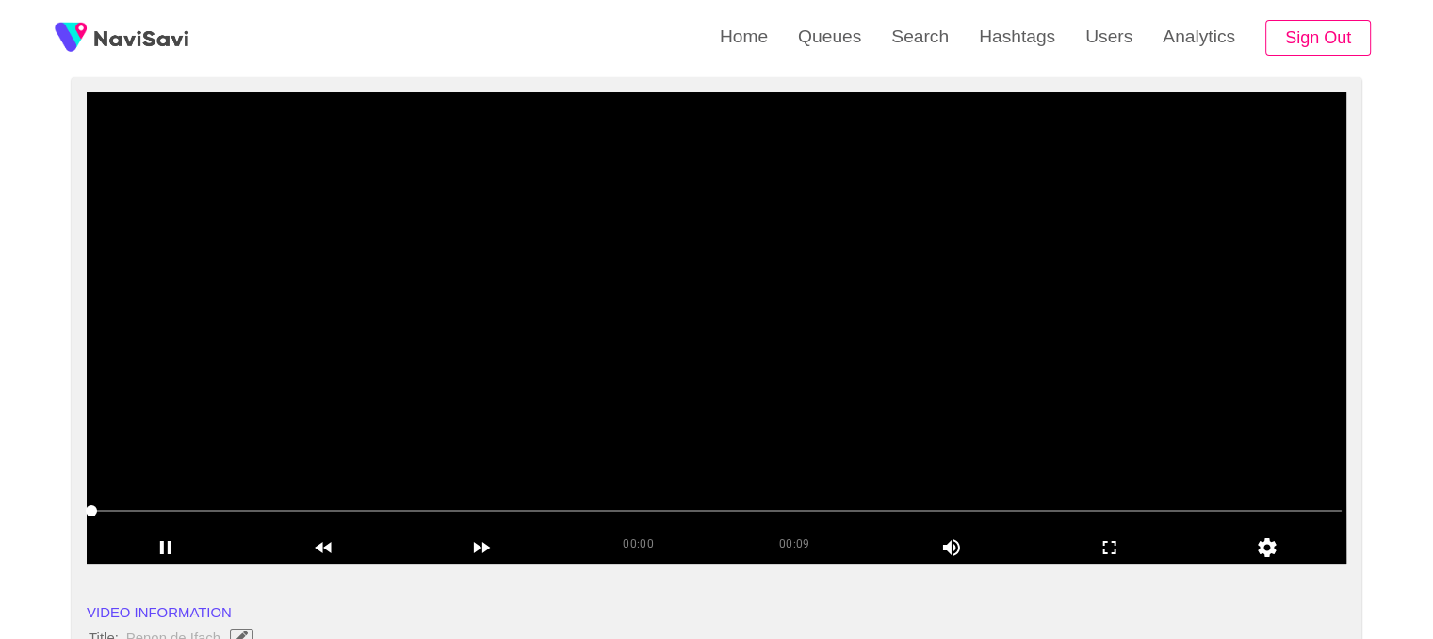
click at [658, 294] on video at bounding box center [716, 327] width 1259 height 471
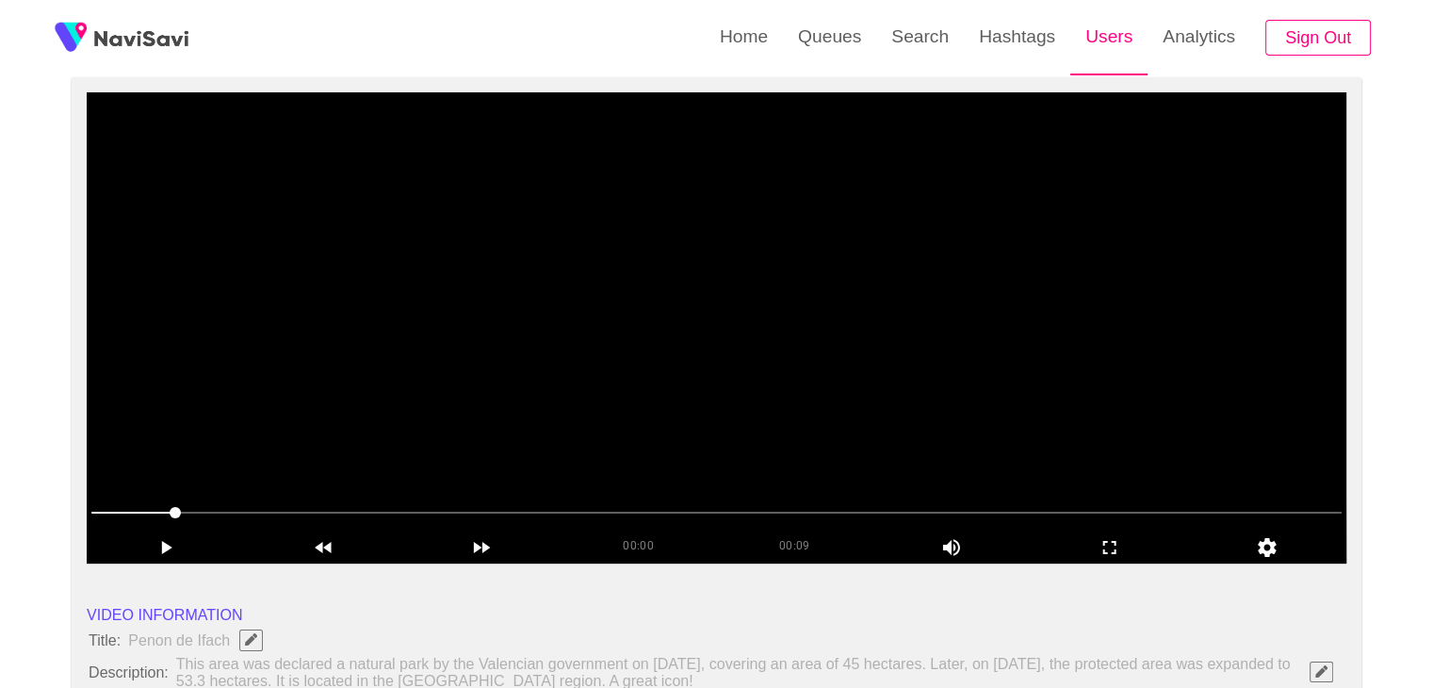
click at [1111, 47] on link "Users" at bounding box center [1108, 36] width 77 height 73
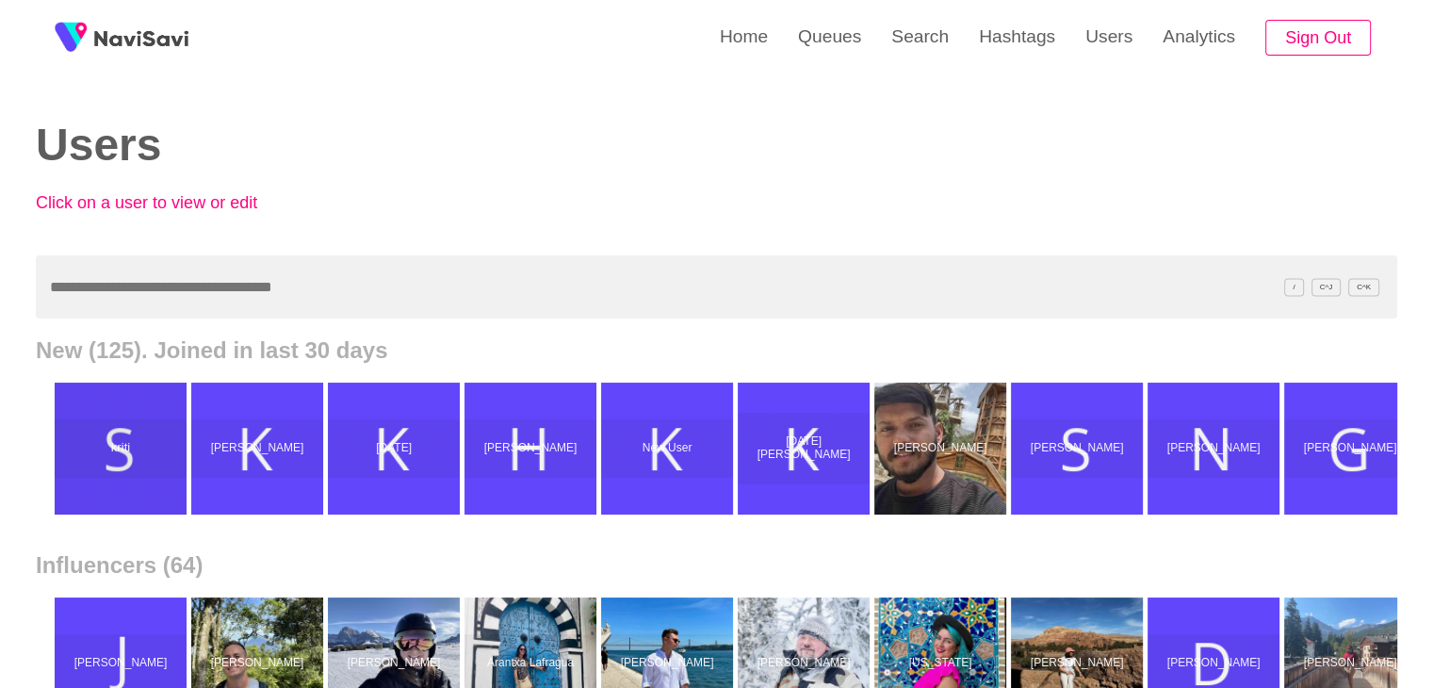
click at [160, 435] on div "kriti" at bounding box center [121, 448] width 132 height 58
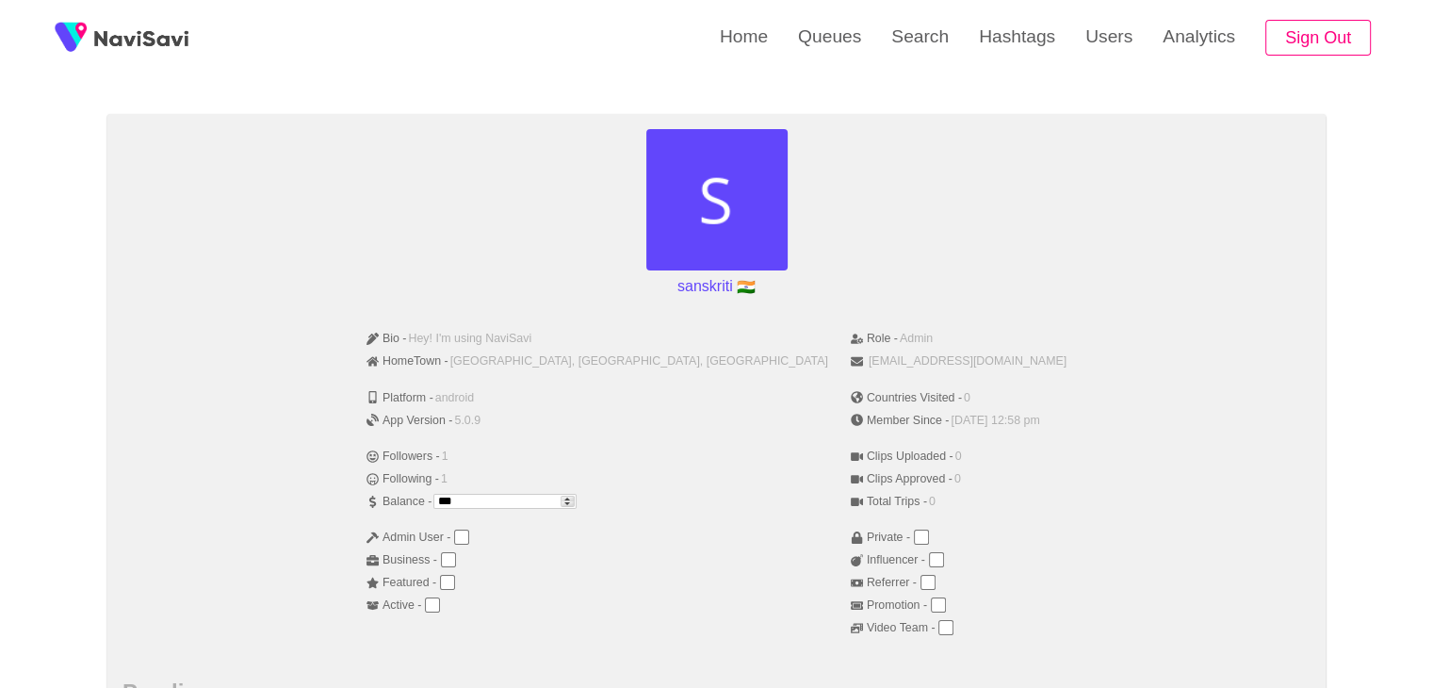
scroll to position [116, 0]
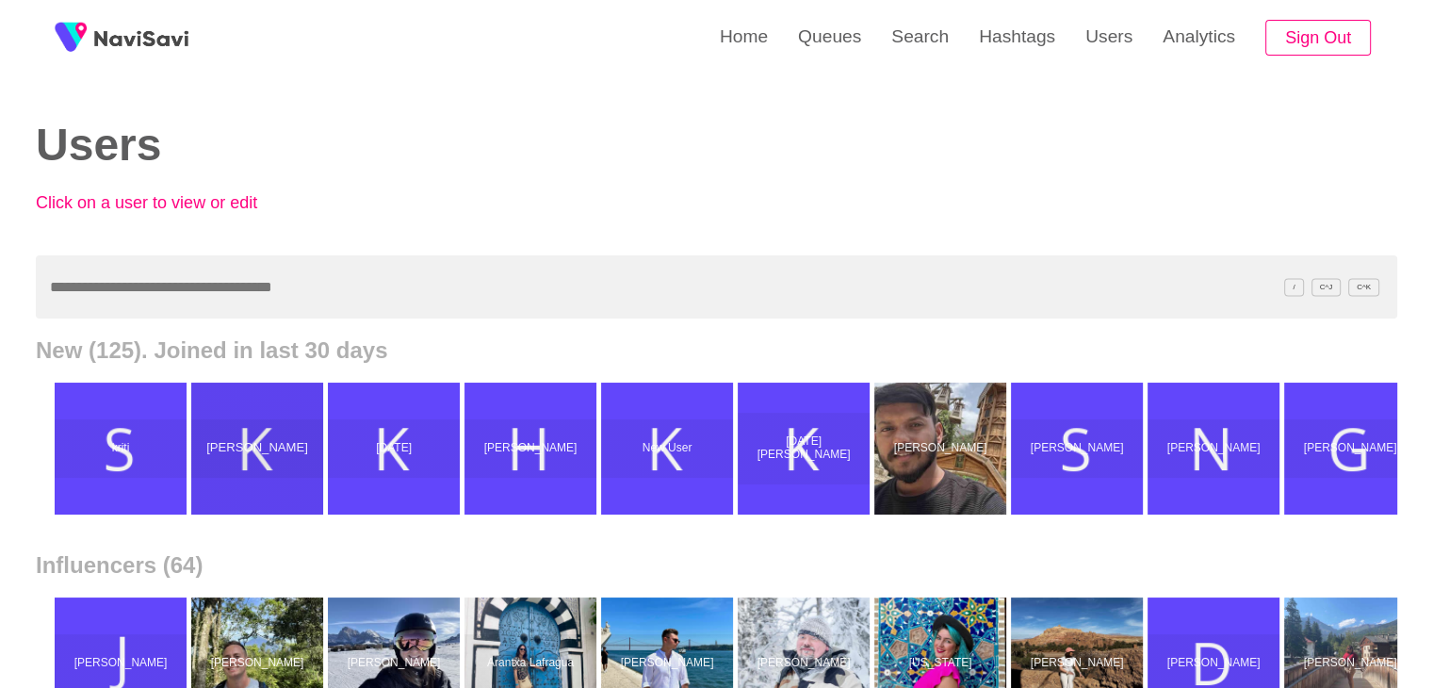
click at [288, 449] on p "Kanishk" at bounding box center [257, 449] width 136 height 14
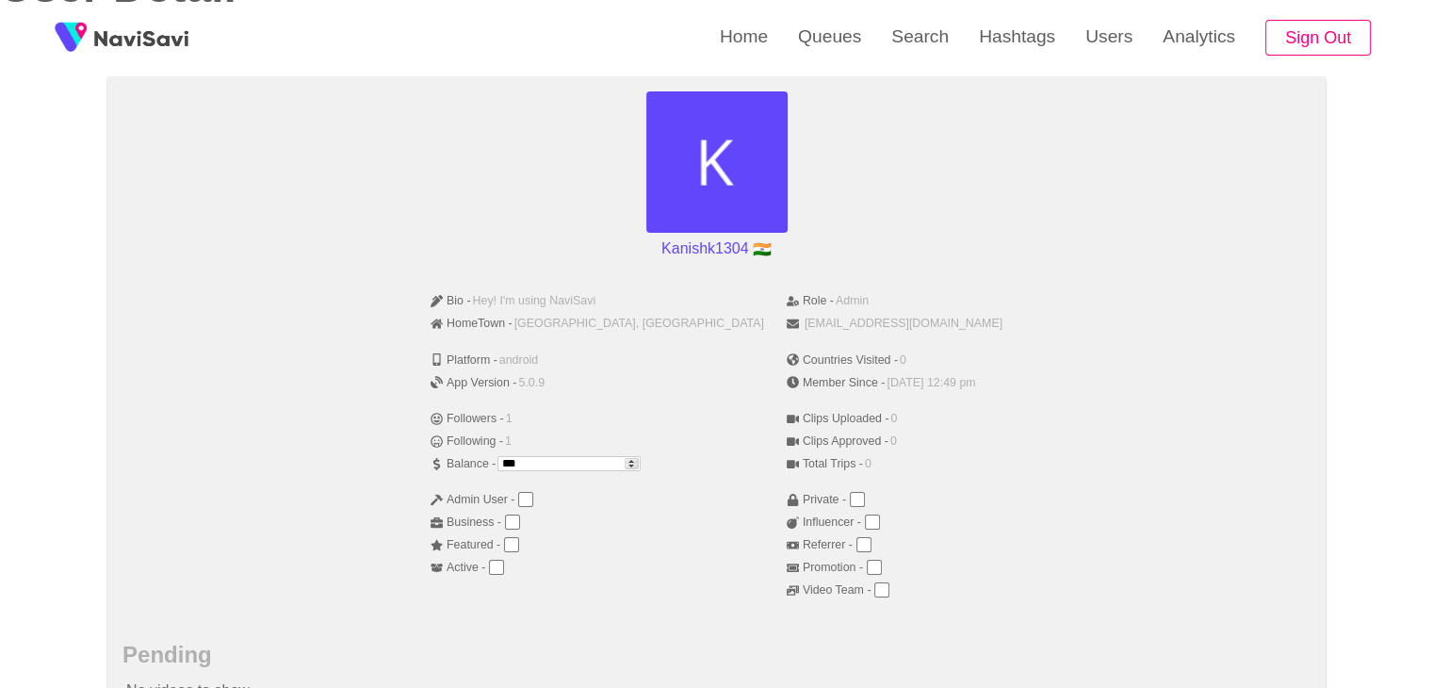
scroll to position [160, 0]
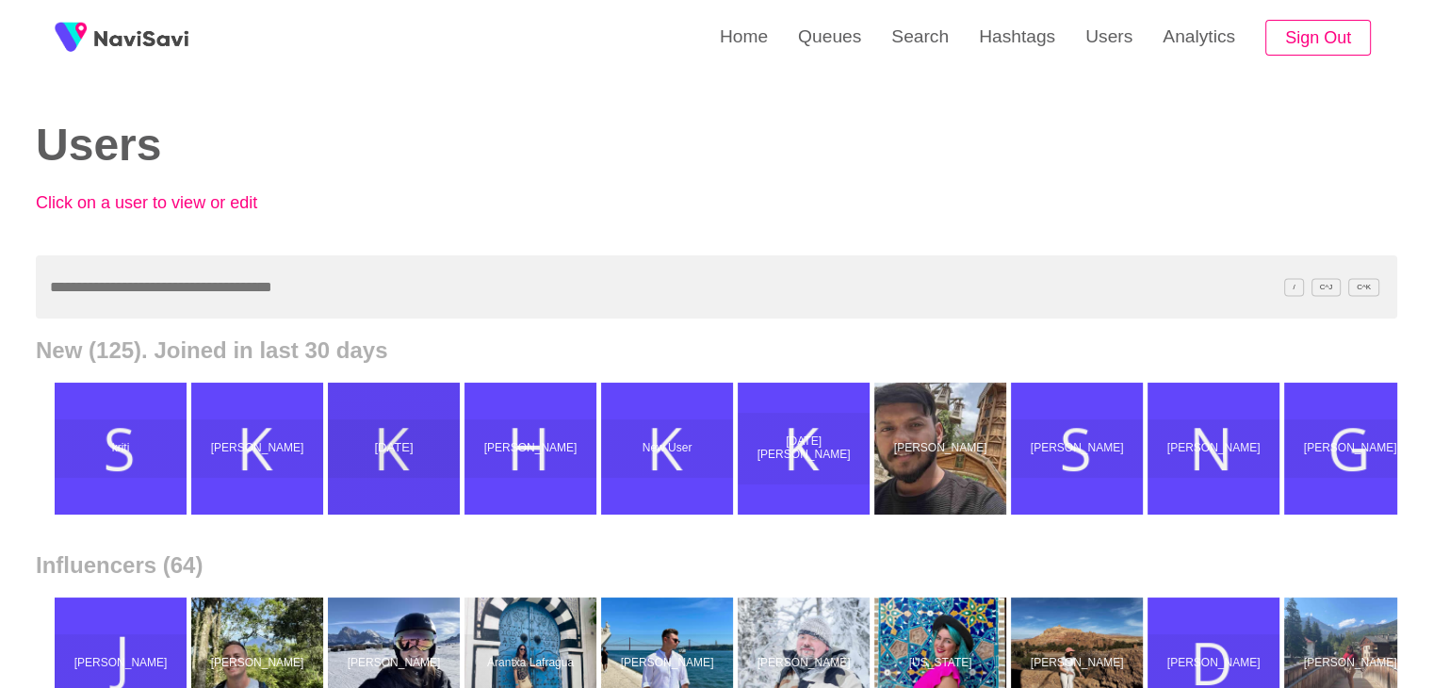
click at [392, 448] on p "Kartik" at bounding box center [394, 449] width 136 height 14
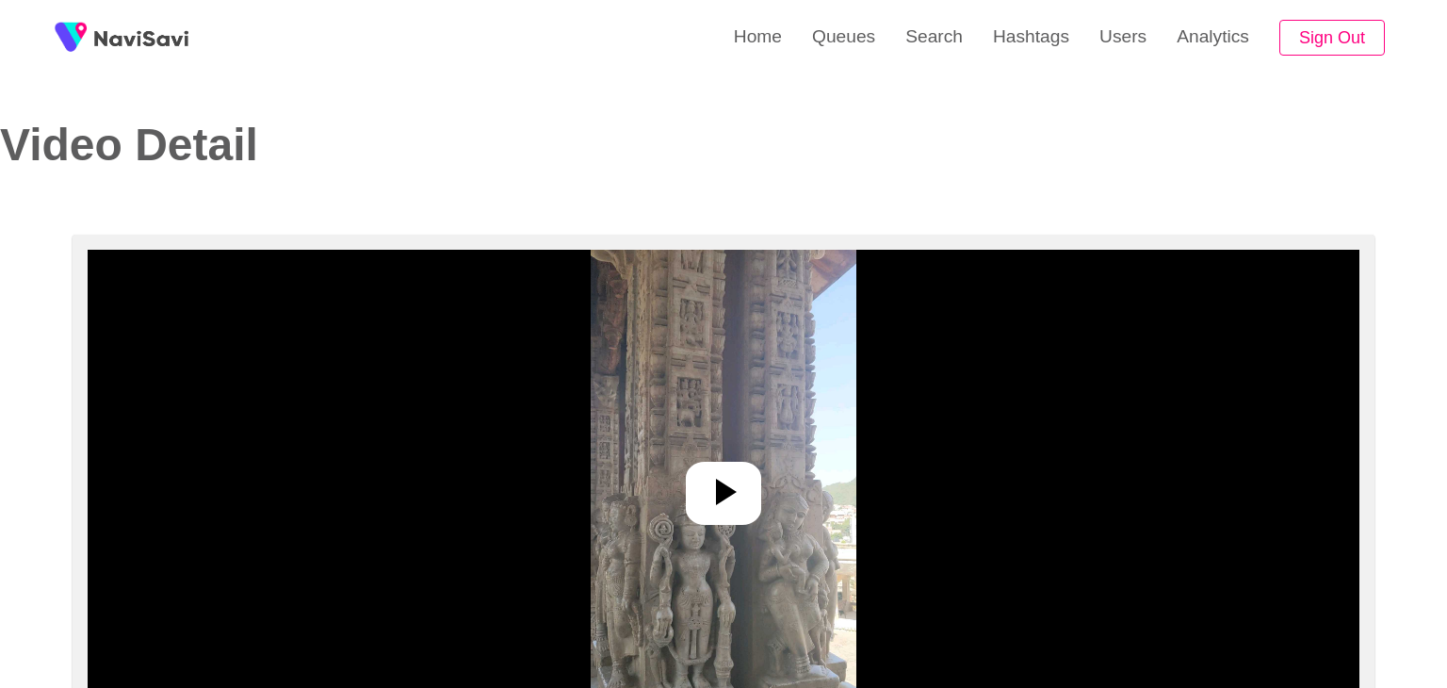
select select "**"
select select "**********"
click at [815, 459] on img at bounding box center [716, 485] width 265 height 471
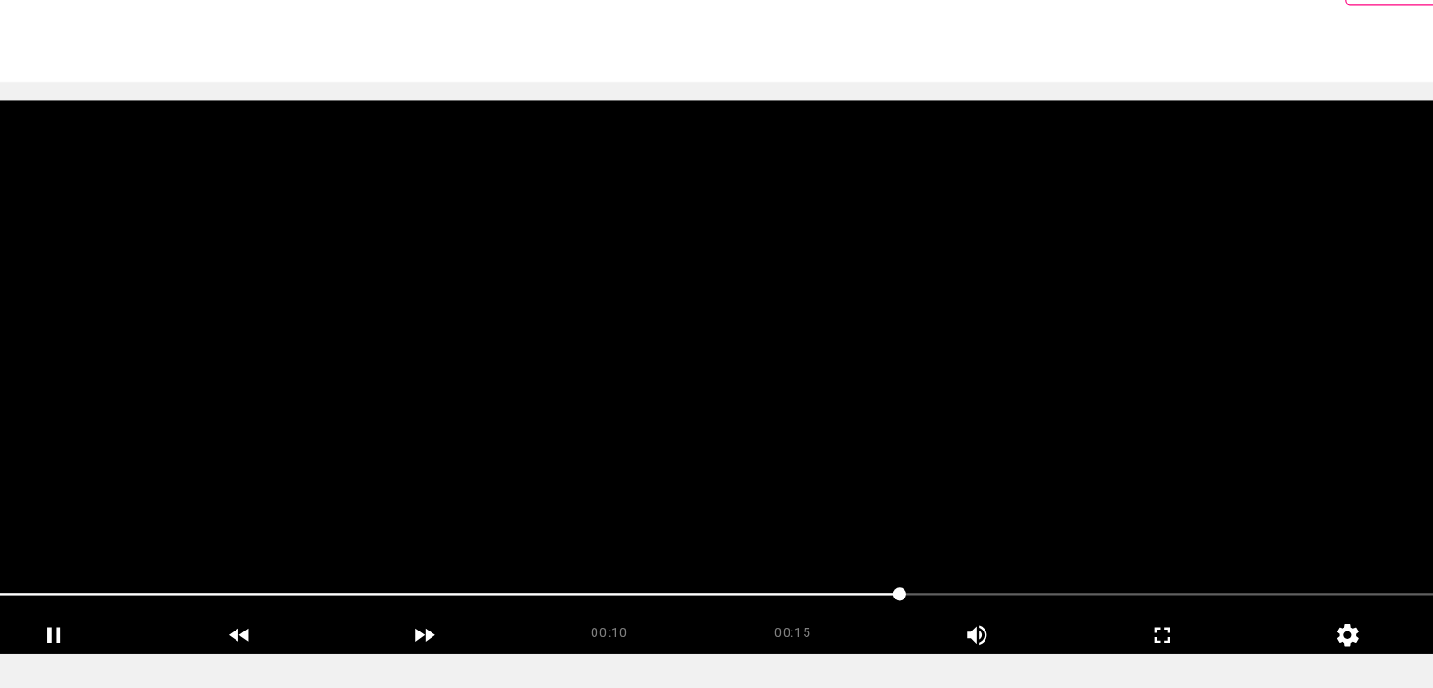
scroll to position [113, 0]
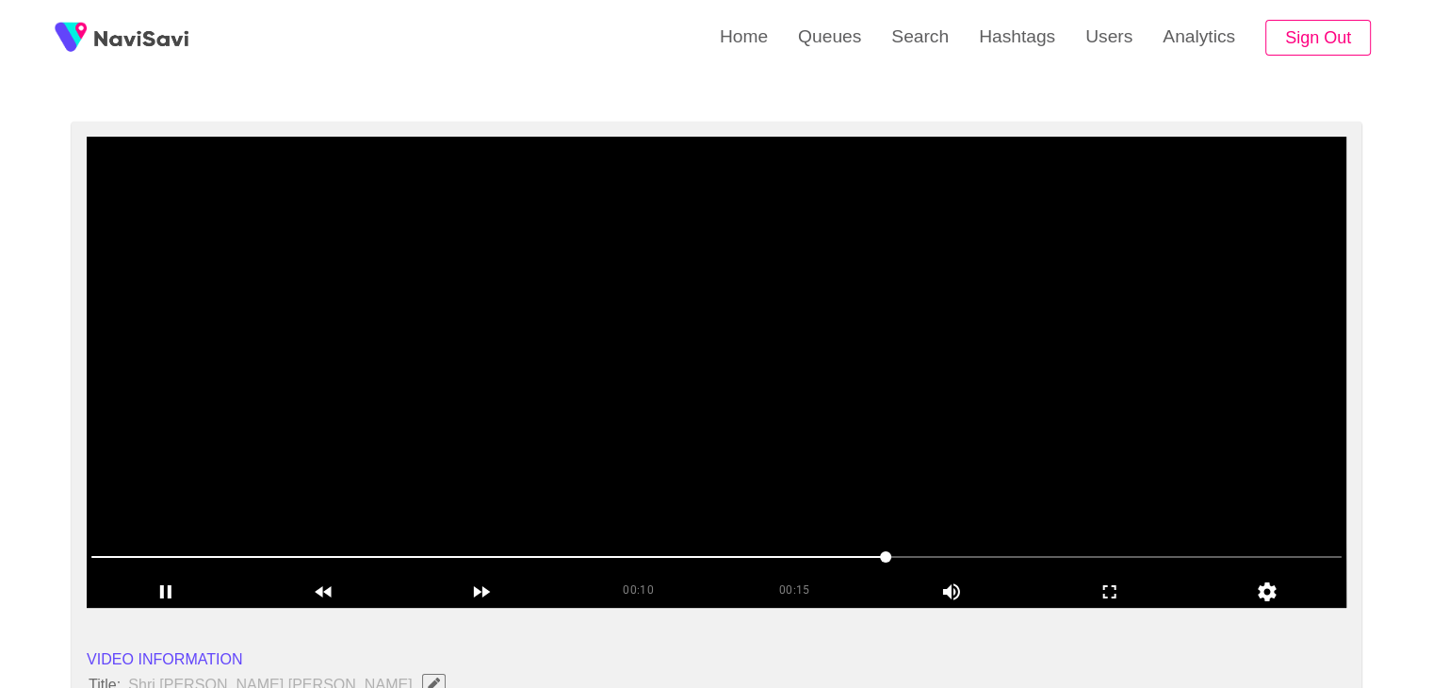
click at [804, 346] on video at bounding box center [716, 372] width 1259 height 471
click at [809, 277] on video at bounding box center [716, 372] width 1259 height 471
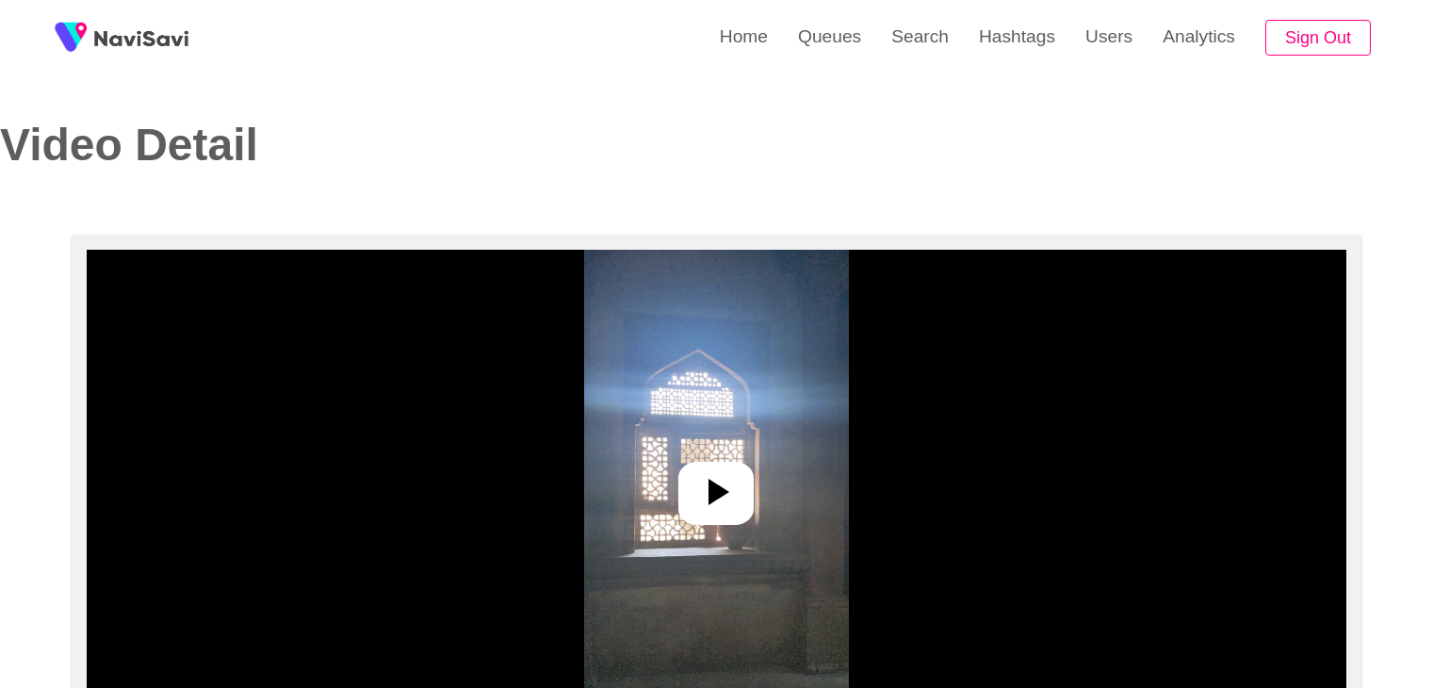
select select "**********"
select select "**"
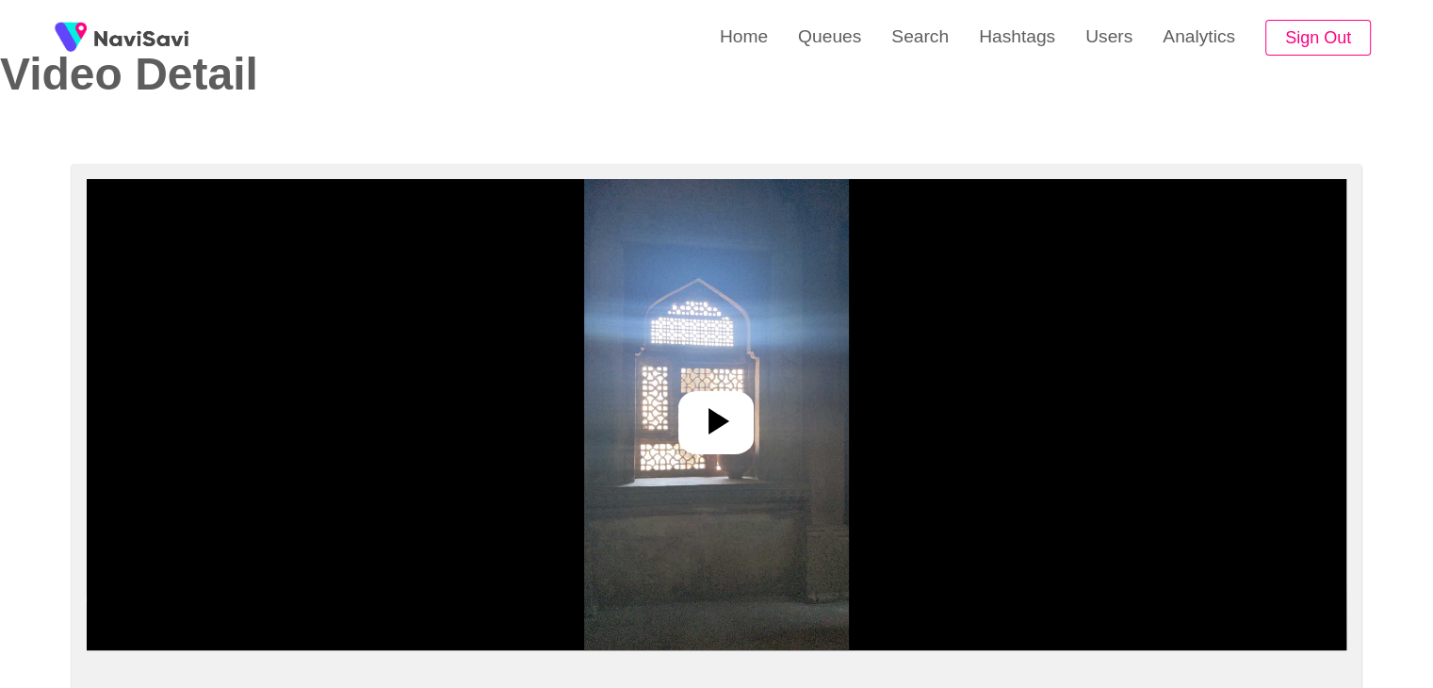
click at [638, 345] on img at bounding box center [716, 414] width 265 height 471
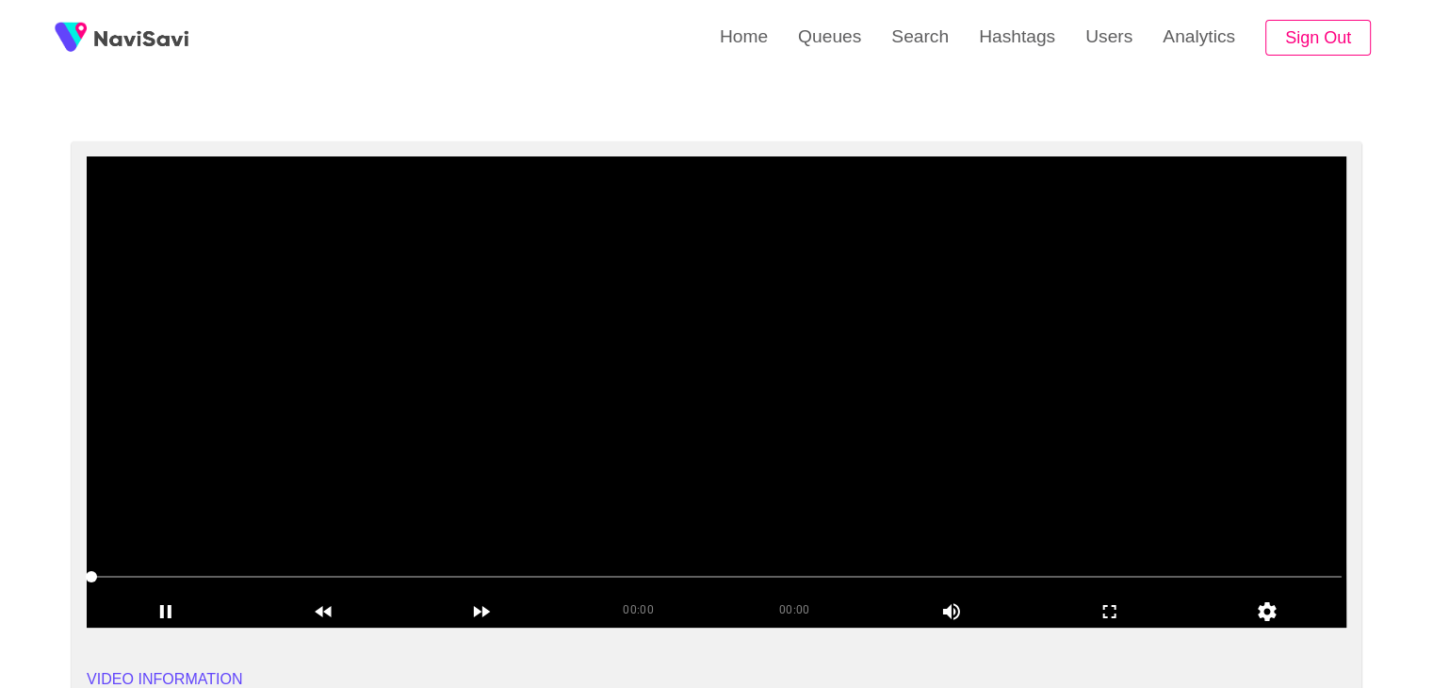
scroll to position [92, 0]
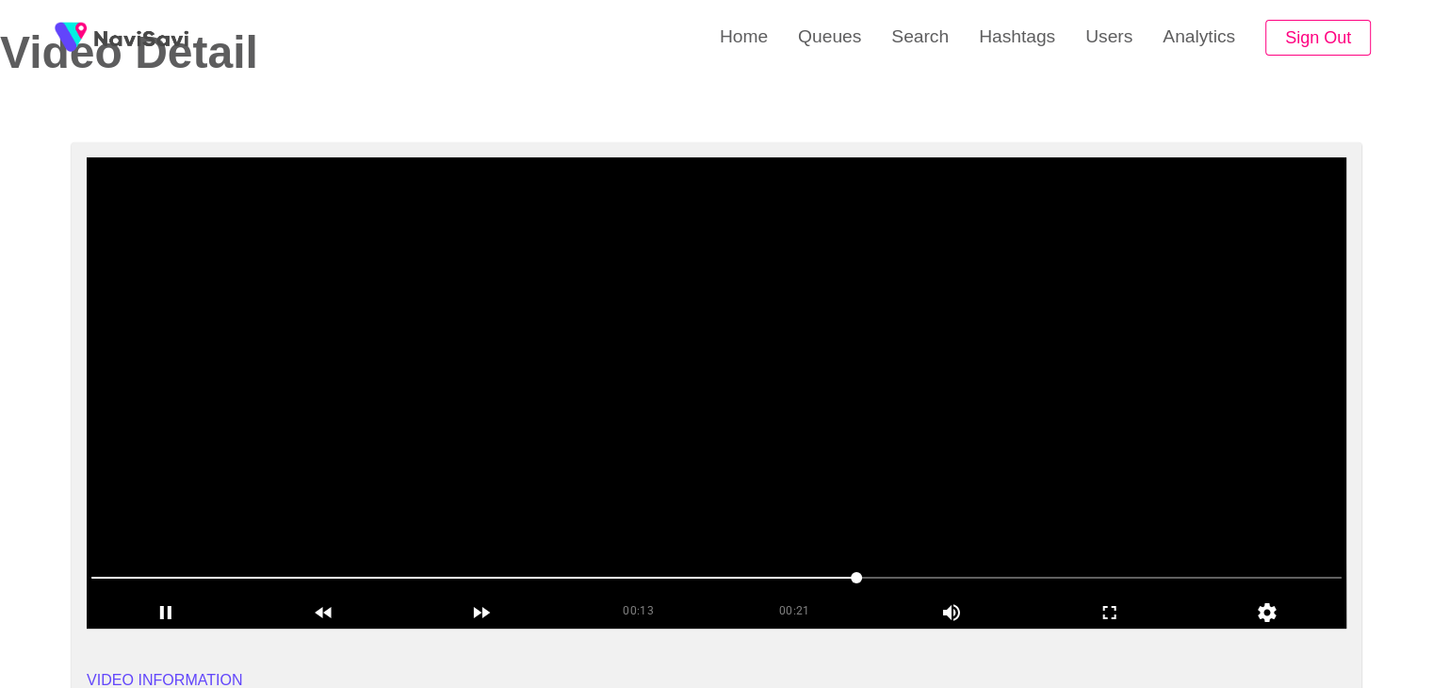
click at [705, 447] on video at bounding box center [716, 392] width 1259 height 471
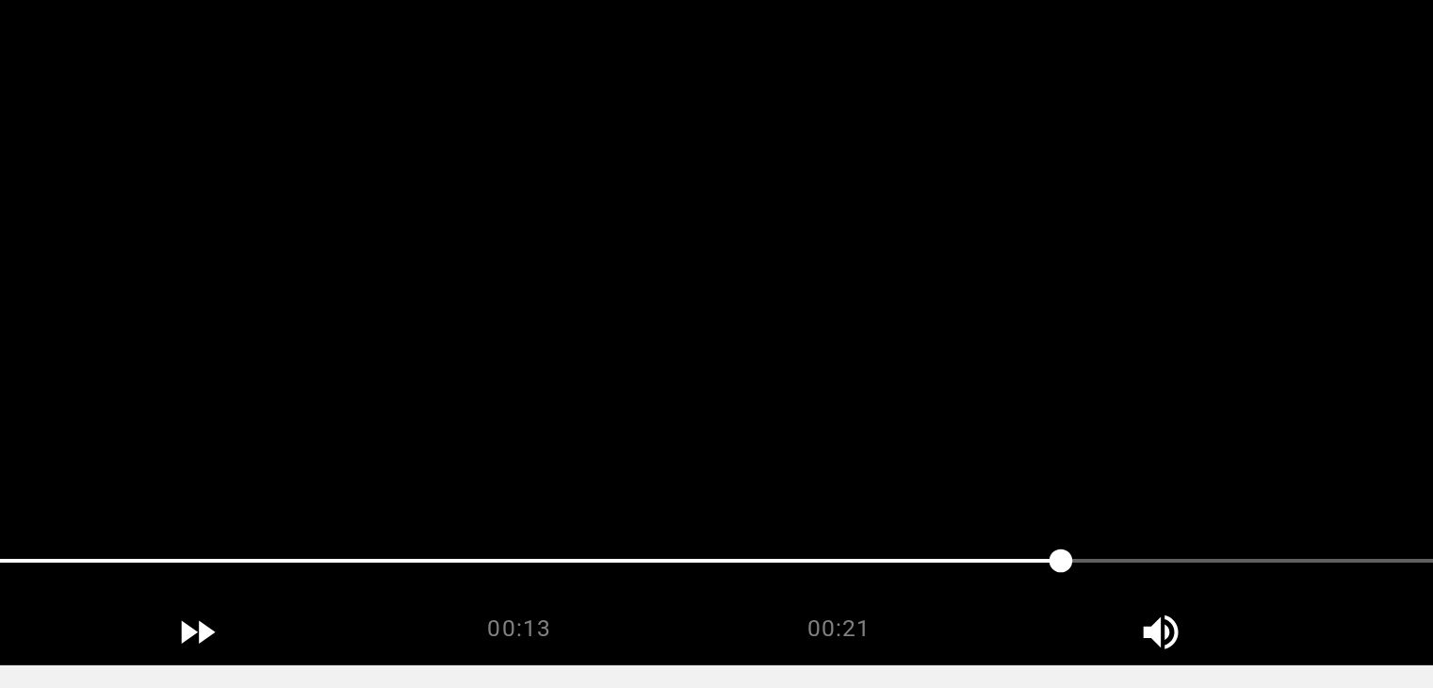
scroll to position [75, 0]
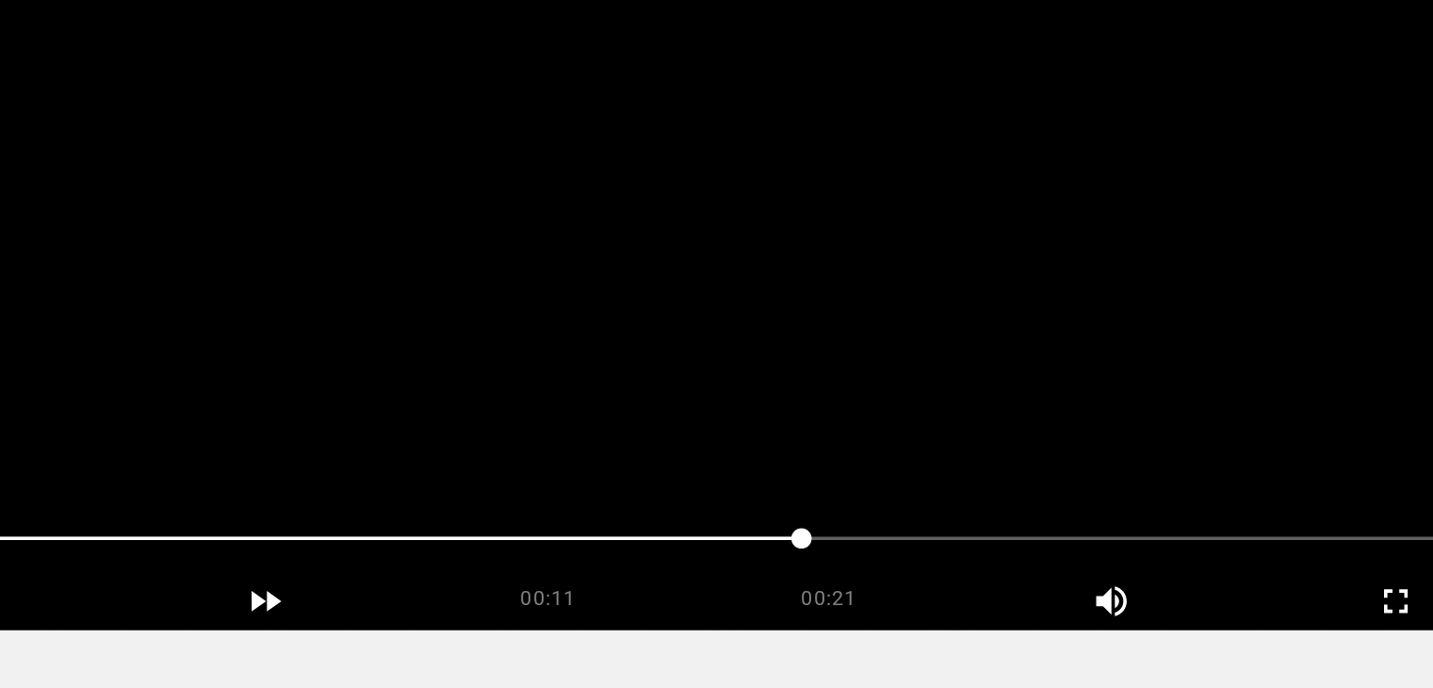
click at [737, 488] on video at bounding box center [716, 409] width 1259 height 471
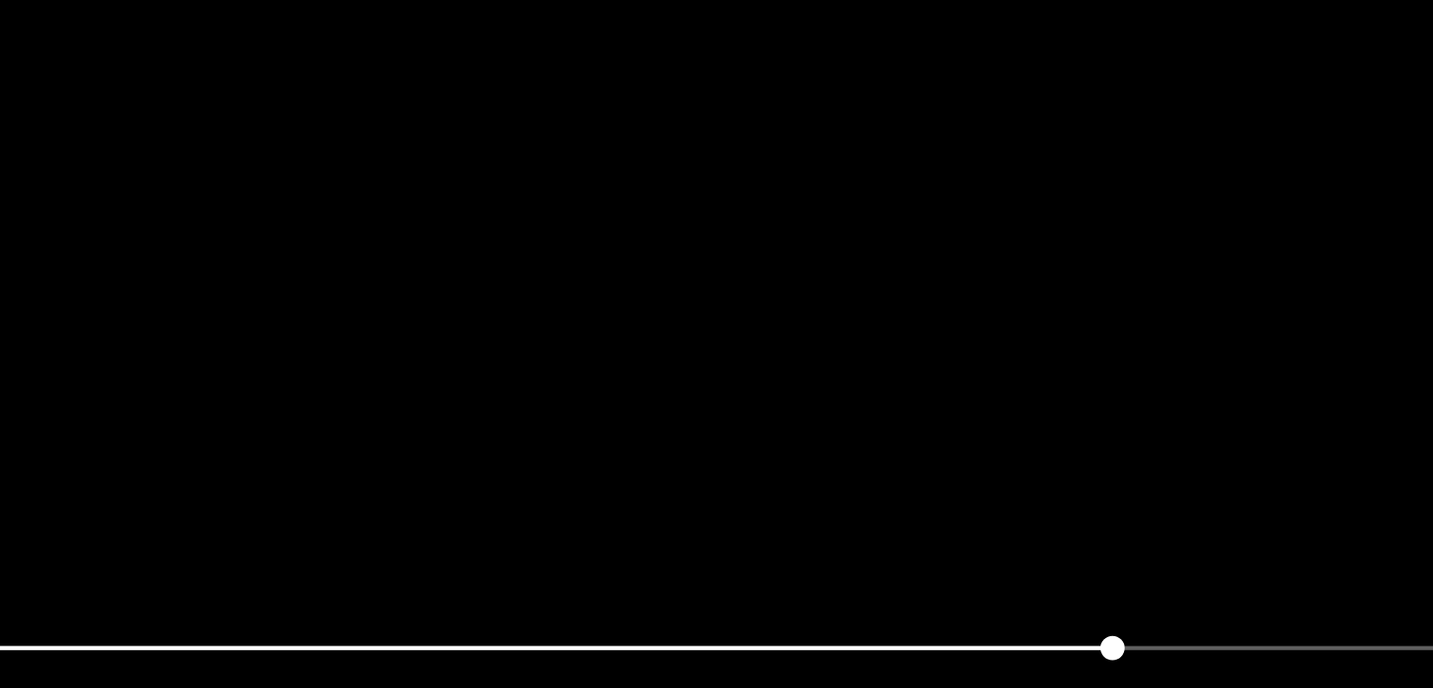
click at [737, 454] on video at bounding box center [716, 409] width 1259 height 471
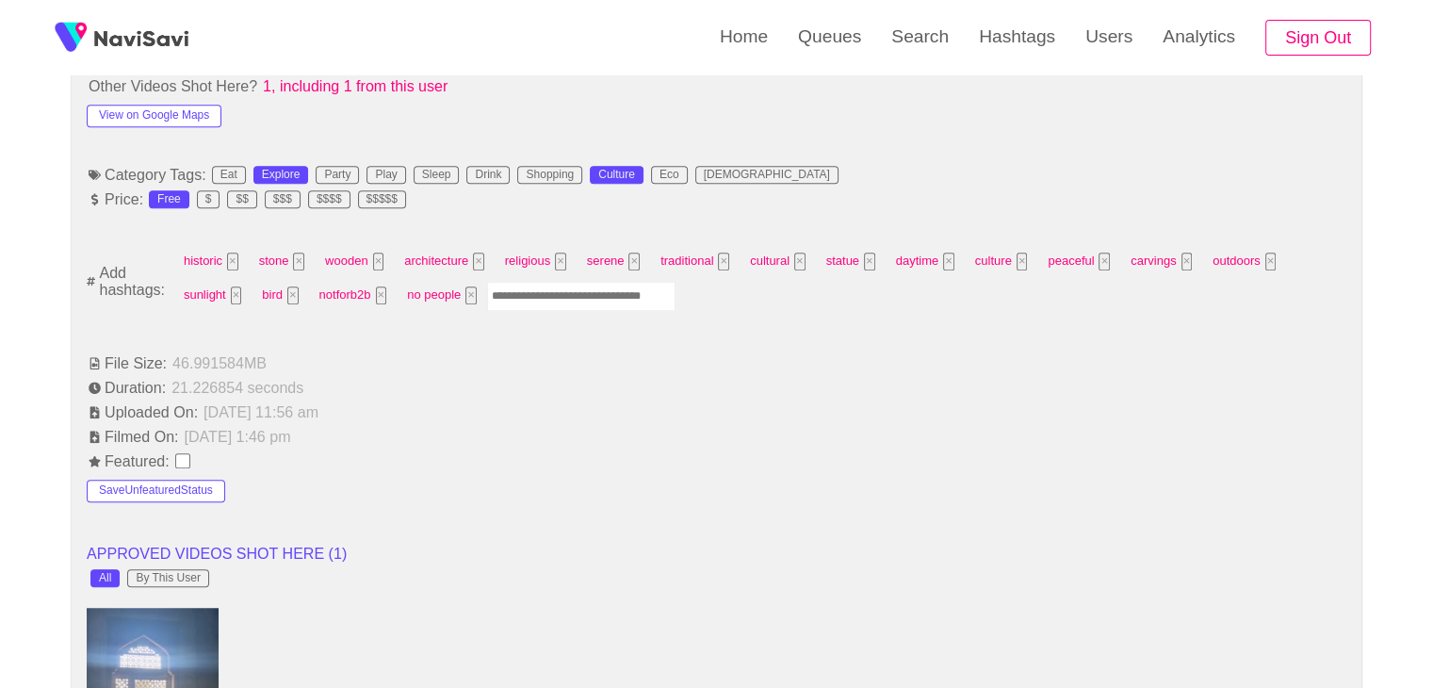
scroll to position [1157, 0]
click at [465, 288] on button "×" at bounding box center [470, 297] width 11 height 18
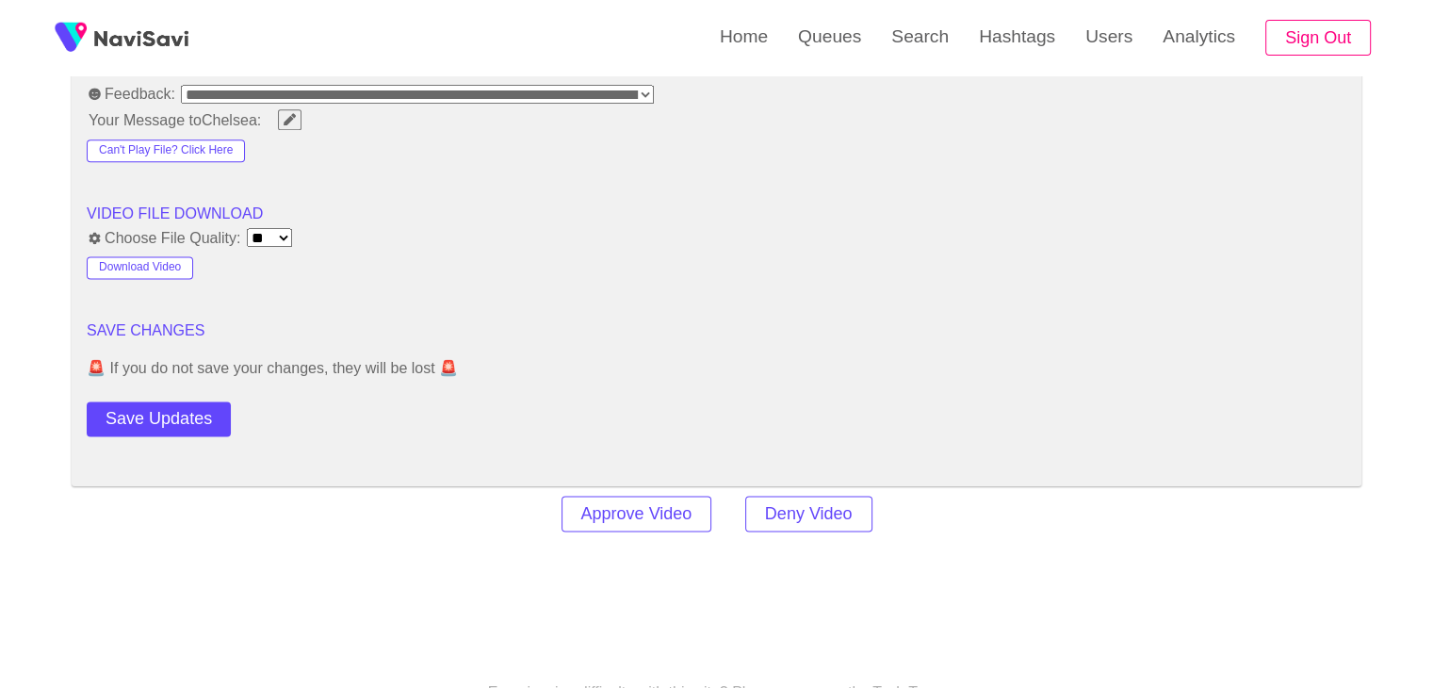
scroll to position [2498, 0]
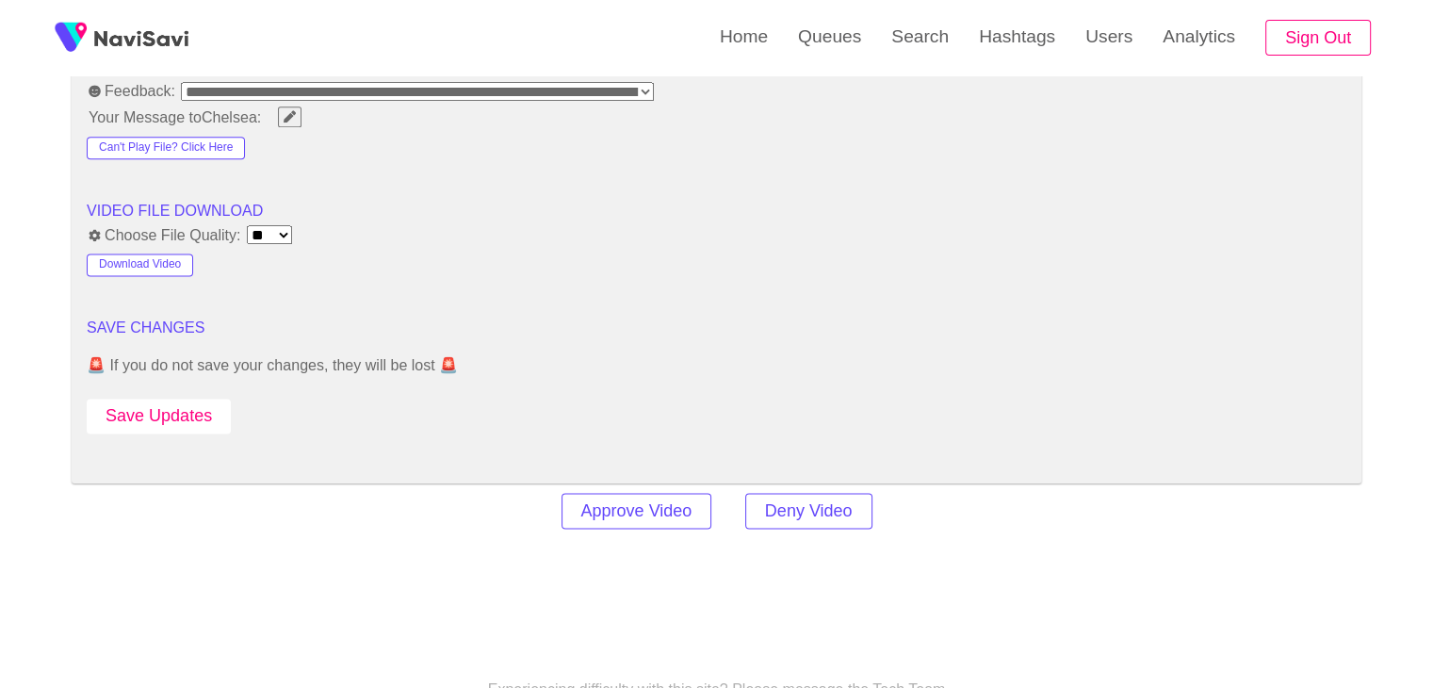
click at [192, 398] on button "Save Updates" at bounding box center [159, 415] width 144 height 35
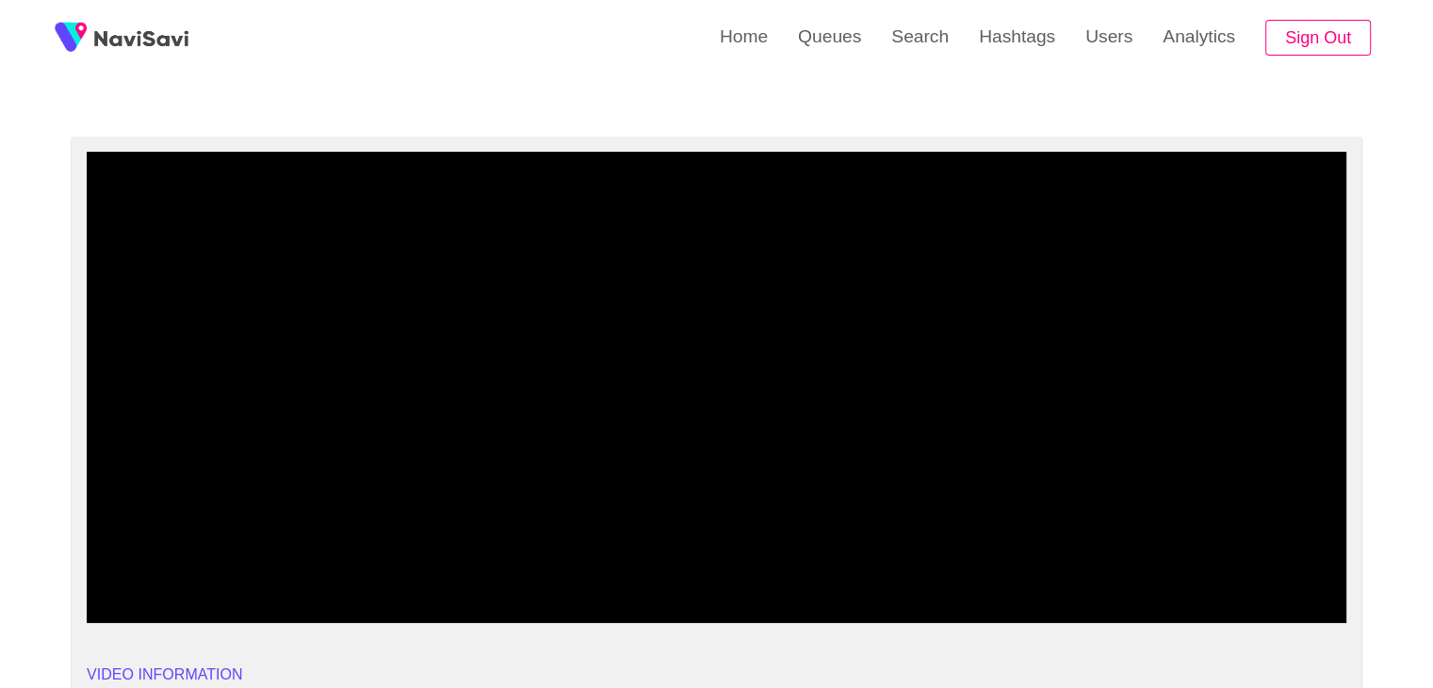
scroll to position [97, 0]
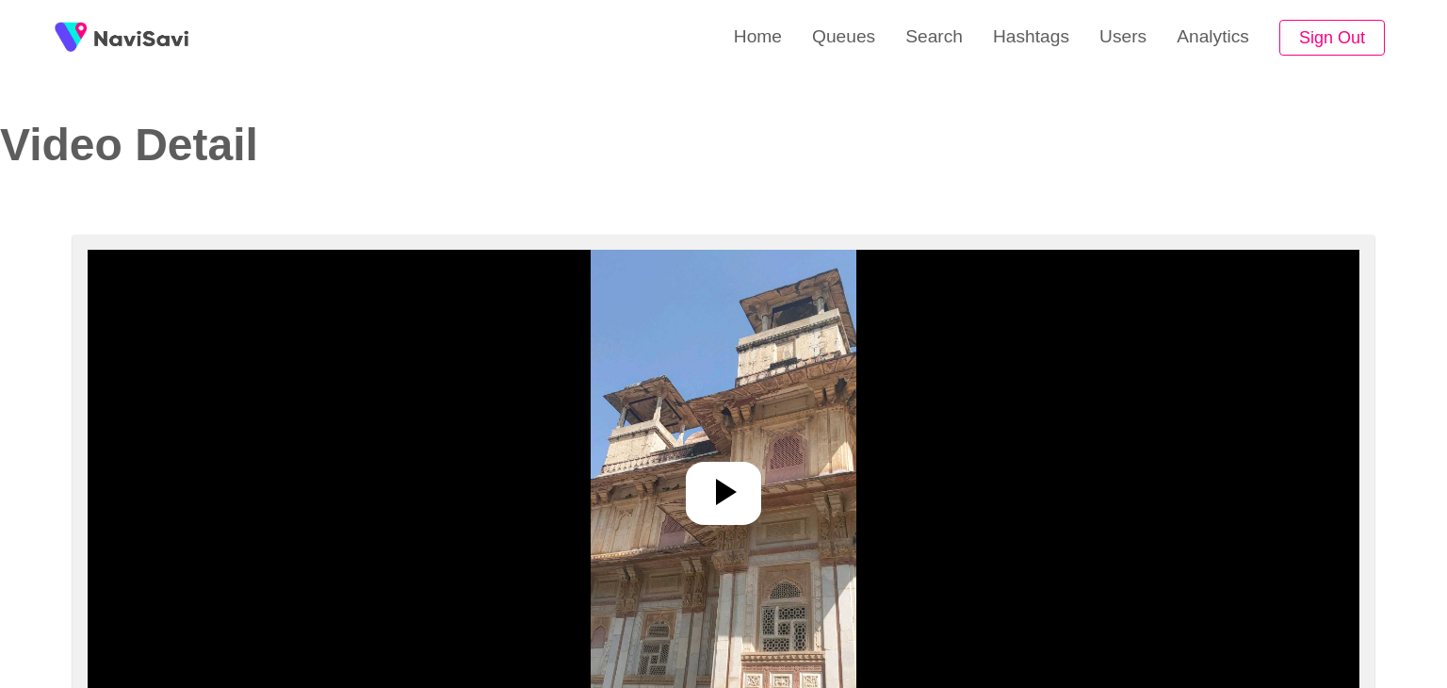
select select "**********"
select select "**"
click at [755, 427] on img at bounding box center [716, 485] width 265 height 471
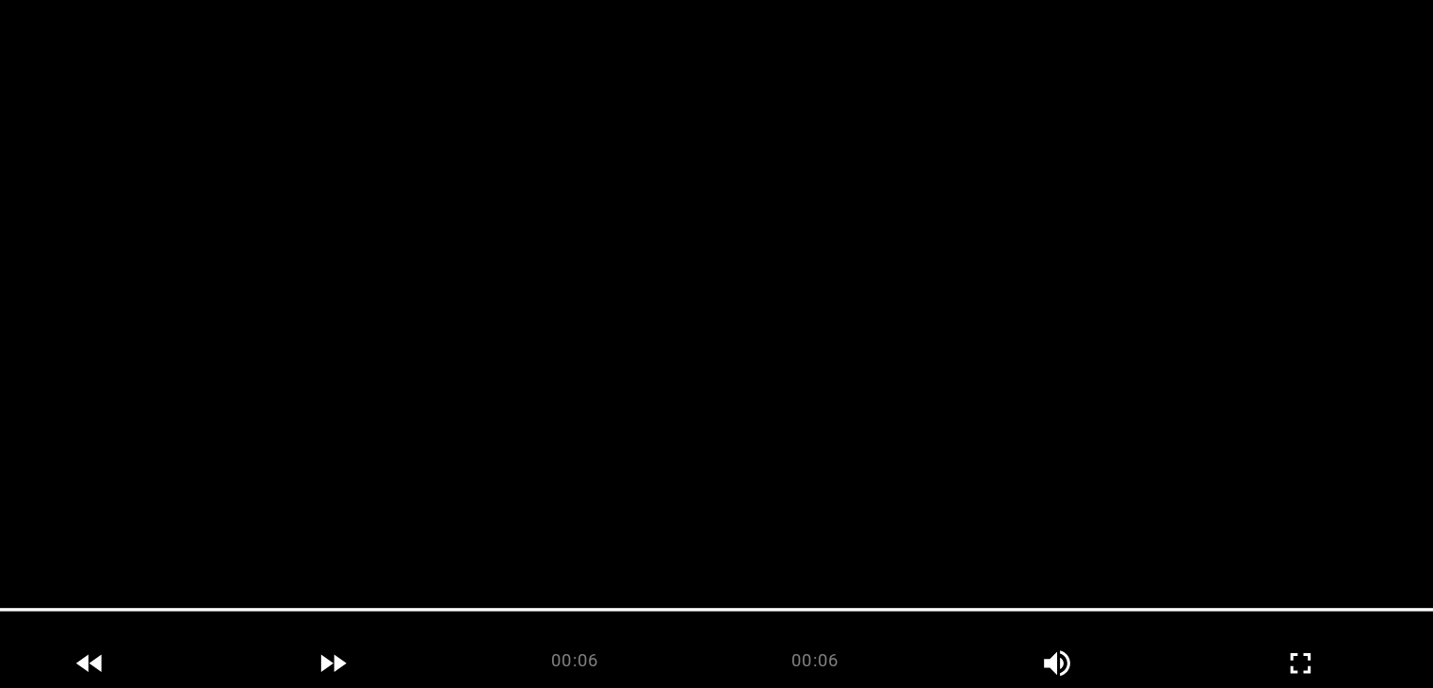
scroll to position [124, 0]
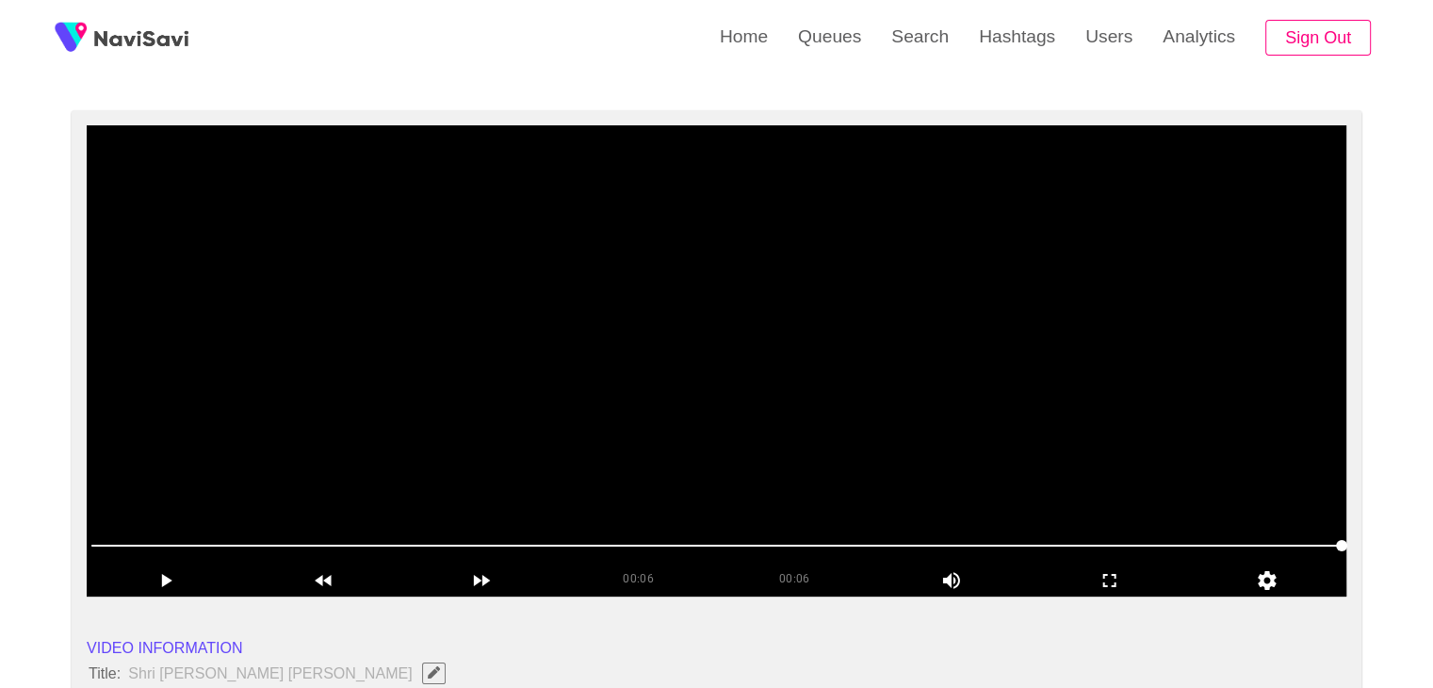
click at [755, 427] on video at bounding box center [716, 360] width 1259 height 471
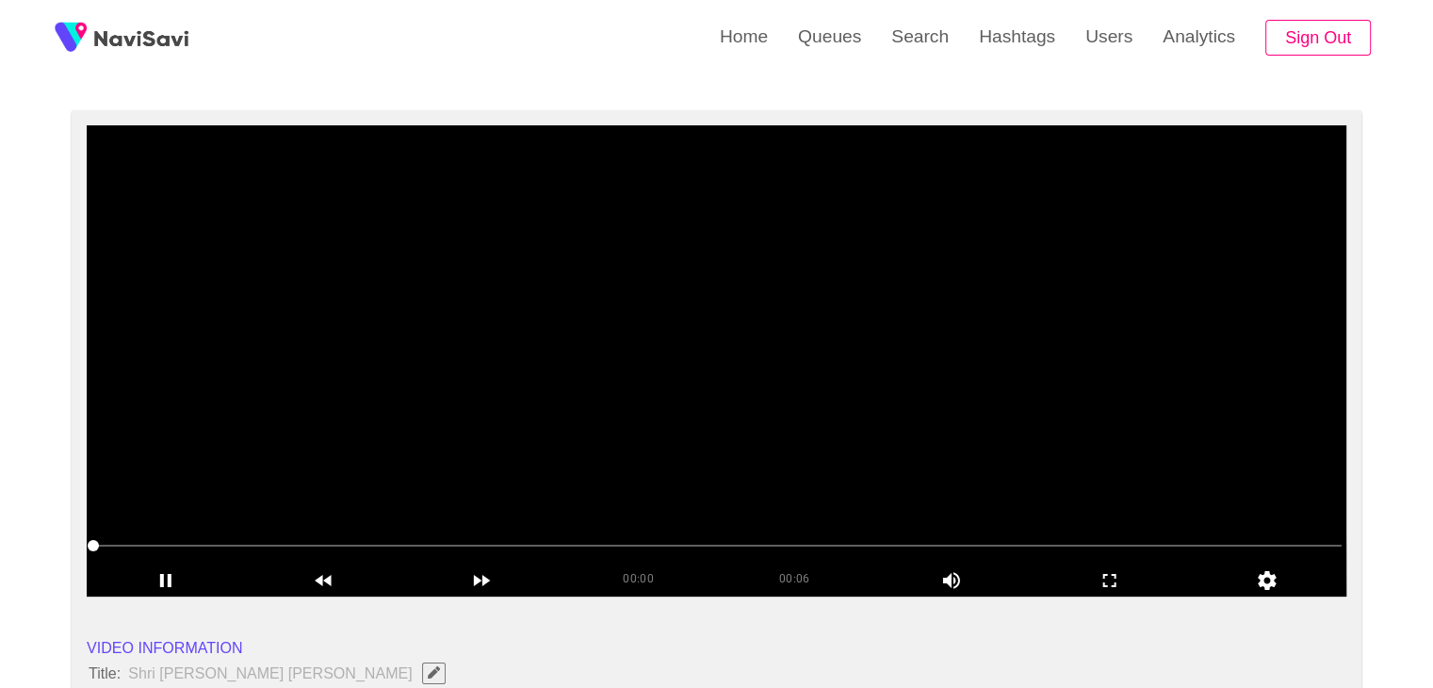
click at [755, 427] on video at bounding box center [716, 360] width 1259 height 471
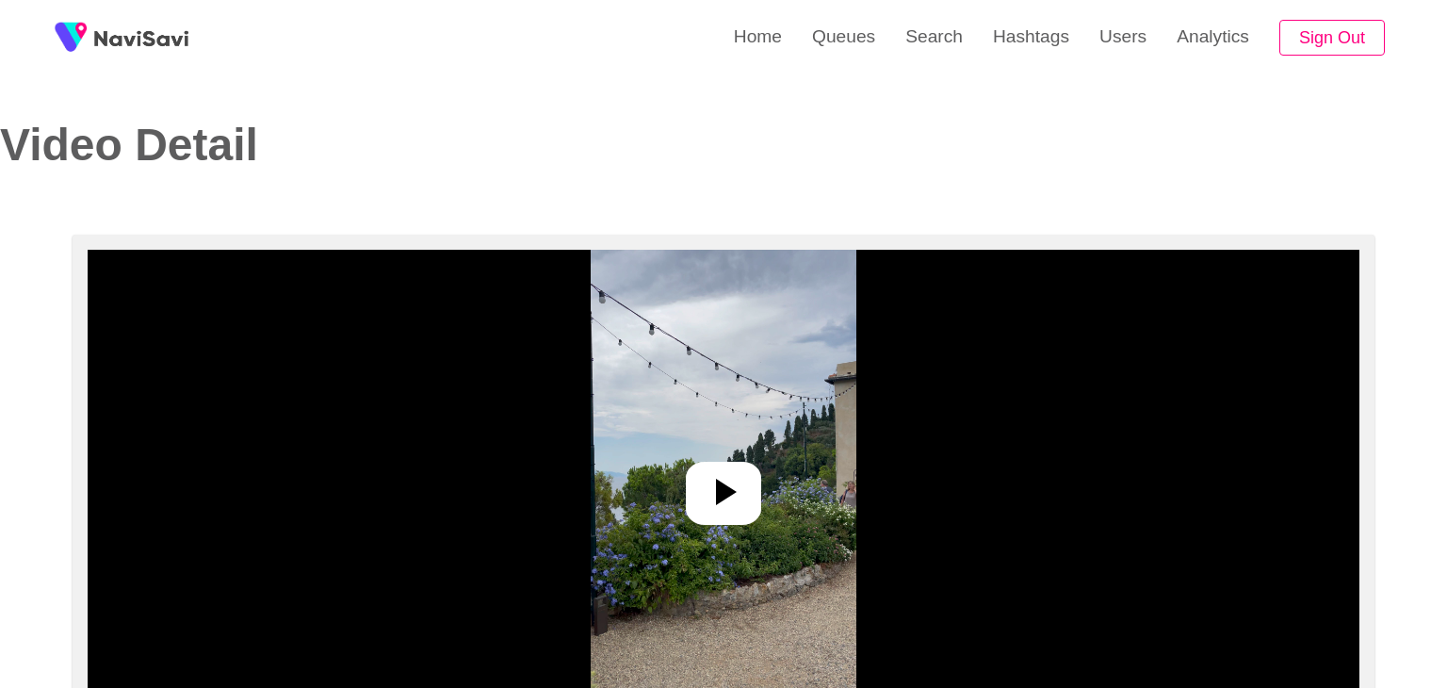
select select "**********"
select select "**"
click at [868, 535] on div at bounding box center [716, 485] width 1259 height 471
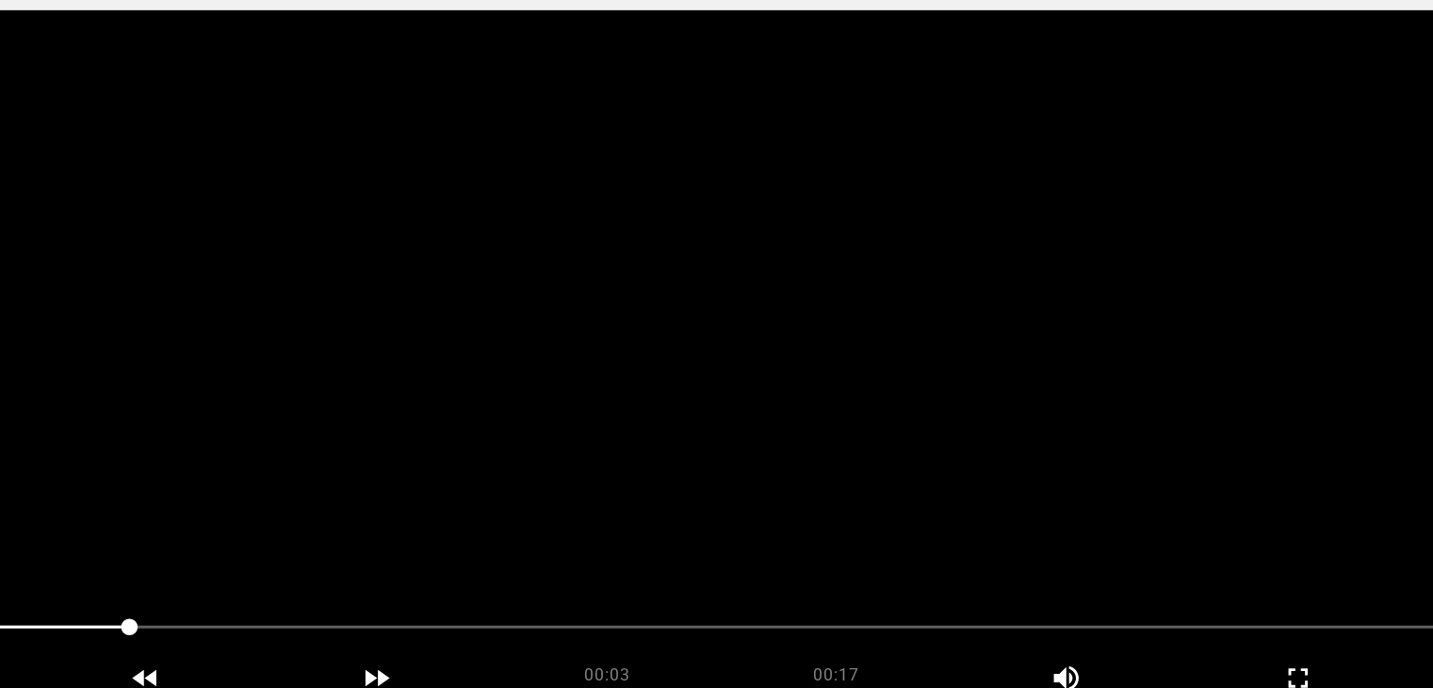
scroll to position [109, 0]
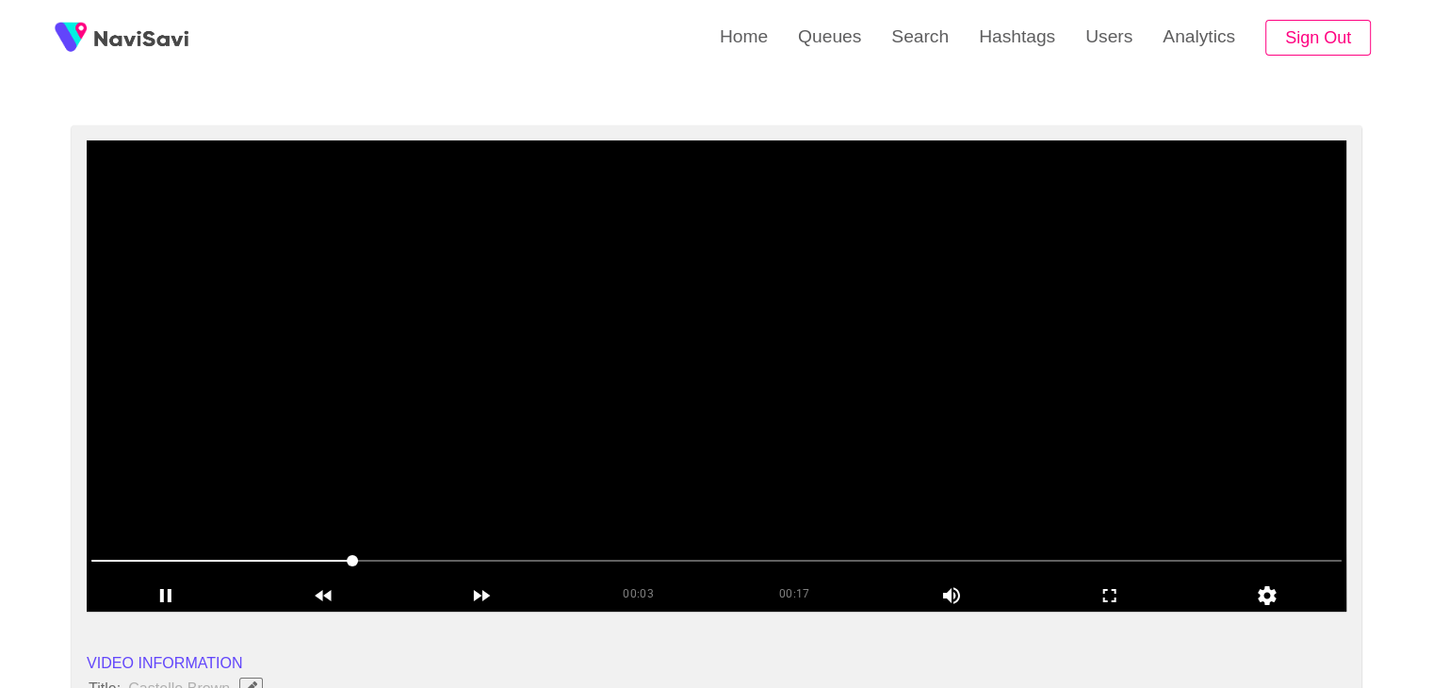
click at [706, 418] on video at bounding box center [716, 375] width 1259 height 471
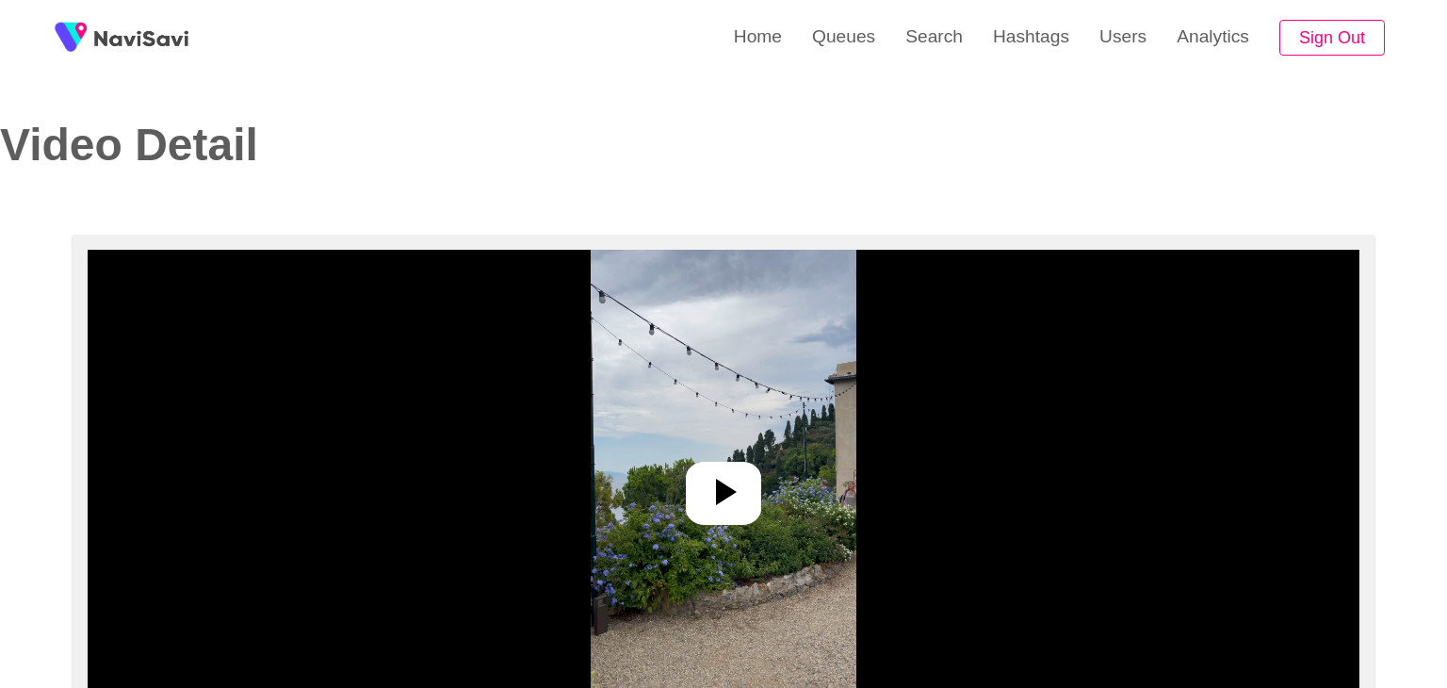
select select "**"
select select "**********"
click at [730, 448] on img at bounding box center [716, 485] width 265 height 471
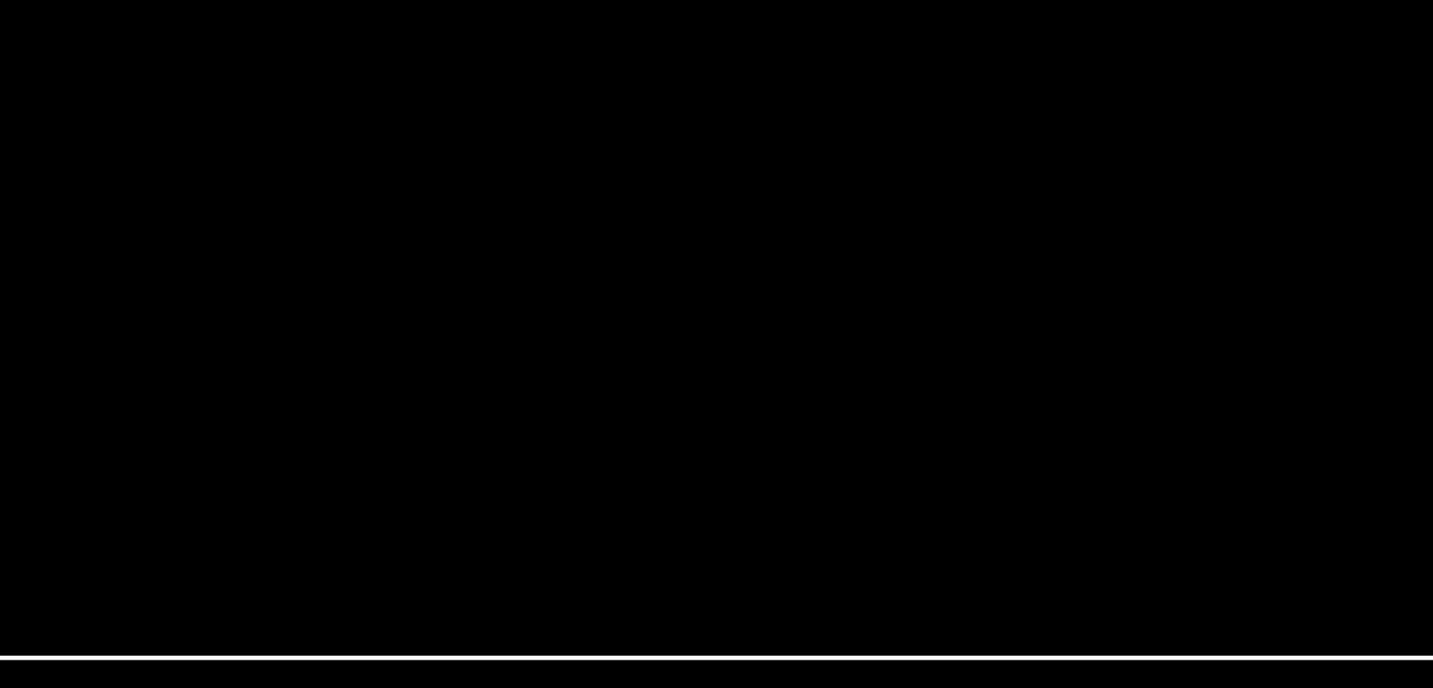
scroll to position [181, 0]
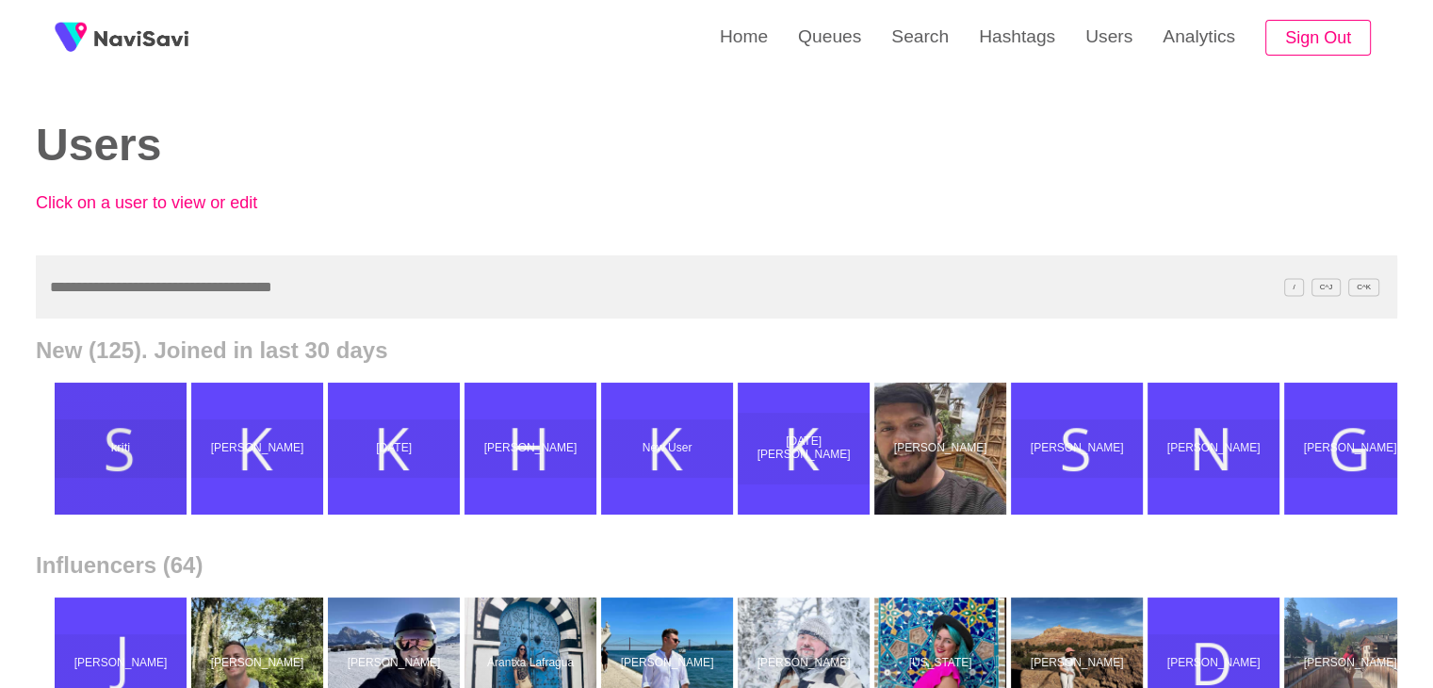
click at [76, 462] on div "kriti" at bounding box center [121, 448] width 132 height 58
click at [145, 451] on p "kriti" at bounding box center [121, 449] width 136 height 14
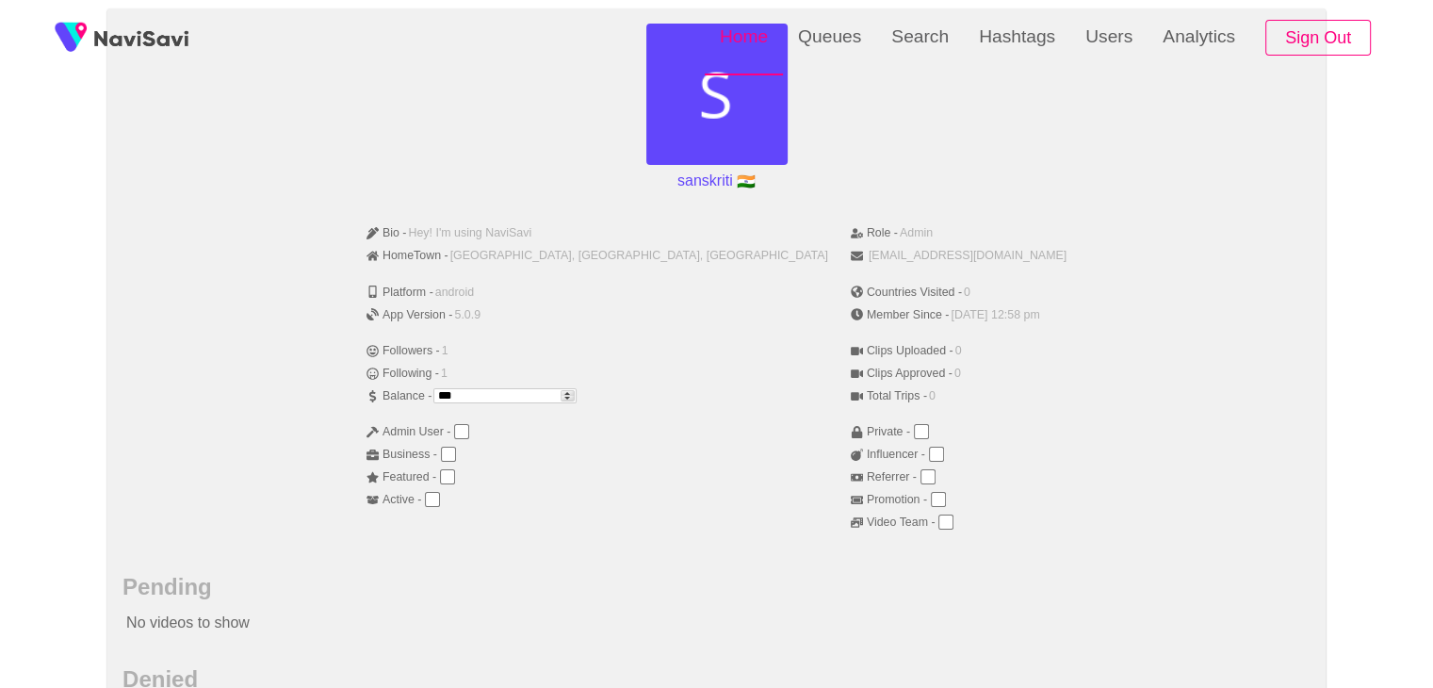
scroll to position [40, 0]
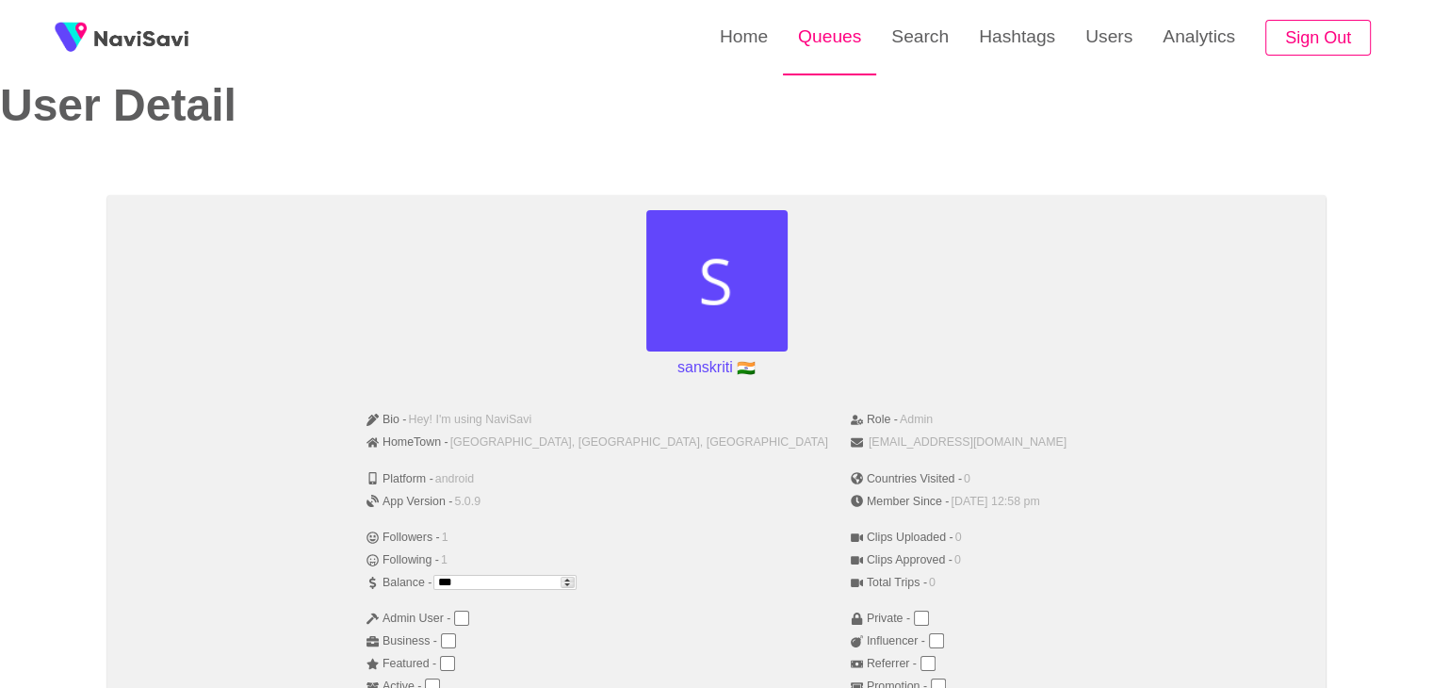
click at [863, 46] on link "Queues" at bounding box center [829, 36] width 93 height 73
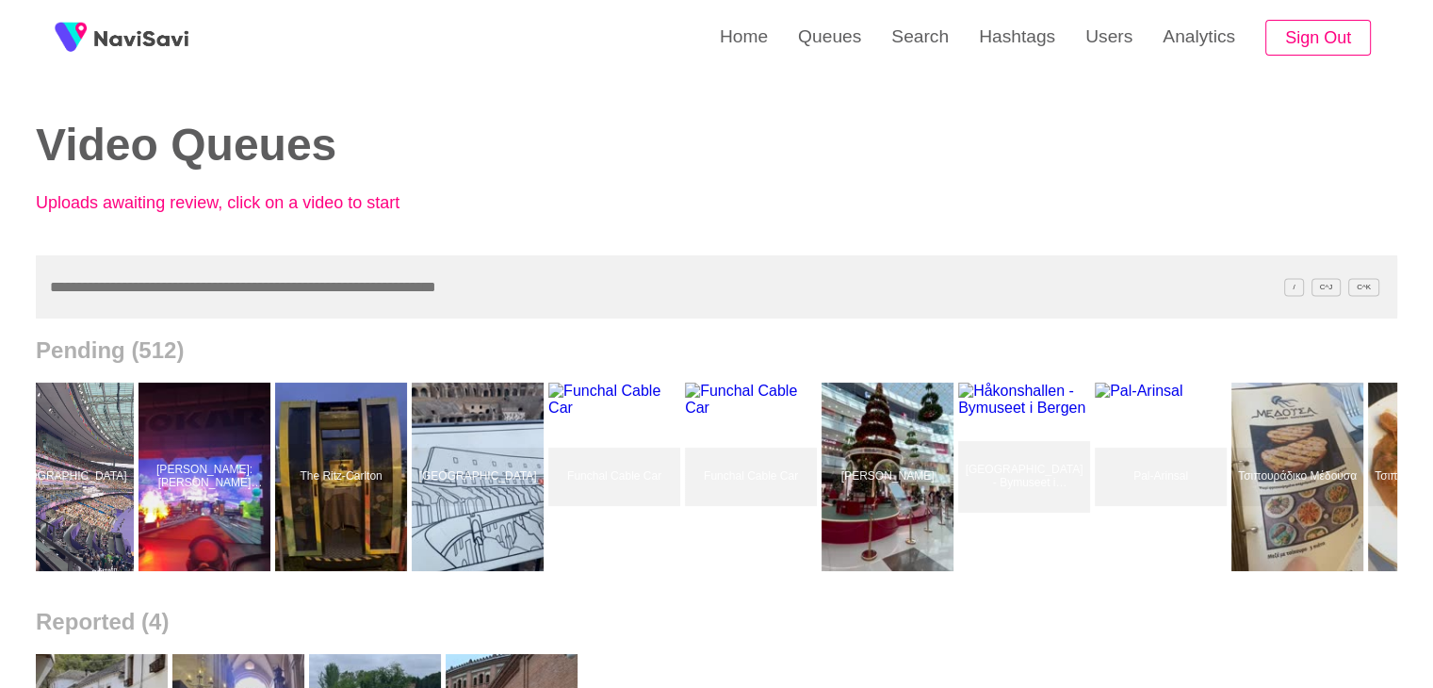
scroll to position [0, 1917]
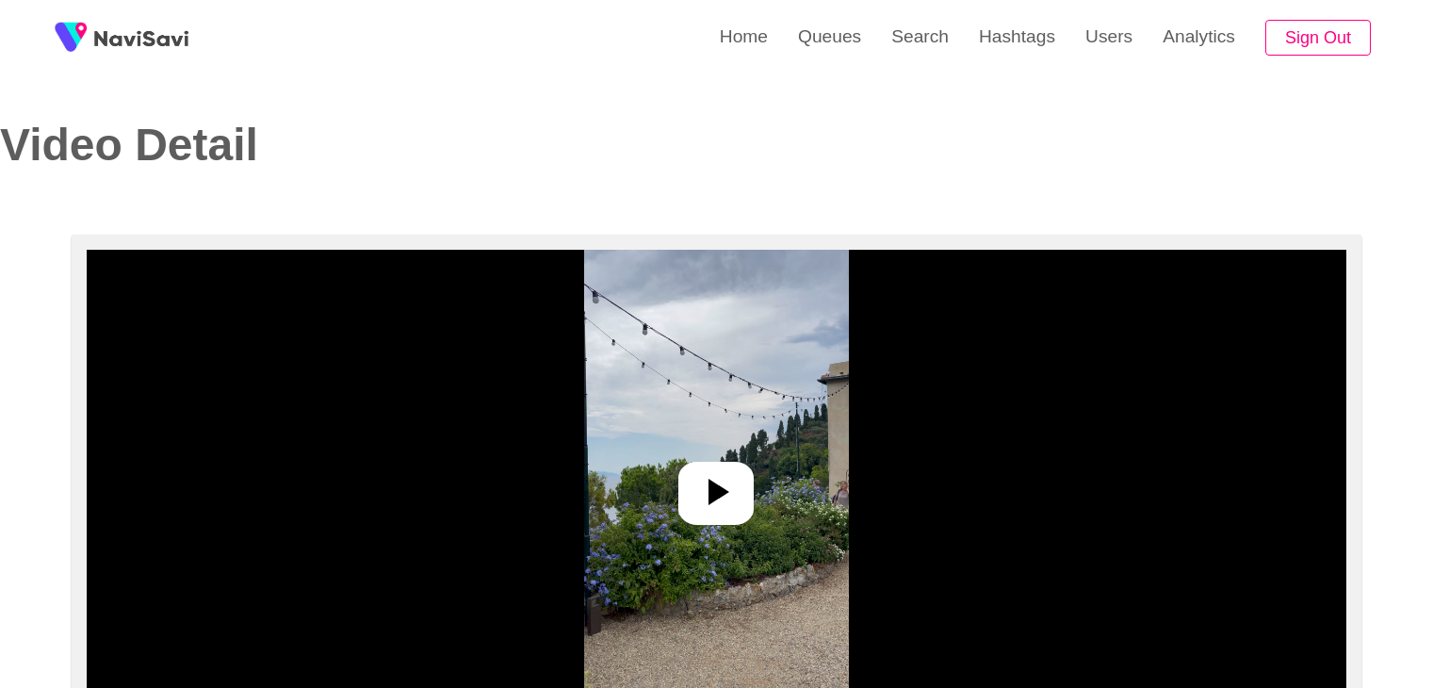
select select "**********"
select select "**"
